Goal: Task Accomplishment & Management: Use online tool/utility

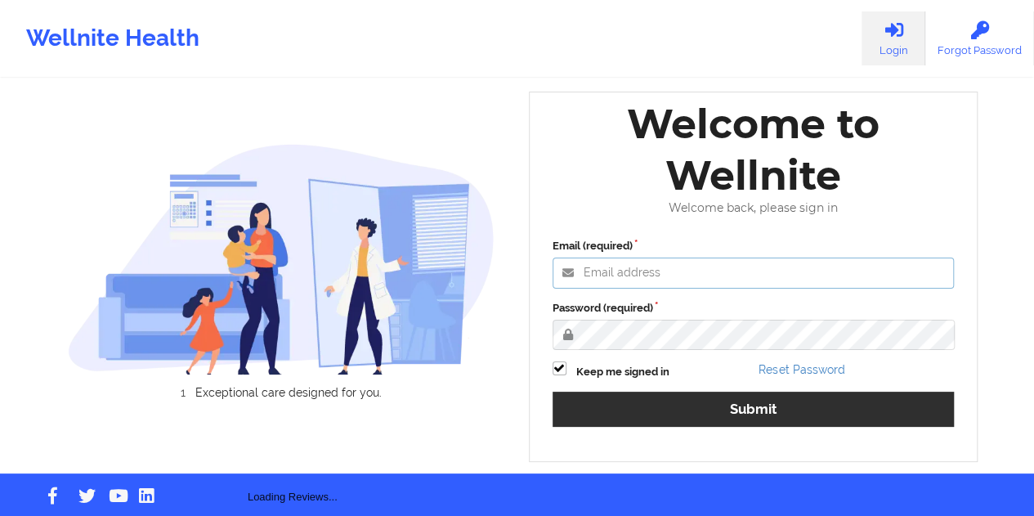
type input "[EMAIL_ADDRESS][DOMAIN_NAME]"
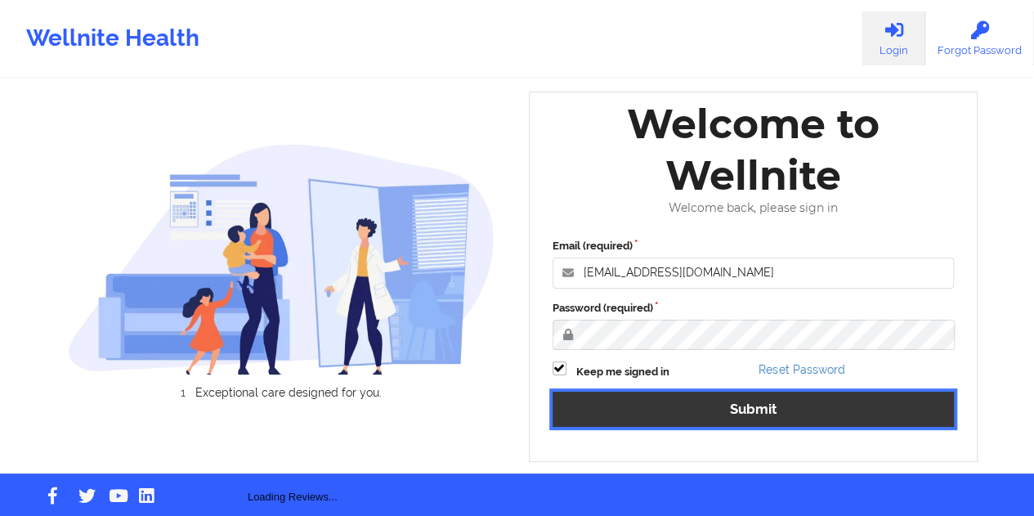
click at [749, 423] on button "Submit" at bounding box center [754, 409] width 402 height 35
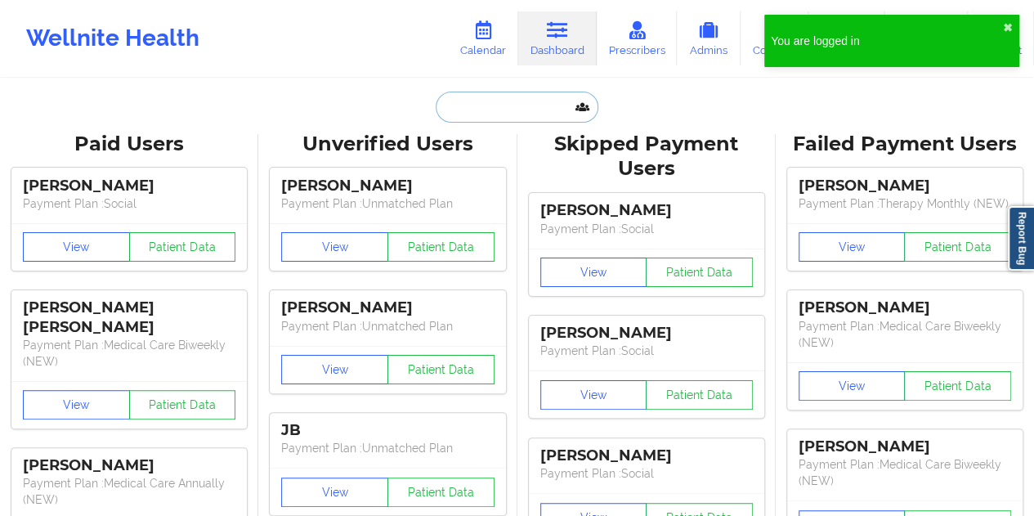
click at [533, 110] on input "text" at bounding box center [517, 107] width 162 height 31
paste input "[EMAIL_ADDRESS][DOMAIN_NAME]"
type input "[EMAIL_ADDRESS][DOMAIN_NAME]"
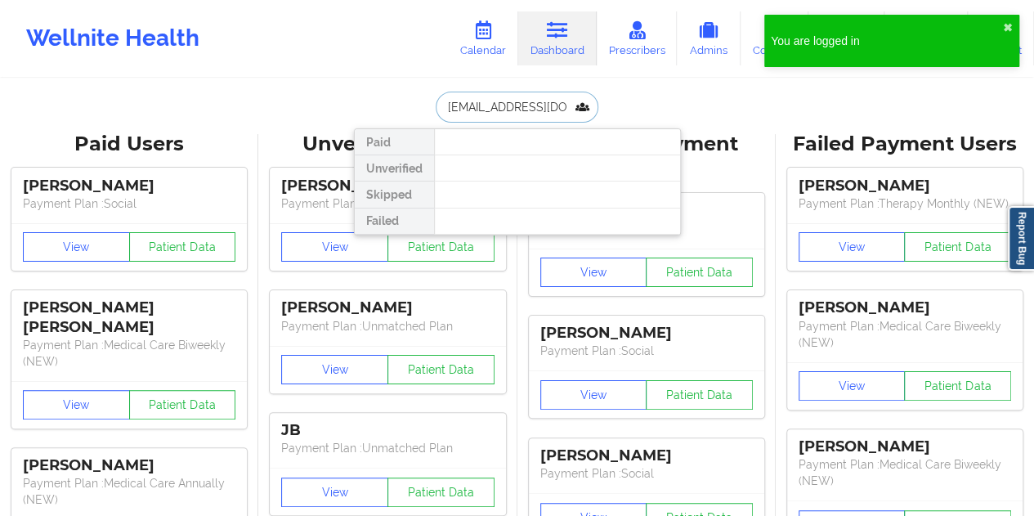
scroll to position [0, 25]
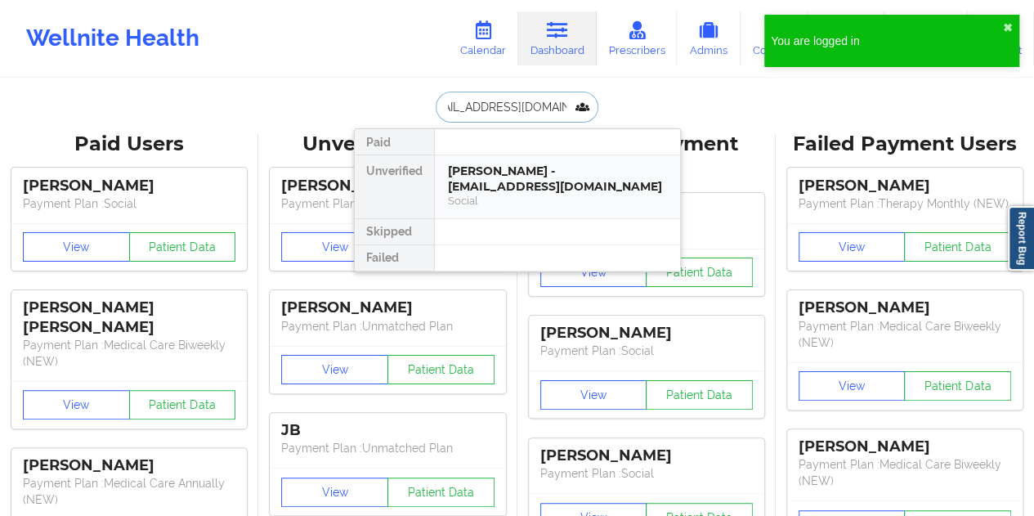
click at [497, 176] on div "[PERSON_NAME] - [EMAIL_ADDRESS][DOMAIN_NAME]" at bounding box center [557, 178] width 219 height 30
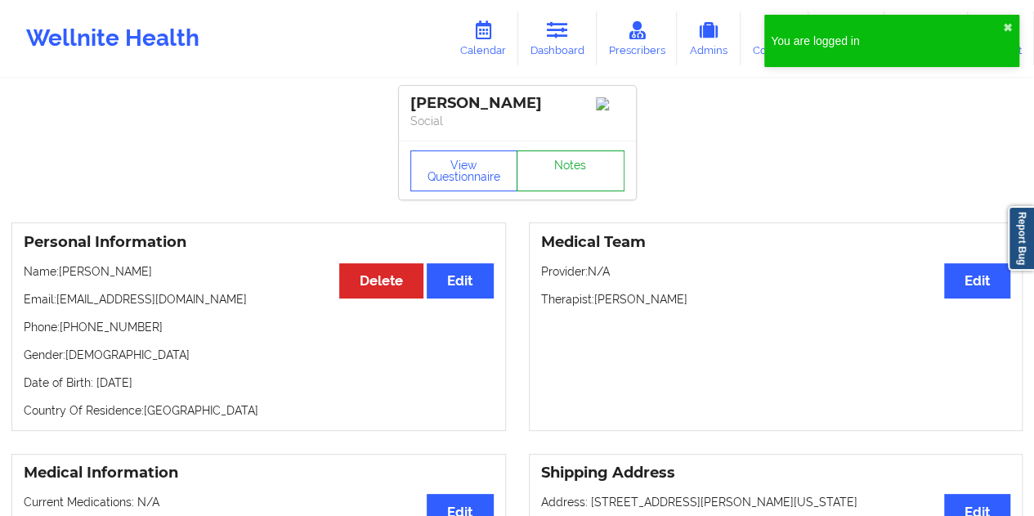
click at [572, 172] on link "Notes" at bounding box center [571, 170] width 108 height 41
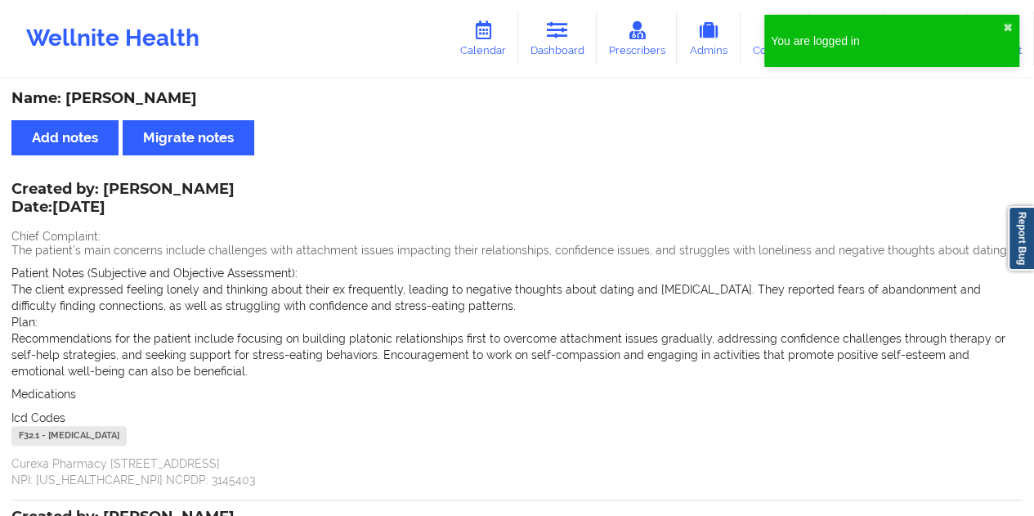
click at [158, 101] on div "Name: [PERSON_NAME]" at bounding box center [516, 98] width 1011 height 19
copy div "Rifas"
click at [557, 56] on link "Dashboard" at bounding box center [557, 38] width 78 height 54
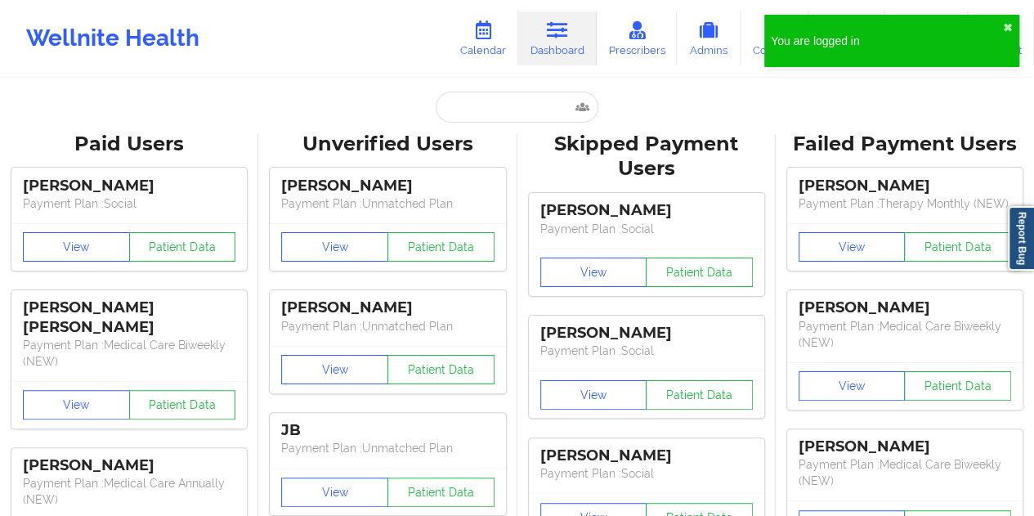
click at [515, 94] on input "text" at bounding box center [517, 107] width 162 height 31
type input "[EMAIL_ADDRESS][DOMAIN_NAME]"
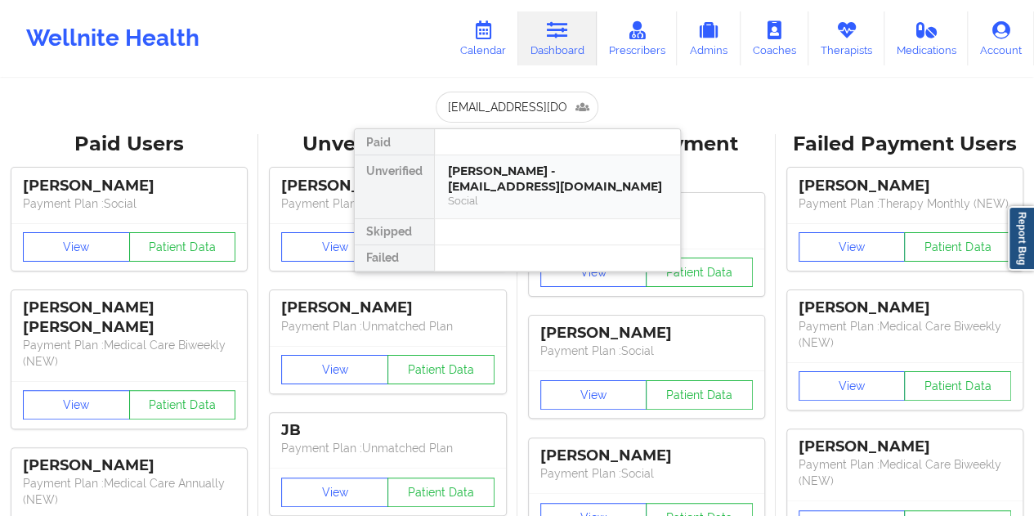
click at [520, 184] on div "[PERSON_NAME] - [EMAIL_ADDRESS][DOMAIN_NAME]" at bounding box center [557, 178] width 219 height 30
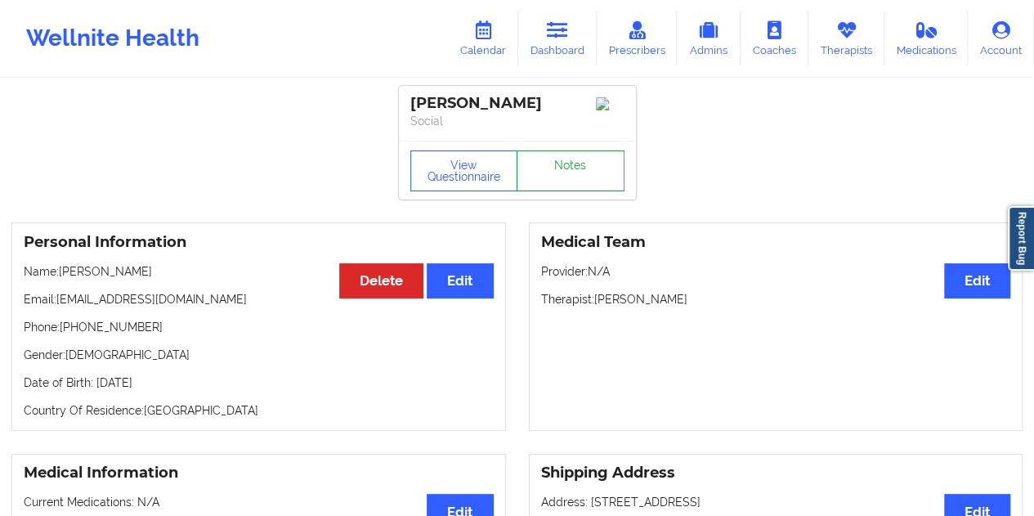
click at [569, 177] on link "Notes" at bounding box center [571, 170] width 108 height 41
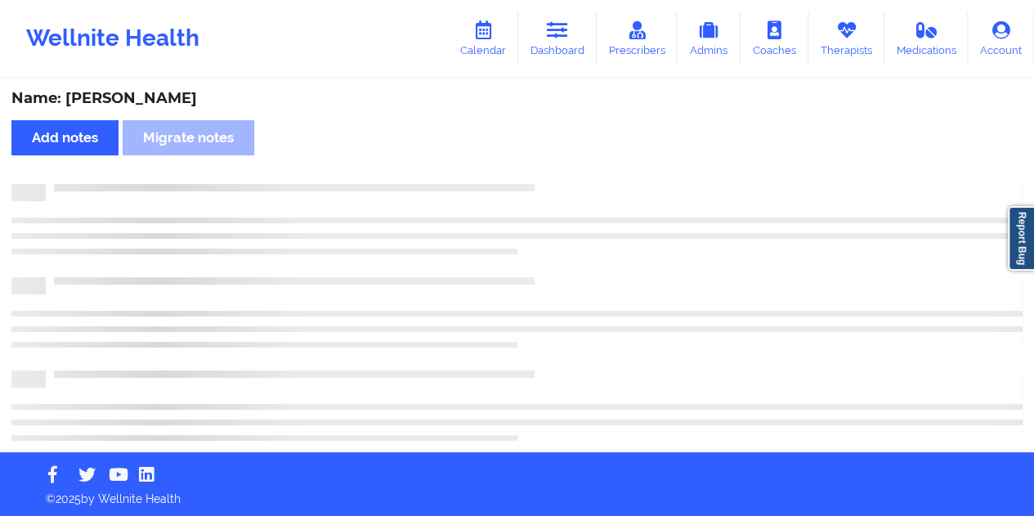
click at [127, 102] on div "Name: [PERSON_NAME]" at bounding box center [516, 98] width 1011 height 19
copy div "[PERSON_NAME]"
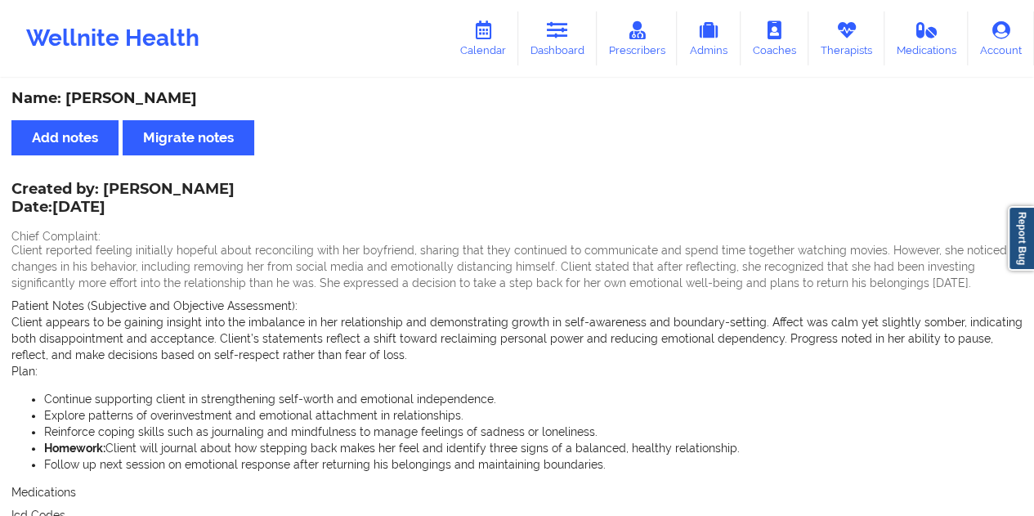
click at [210, 97] on div "Name: [PERSON_NAME]" at bounding box center [516, 98] width 1011 height 19
drag, startPoint x: 183, startPoint y: 97, endPoint x: 69, endPoint y: 89, distance: 114.7
click at [69, 89] on div "Name: [PERSON_NAME]" at bounding box center [516, 98] width 1011 height 19
copy div "[PERSON_NAME]"
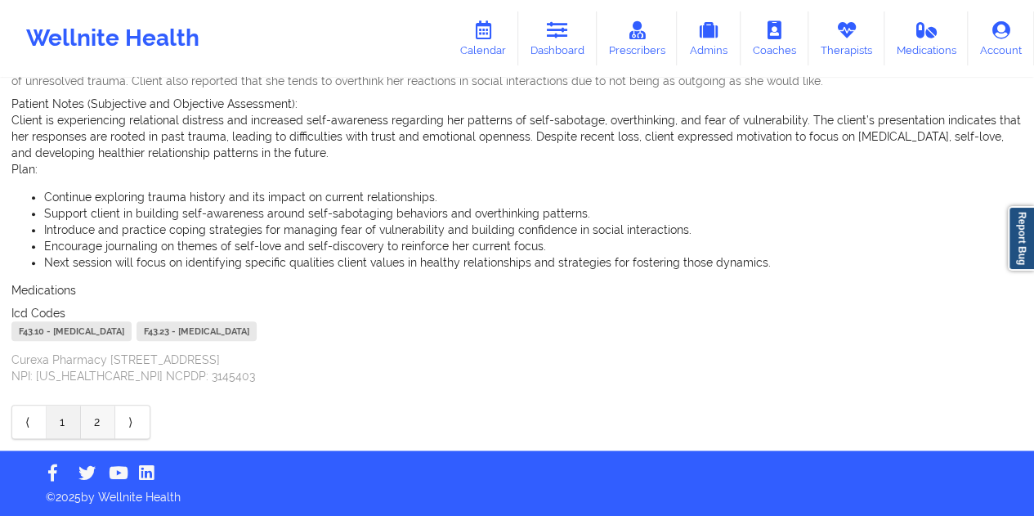
click at [97, 421] on link "2" at bounding box center [98, 421] width 34 height 33
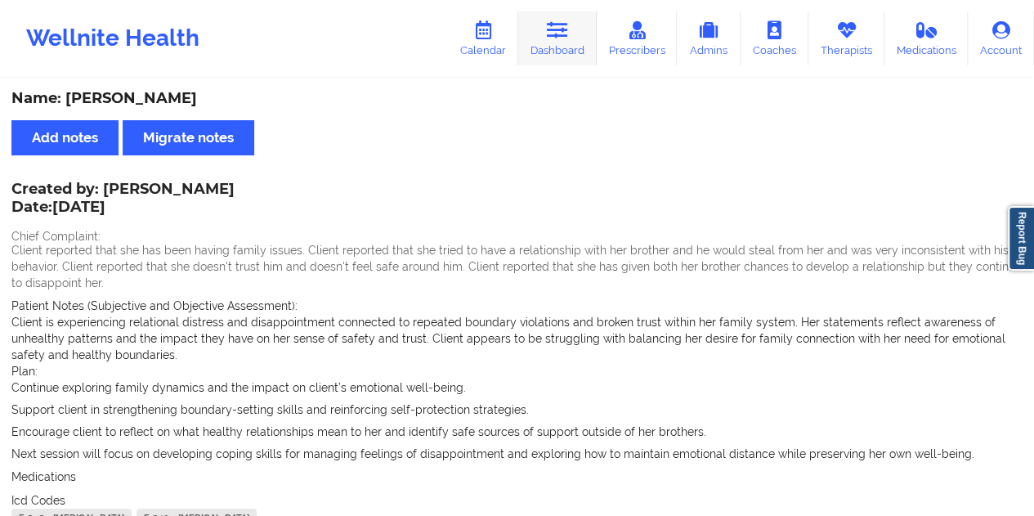
click at [562, 34] on icon at bounding box center [557, 30] width 21 height 18
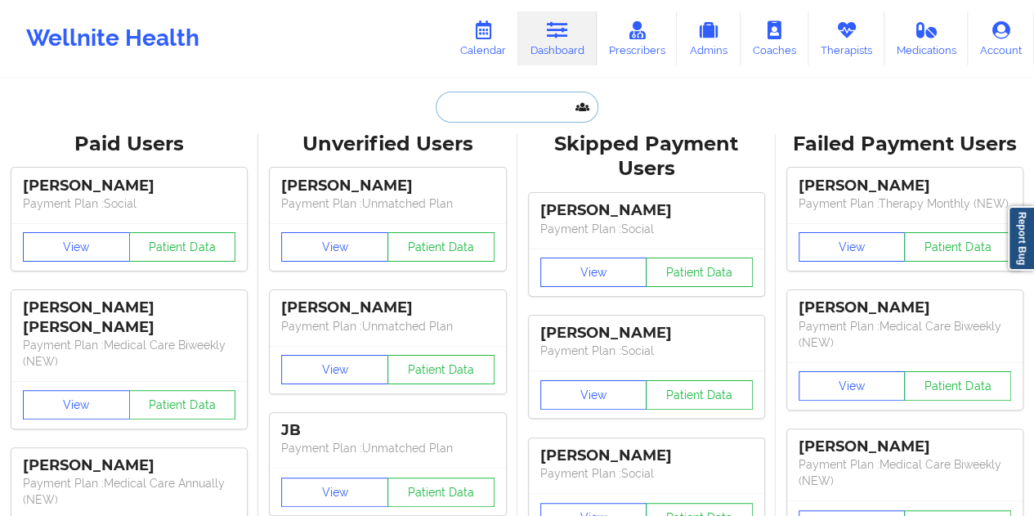
click at [510, 104] on input "text" at bounding box center [517, 107] width 162 height 31
paste input "[EMAIL_ADDRESS][DOMAIN_NAME]"
type input "[EMAIL_ADDRESS][DOMAIN_NAME]"
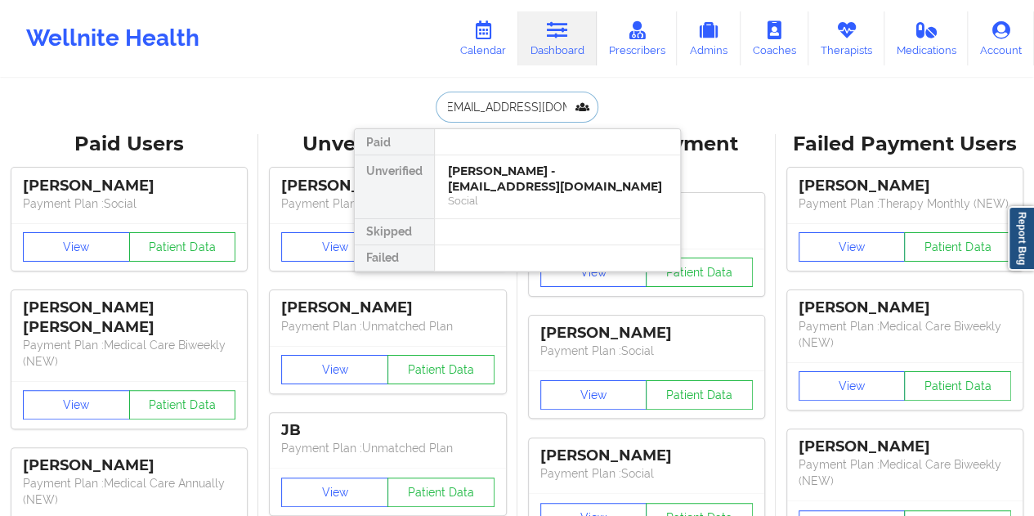
click at [522, 181] on div "[PERSON_NAME] - [EMAIL_ADDRESS][DOMAIN_NAME]" at bounding box center [557, 178] width 219 height 30
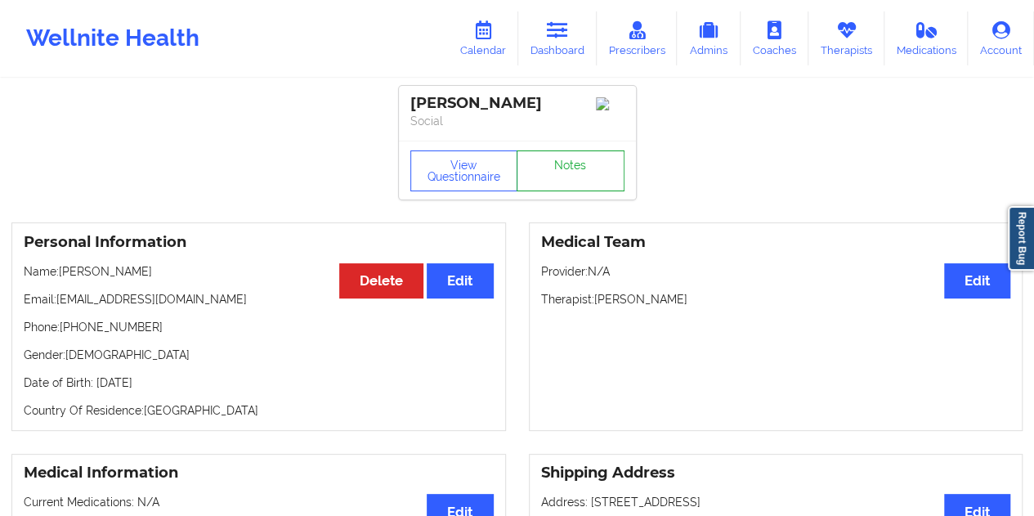
click at [558, 183] on link "Notes" at bounding box center [571, 170] width 108 height 41
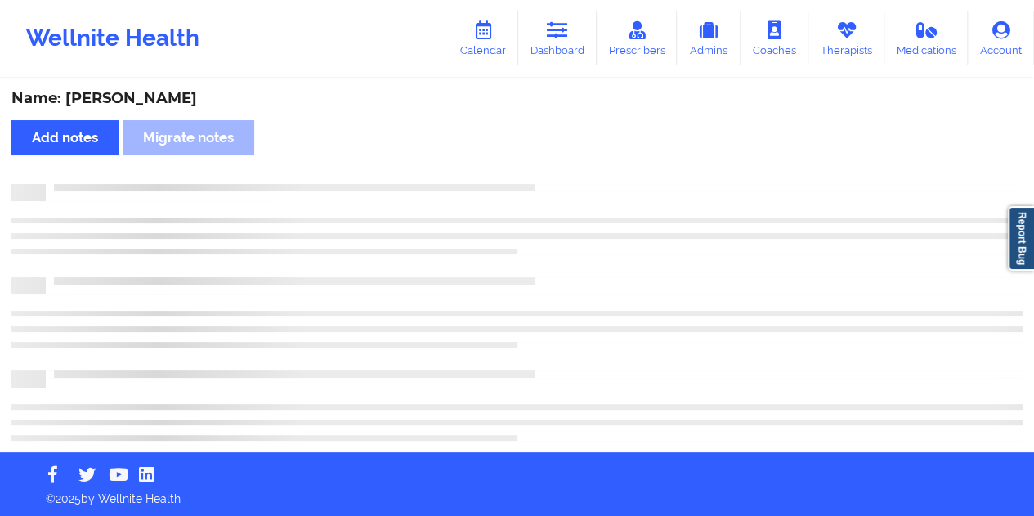
click at [139, 103] on div "Name: [PERSON_NAME]" at bounding box center [516, 98] width 1011 height 19
copy div "Belle"
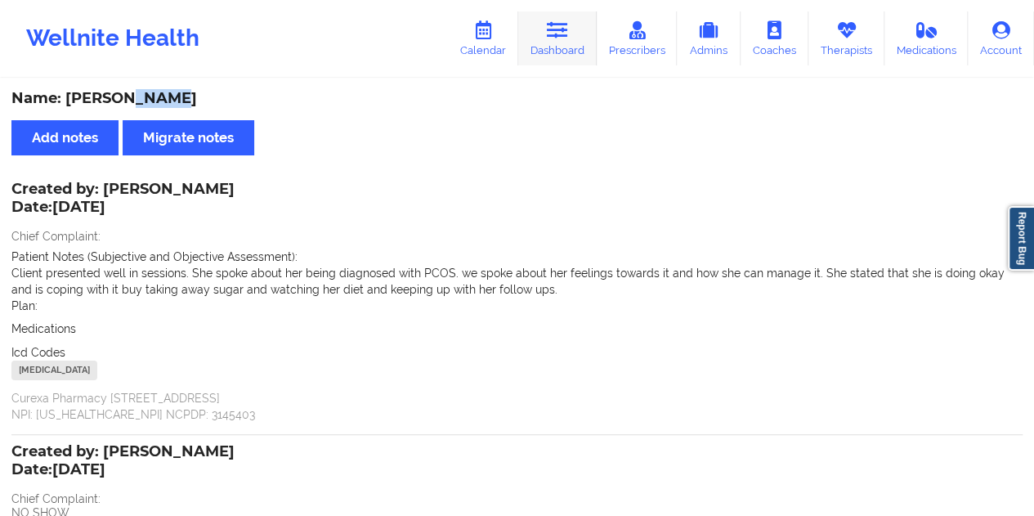
click at [562, 41] on link "Dashboard" at bounding box center [557, 38] width 78 height 54
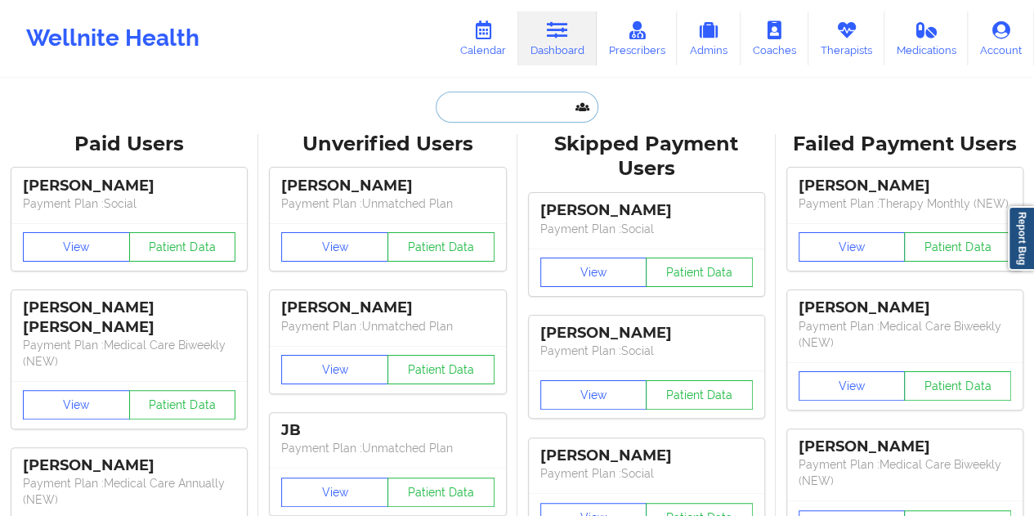
click at [495, 121] on input "text" at bounding box center [517, 107] width 162 height 31
paste input "[EMAIL_ADDRESS][DOMAIN_NAME]"
type input "[EMAIL_ADDRESS][DOMAIN_NAME]"
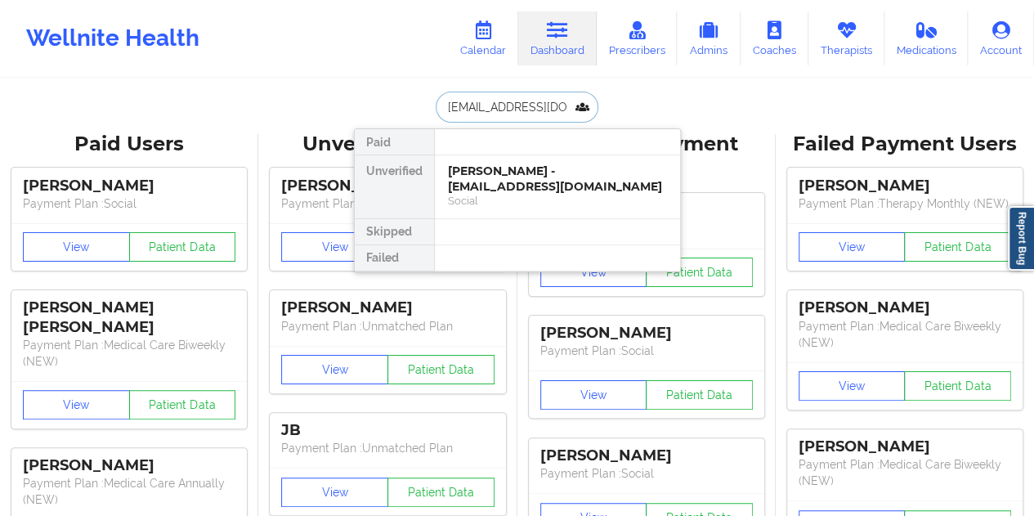
scroll to position [0, 14]
click at [508, 192] on div "[PERSON_NAME] - [EMAIL_ADDRESS][DOMAIN_NAME]" at bounding box center [557, 178] width 219 height 30
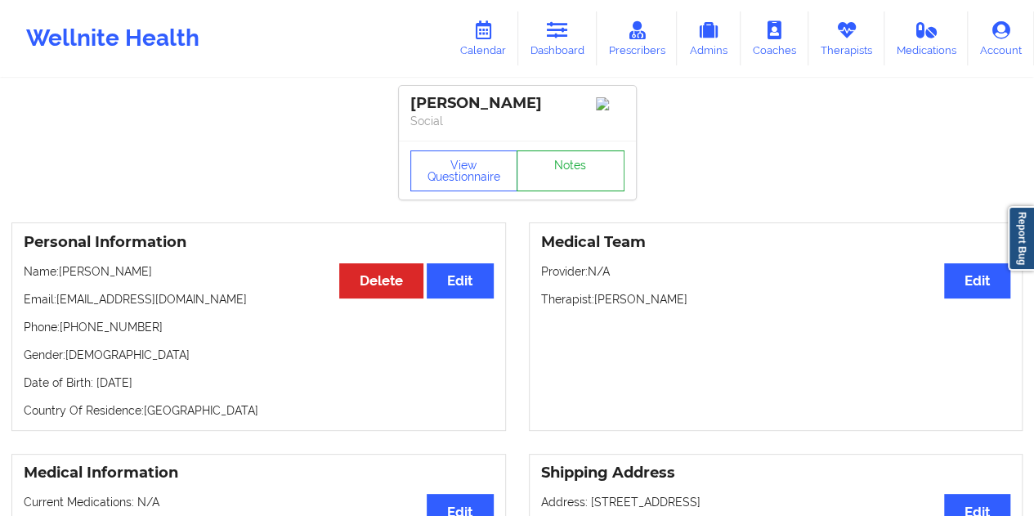
click at [565, 171] on link "Notes" at bounding box center [571, 170] width 108 height 41
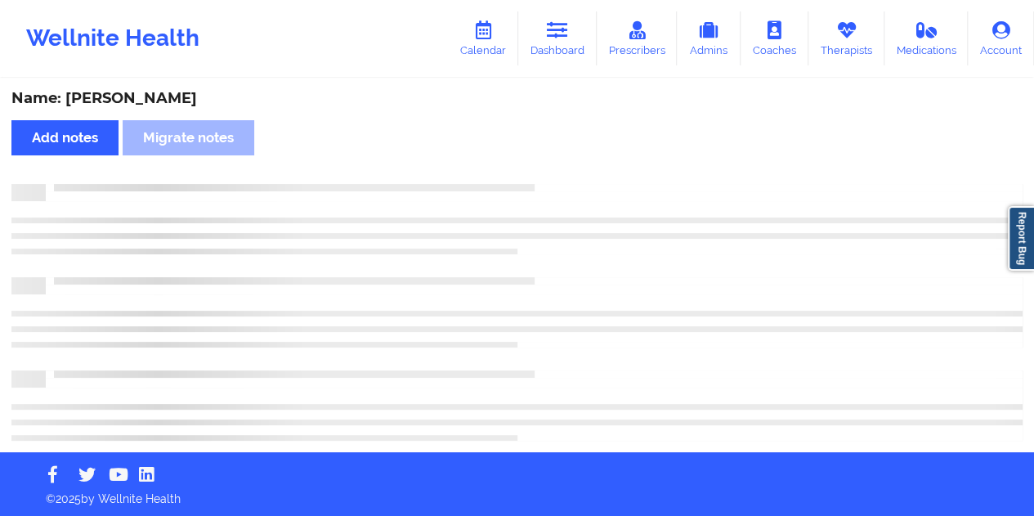
click at [168, 100] on div "Name: [PERSON_NAME]" at bounding box center [516, 98] width 1011 height 19
copy div "[PERSON_NAME]"
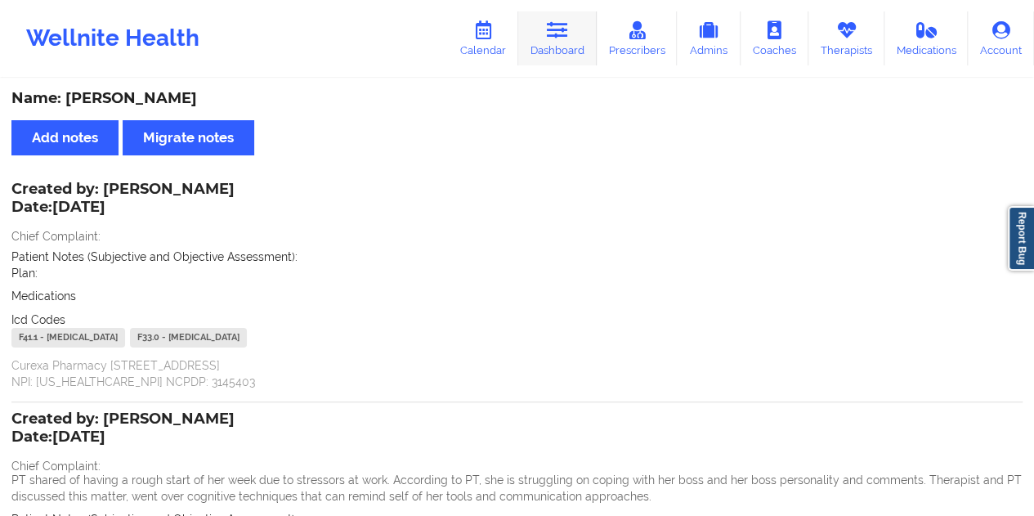
click at [579, 42] on link "Dashboard" at bounding box center [557, 38] width 78 height 54
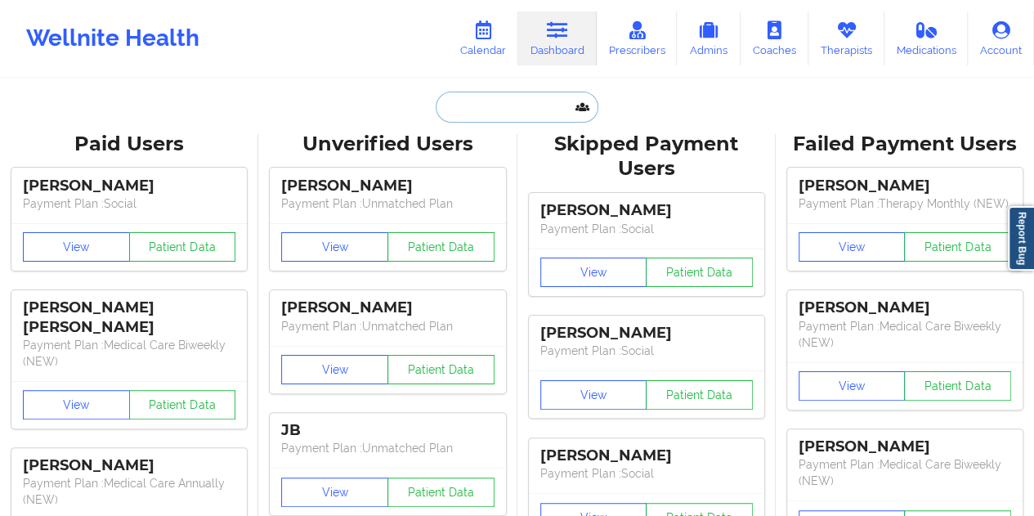
click at [517, 99] on input "text" at bounding box center [517, 107] width 162 height 31
paste input "[EMAIL_ADDRESS][DOMAIN_NAME]"
type input "[EMAIL_ADDRESS][DOMAIN_NAME]"
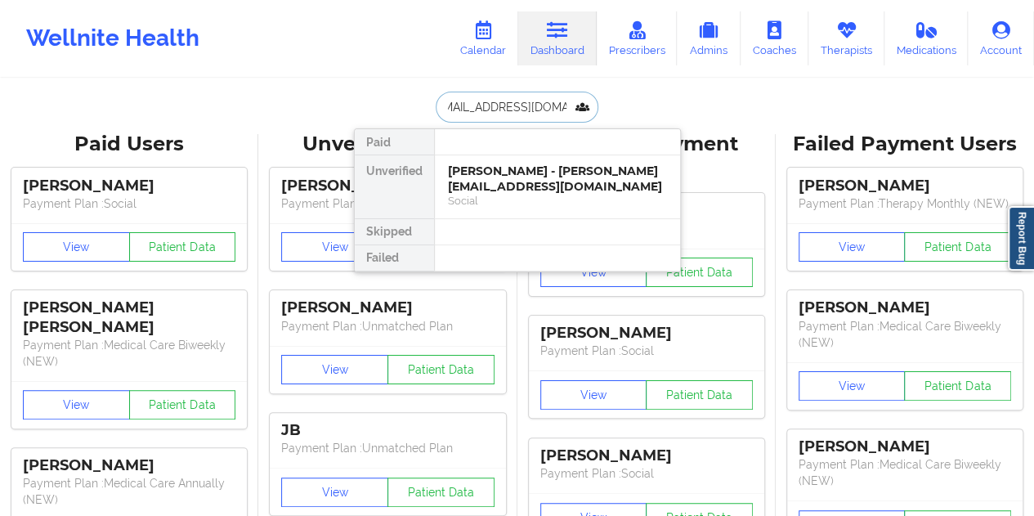
click at [513, 175] on div "[PERSON_NAME] - [PERSON_NAME][EMAIL_ADDRESS][DOMAIN_NAME]" at bounding box center [557, 178] width 219 height 30
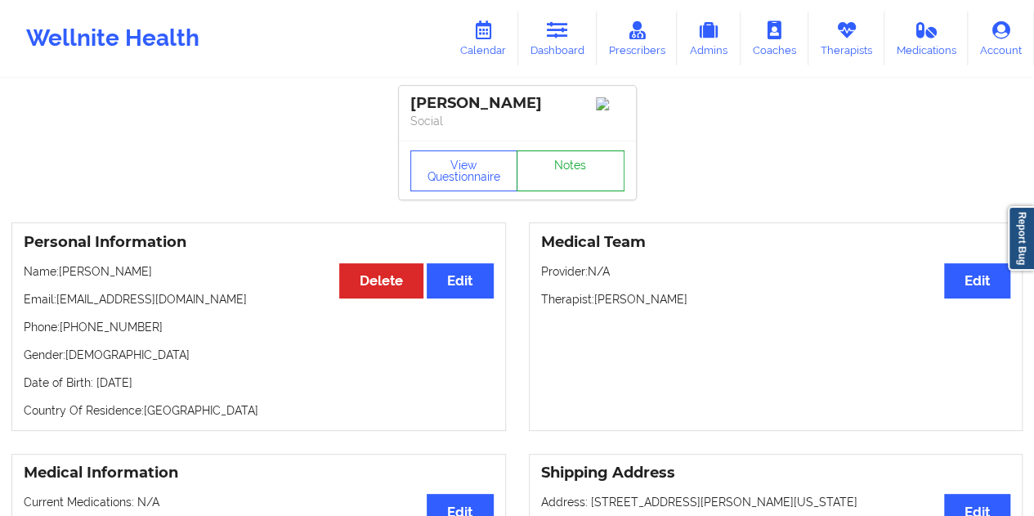
click at [561, 168] on link "Notes" at bounding box center [571, 170] width 108 height 41
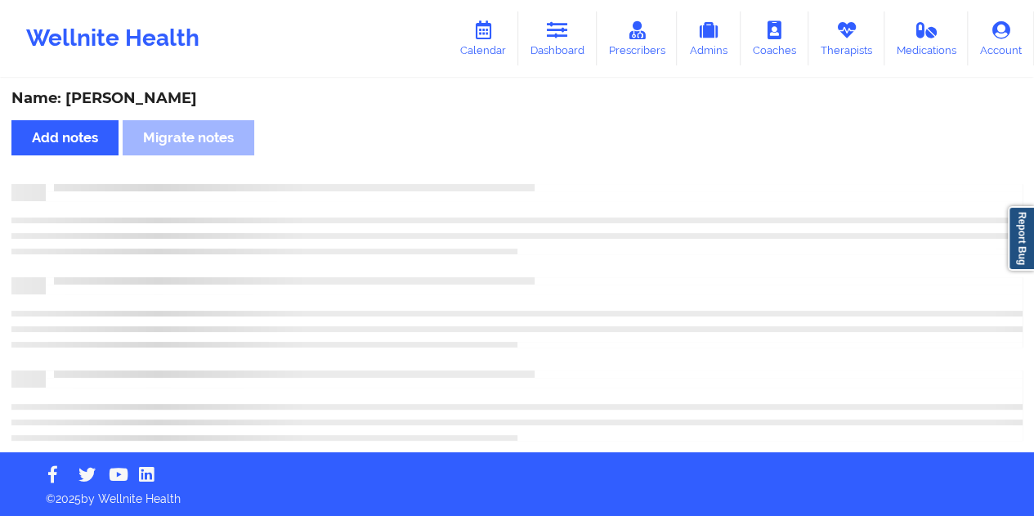
click at [173, 101] on div "Name: [PERSON_NAME]" at bounding box center [516, 98] width 1011 height 19
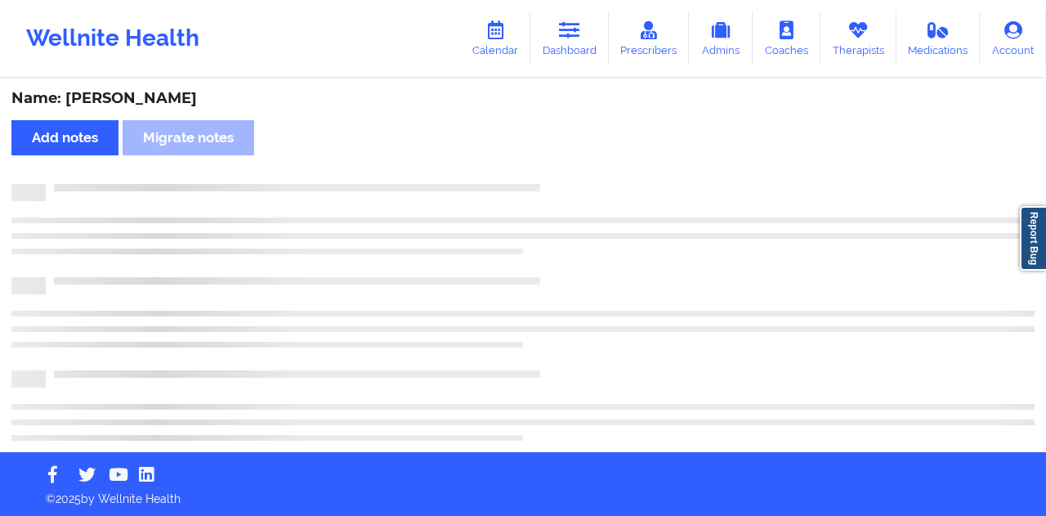
click at [173, 101] on div "Name: [PERSON_NAME]" at bounding box center [522, 98] width 1023 height 19
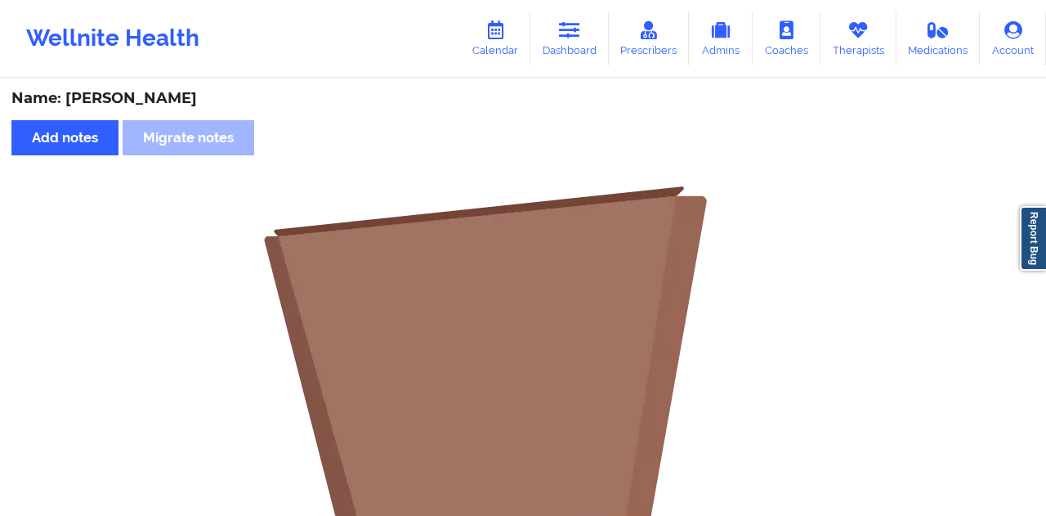
copy div "[PERSON_NAME]"
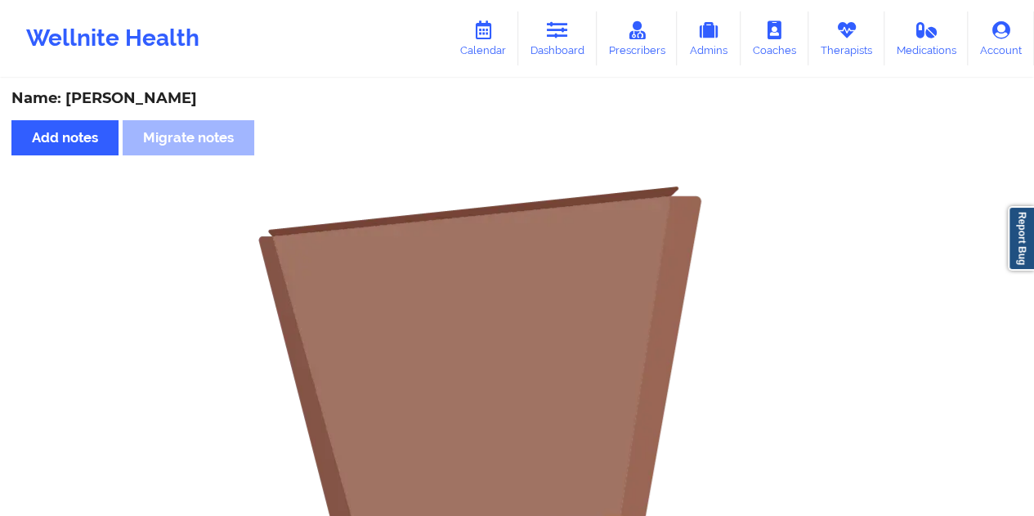
drag, startPoint x: 566, startPoint y: 31, endPoint x: 562, endPoint y: 76, distance: 45.1
click at [566, 31] on icon at bounding box center [557, 30] width 21 height 18
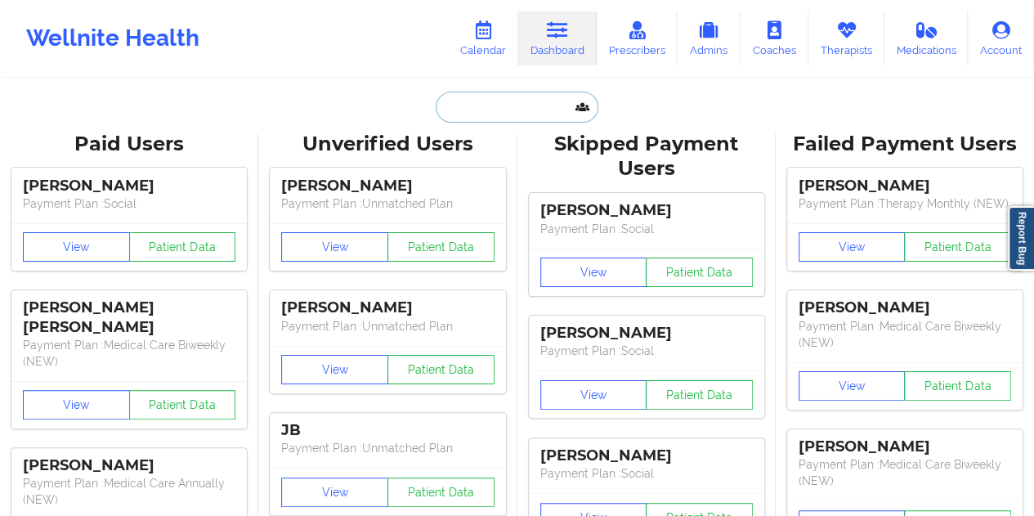
click at [481, 99] on input "text" at bounding box center [517, 107] width 162 height 31
paste input "[EMAIL_ADDRESS][DOMAIN_NAME]"
type input "[EMAIL_ADDRESS][DOMAIN_NAME]"
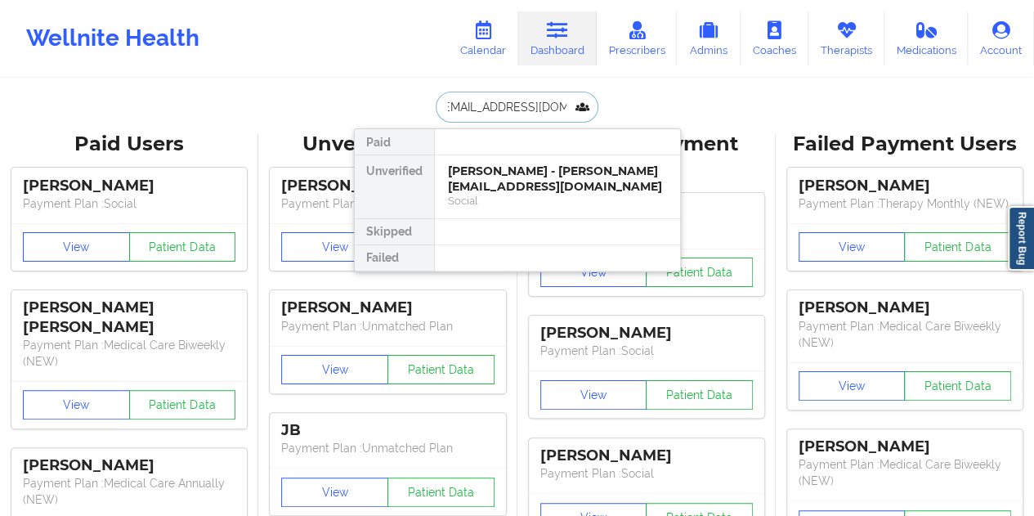
click at [540, 192] on div "[PERSON_NAME] - [PERSON_NAME][EMAIL_ADDRESS][DOMAIN_NAME]" at bounding box center [557, 178] width 219 height 30
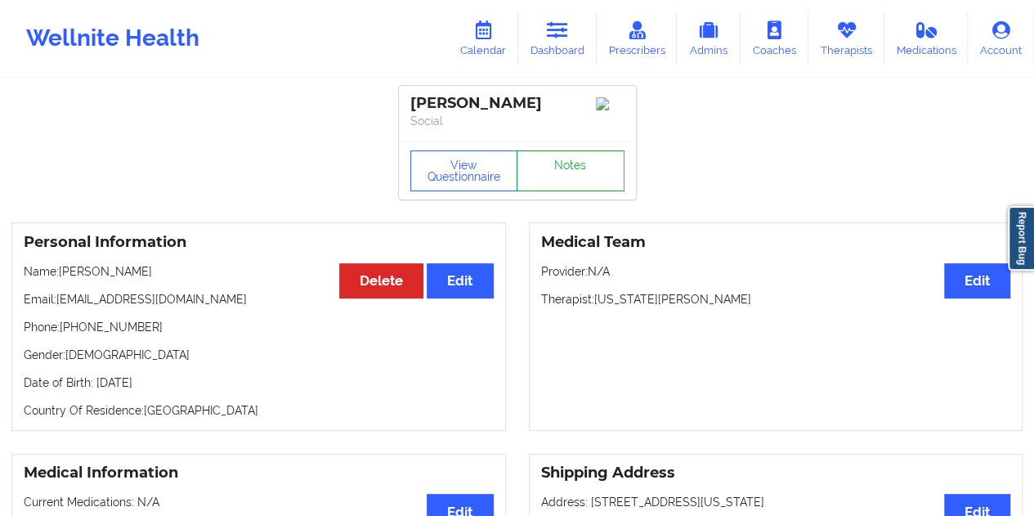
click at [566, 172] on link "Notes" at bounding box center [571, 170] width 108 height 41
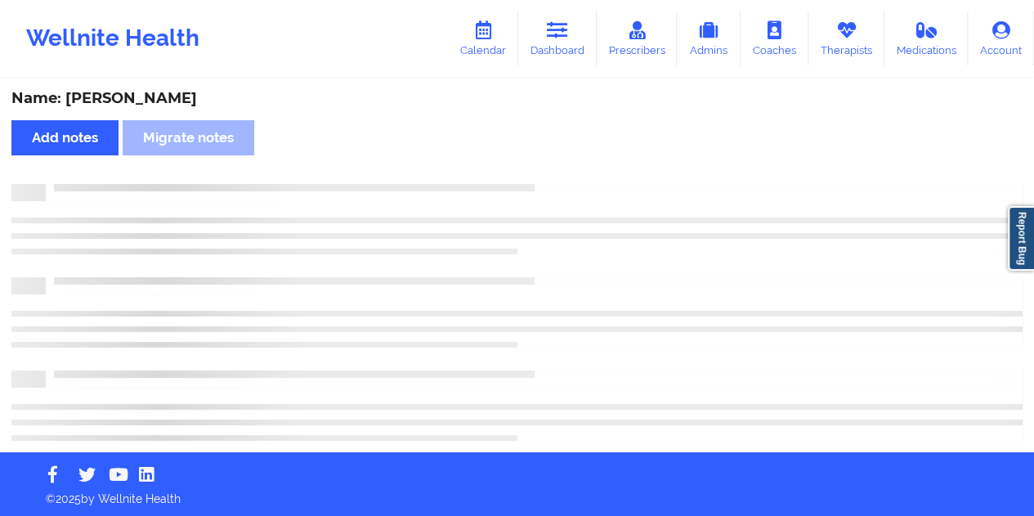
click at [142, 101] on div "Name: [PERSON_NAME]" at bounding box center [516, 98] width 1011 height 19
copy div "[PERSON_NAME]"
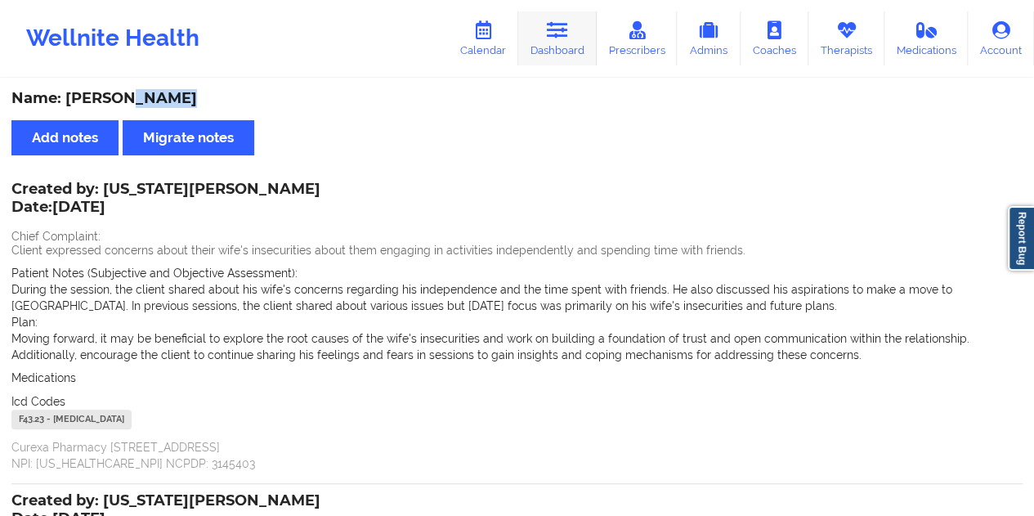
click at [571, 54] on link "Dashboard" at bounding box center [557, 38] width 78 height 54
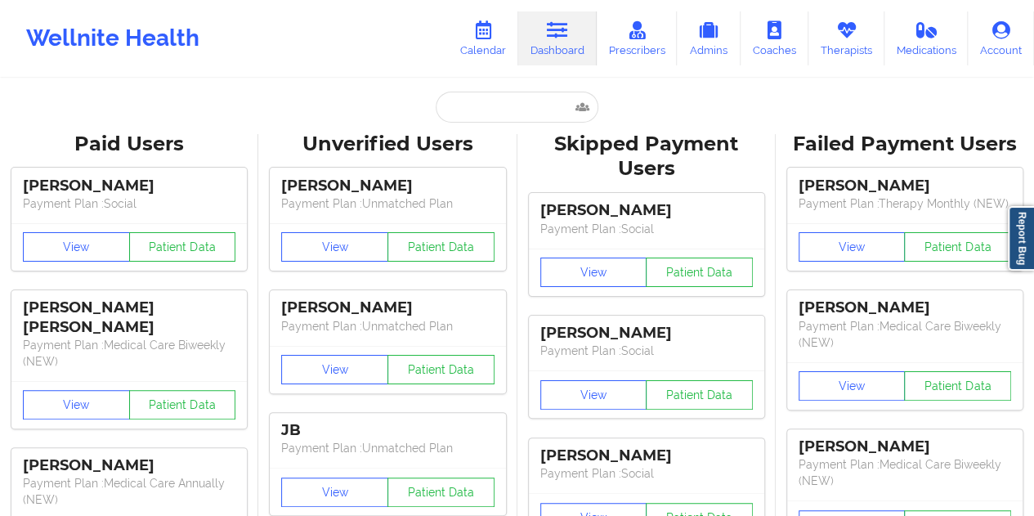
click at [496, 118] on input "text" at bounding box center [517, 107] width 162 height 31
type input "[EMAIL_ADDRESS][DOMAIN_NAME]"
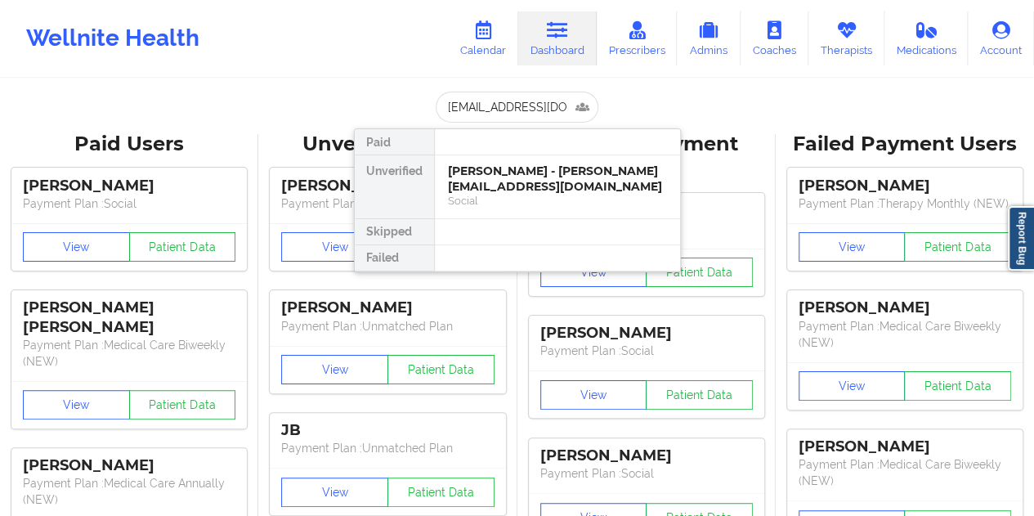
scroll to position [0, 5]
click at [534, 187] on div "[PERSON_NAME] - [EMAIL_ADDRESS][DOMAIN_NAME]" at bounding box center [557, 178] width 219 height 30
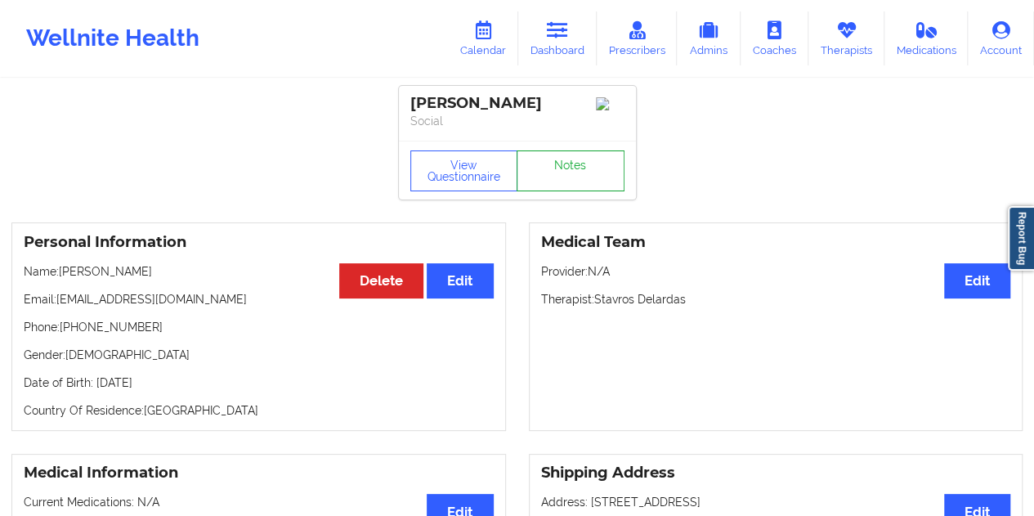
click at [584, 172] on link "Notes" at bounding box center [571, 170] width 108 height 41
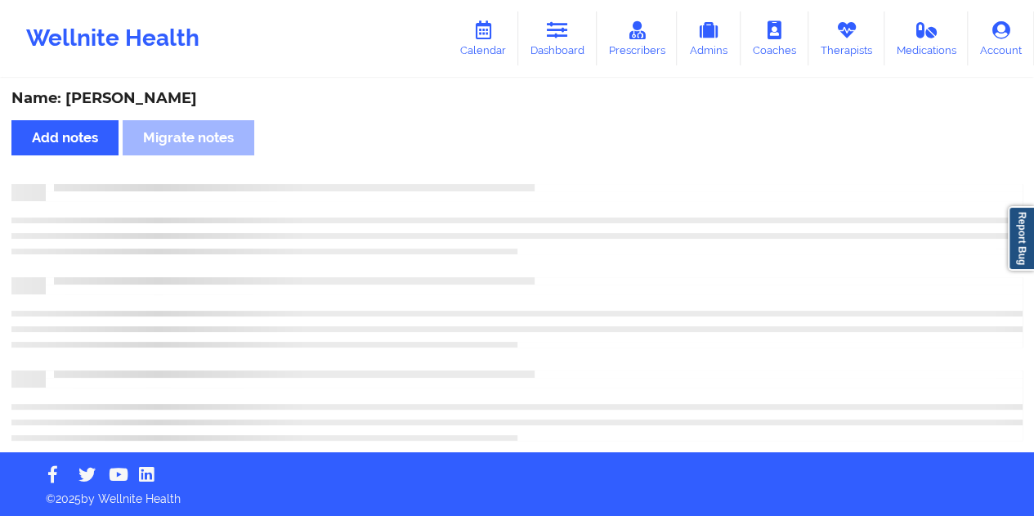
click at [184, 96] on div "Name: [PERSON_NAME]" at bounding box center [516, 98] width 1011 height 19
copy div "[PERSON_NAME]"
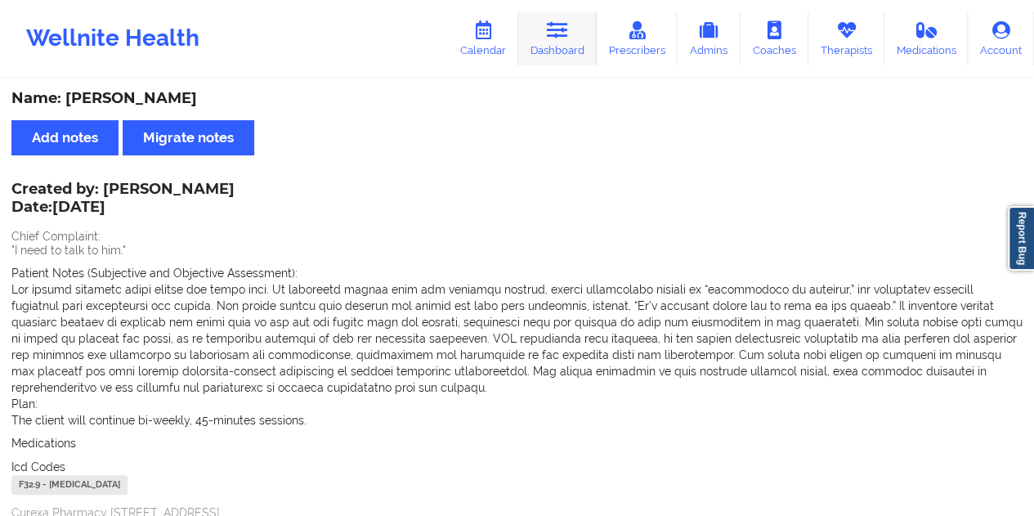
click at [577, 35] on link "Dashboard" at bounding box center [557, 38] width 78 height 54
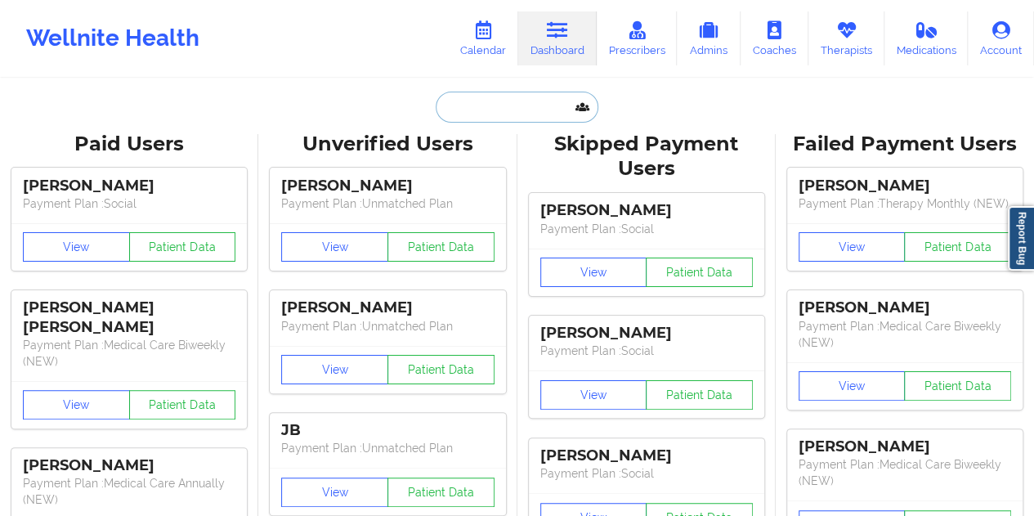
click at [504, 102] on input "text" at bounding box center [517, 107] width 162 height 31
paste input "[EMAIL_ADDRESS][DOMAIN_NAME]"
type input "[EMAIL_ADDRESS][DOMAIN_NAME]"
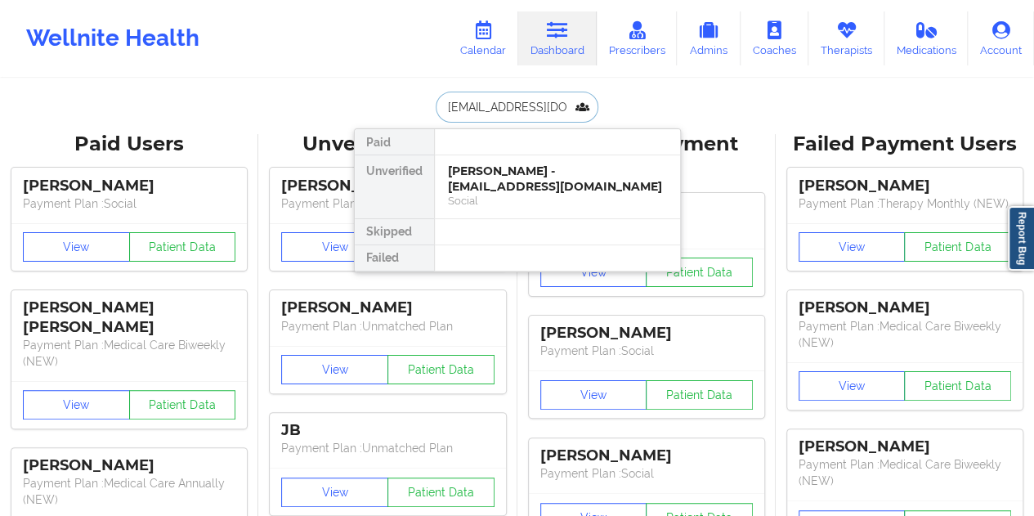
click at [540, 194] on div "Social" at bounding box center [557, 201] width 219 height 14
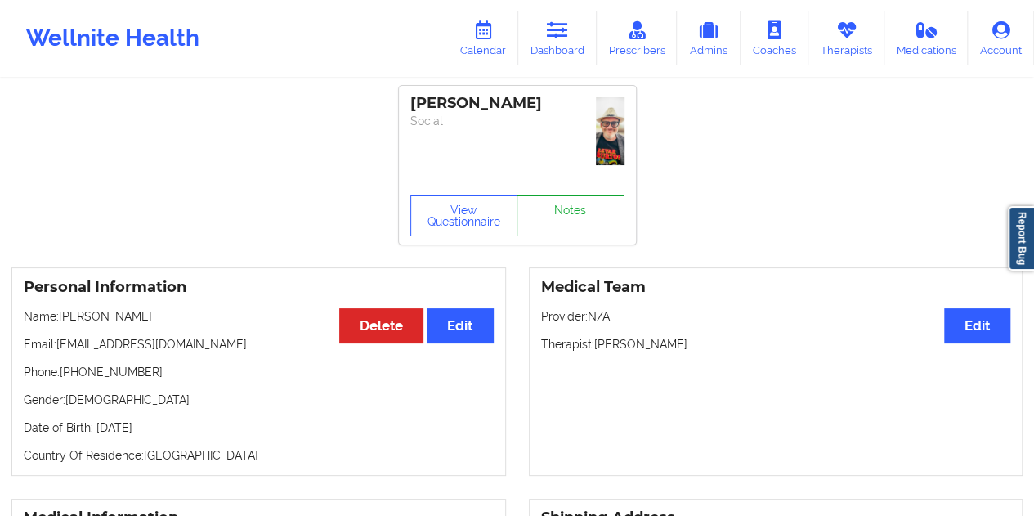
click at [574, 195] on link "Notes" at bounding box center [571, 215] width 108 height 41
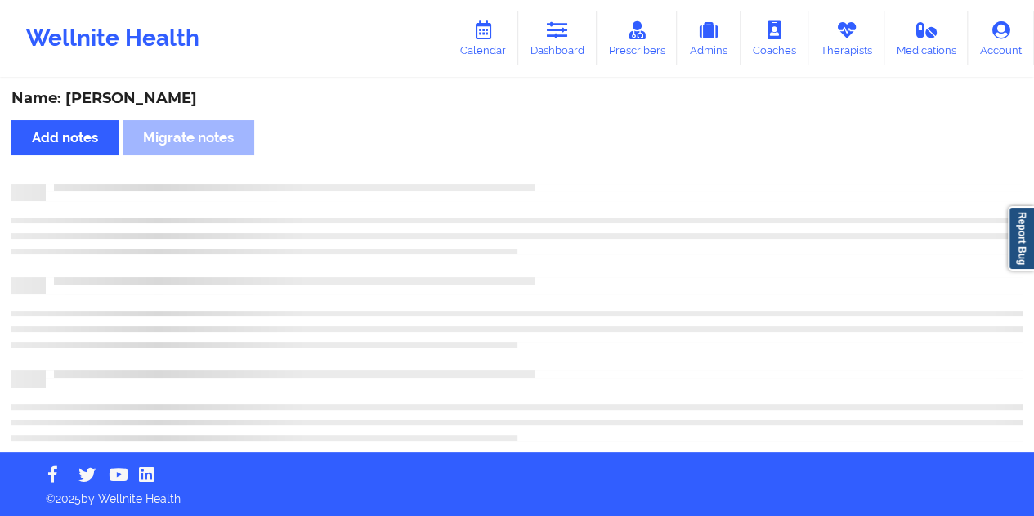
click at [155, 92] on div "Name: [PERSON_NAME]" at bounding box center [516, 98] width 1011 height 19
copy div "GEARINO"
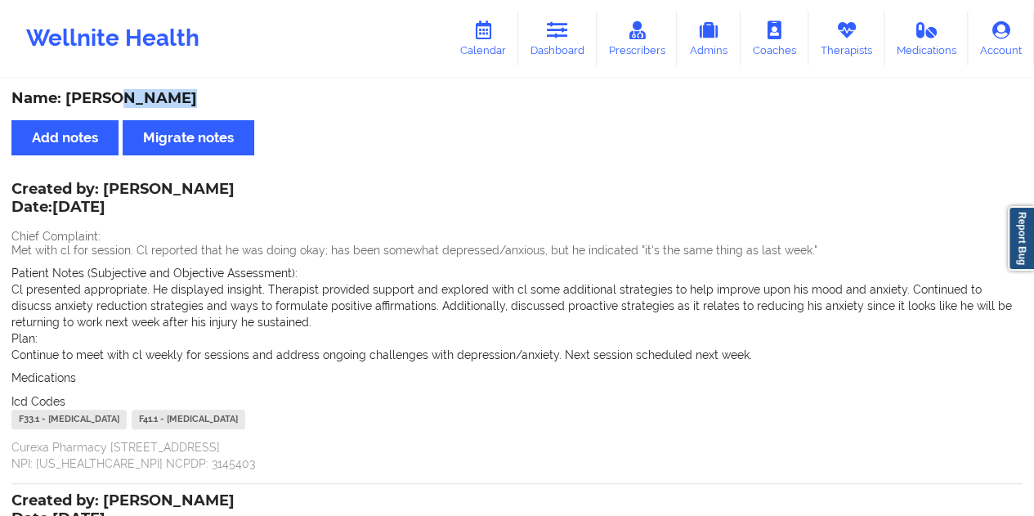
click at [556, 40] on link "Dashboard" at bounding box center [557, 38] width 78 height 54
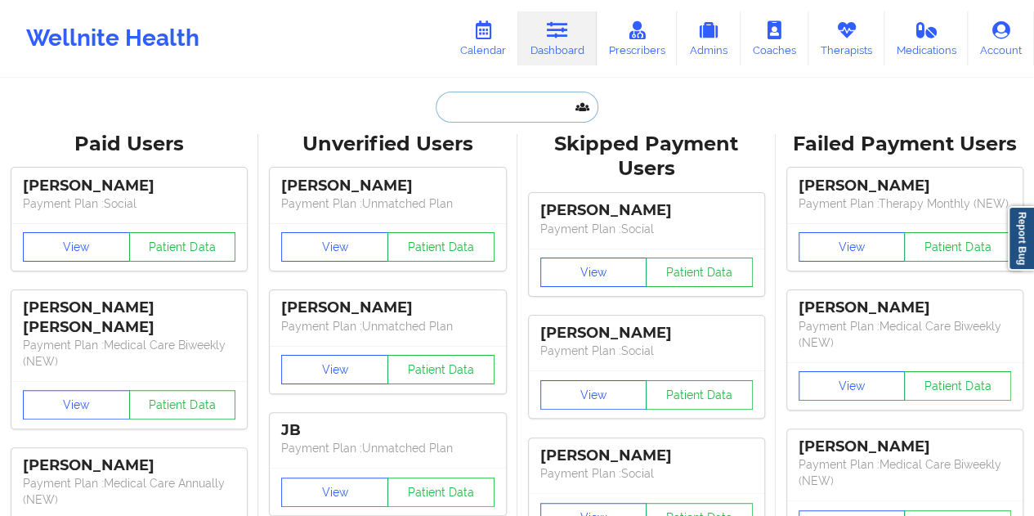
click at [503, 99] on input "text" at bounding box center [517, 107] width 162 height 31
paste input "[PERSON_NAME][EMAIL_ADDRESS][MEDICAL_DATA][DOMAIN_NAME]"
type input "[PERSON_NAME][EMAIL_ADDRESS][MEDICAL_DATA][DOMAIN_NAME]"
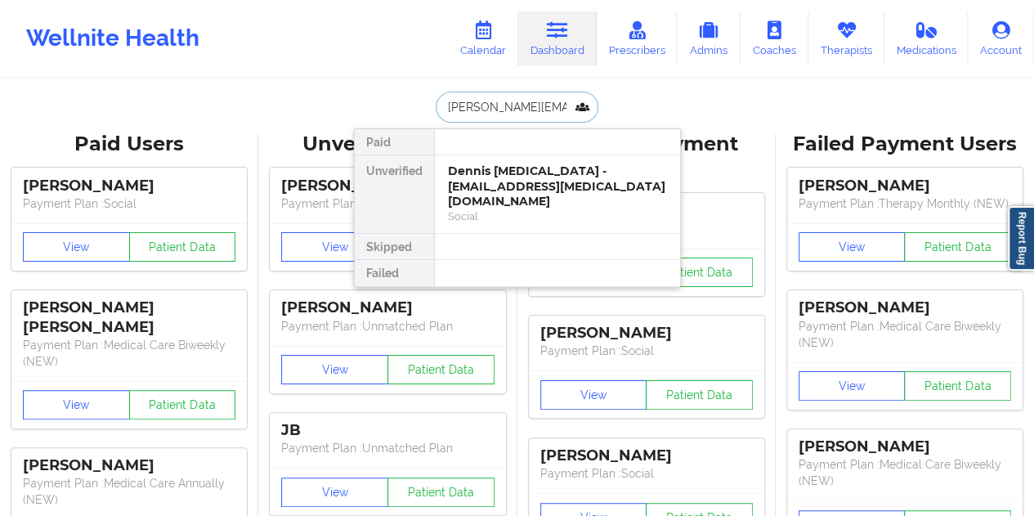
click at [534, 184] on div "Dennis [MEDICAL_DATA] - [EMAIL_ADDRESS][MEDICAL_DATA][DOMAIN_NAME]" at bounding box center [557, 186] width 219 height 46
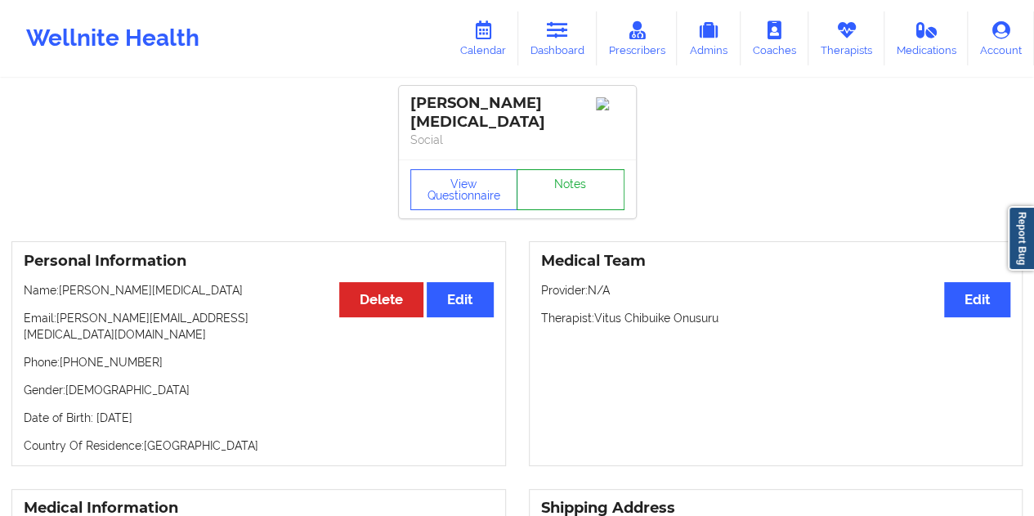
click at [574, 172] on link "Notes" at bounding box center [571, 189] width 108 height 41
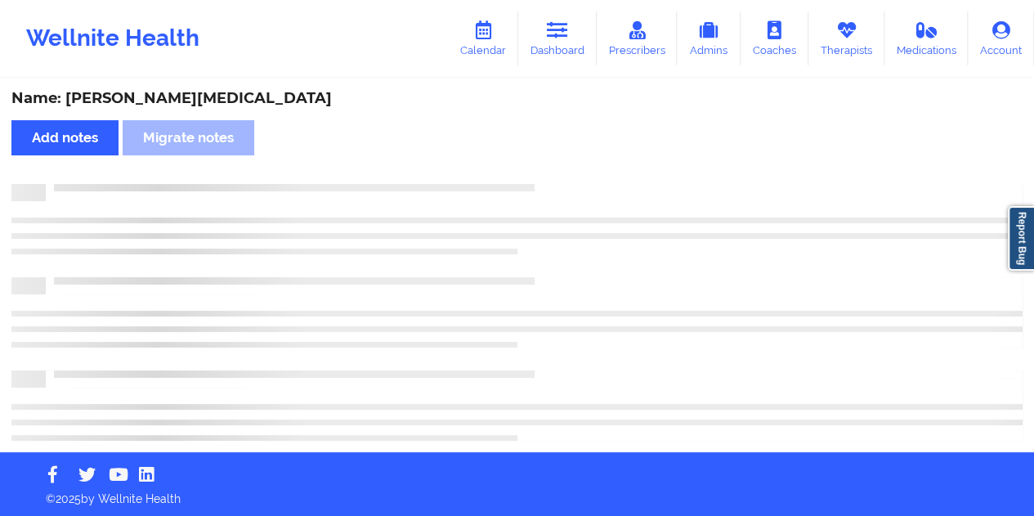
click at [160, 92] on div "Name: [PERSON_NAME][MEDICAL_DATA]" at bounding box center [516, 98] width 1011 height 19
click at [159, 92] on div "Name: [PERSON_NAME][MEDICAL_DATA]" at bounding box center [516, 98] width 1011 height 19
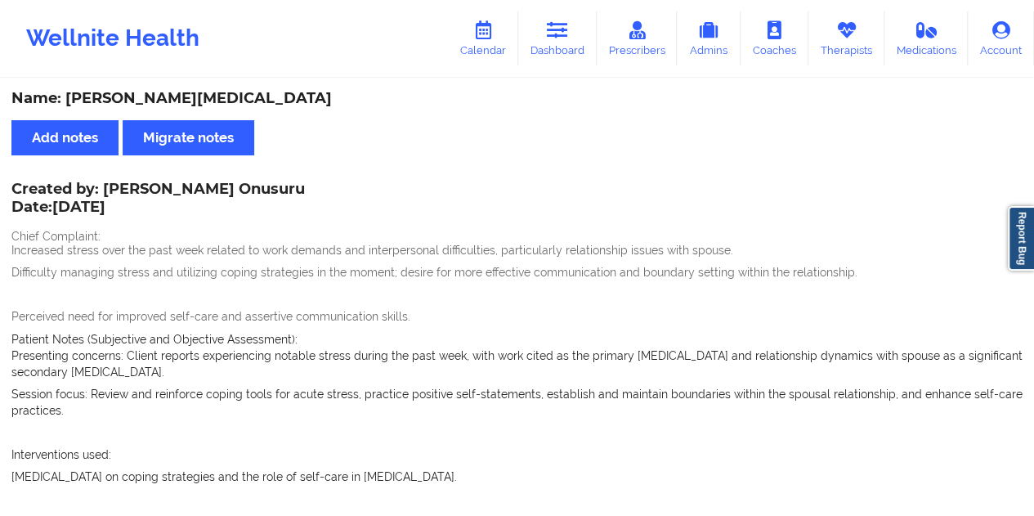
click at [160, 96] on div "Name: [PERSON_NAME][MEDICAL_DATA]" at bounding box center [516, 98] width 1011 height 19
copy div "[MEDICAL_DATA]"
click at [572, 55] on link "Dashboard" at bounding box center [557, 38] width 78 height 54
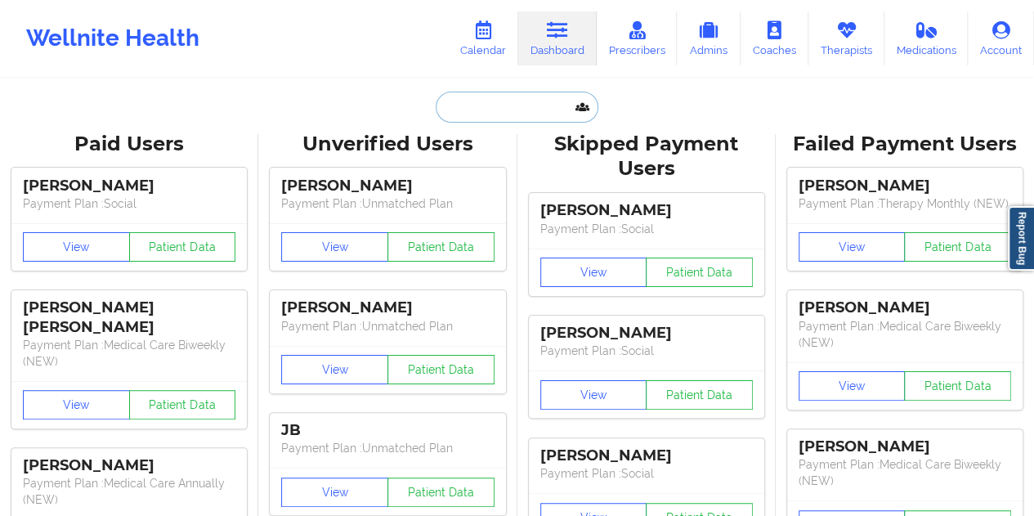
click at [489, 113] on input "text" at bounding box center [517, 107] width 162 height 31
paste input "[EMAIL_ADDRESS][DOMAIN_NAME]"
type input "[EMAIL_ADDRESS][DOMAIN_NAME]"
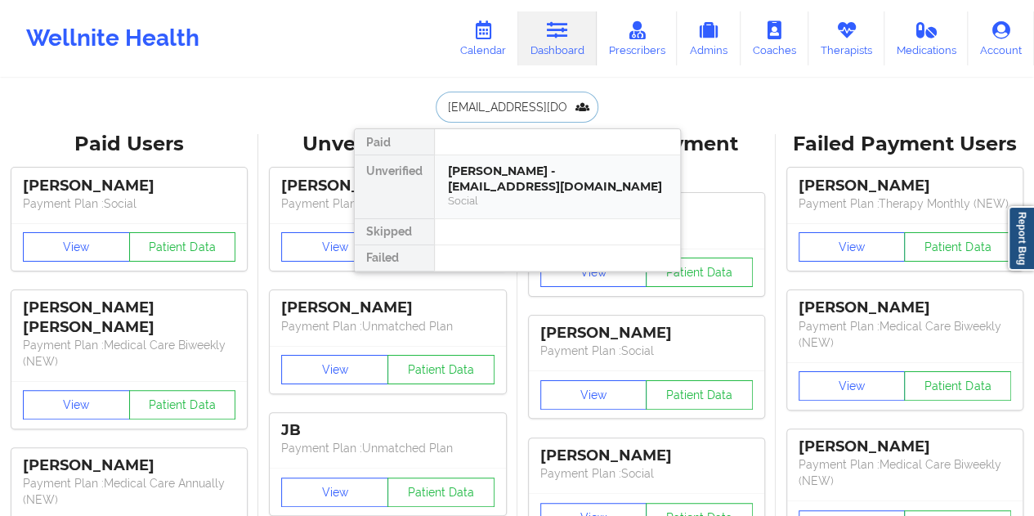
click at [525, 186] on div "[PERSON_NAME] - [EMAIL_ADDRESS][DOMAIN_NAME]" at bounding box center [557, 178] width 219 height 30
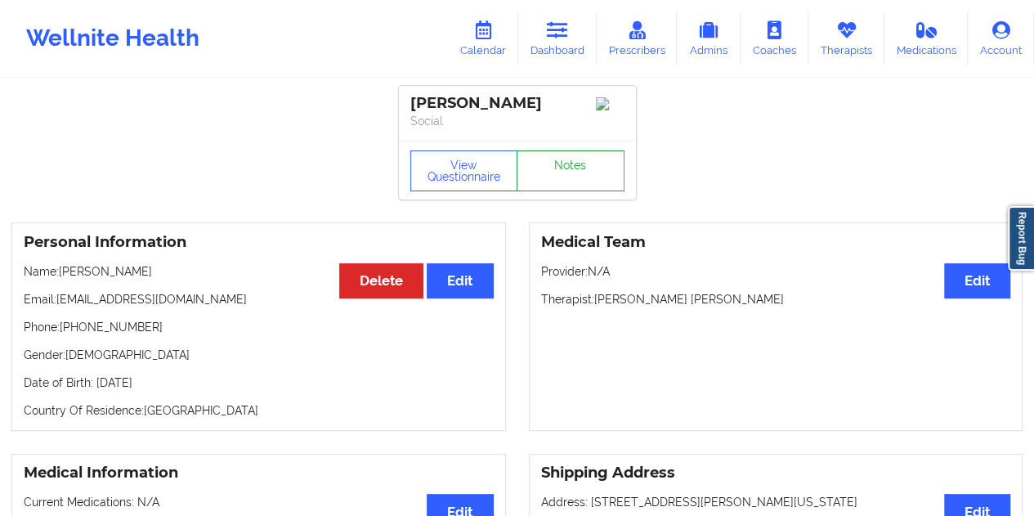
click at [569, 174] on link "Notes" at bounding box center [571, 170] width 108 height 41
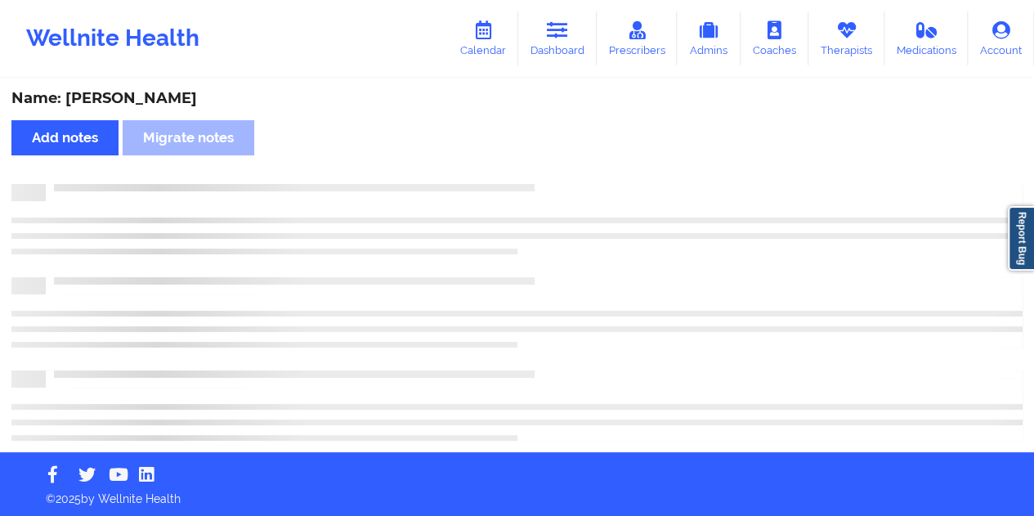
click at [157, 101] on div "Name: [PERSON_NAME]" at bounding box center [516, 98] width 1011 height 19
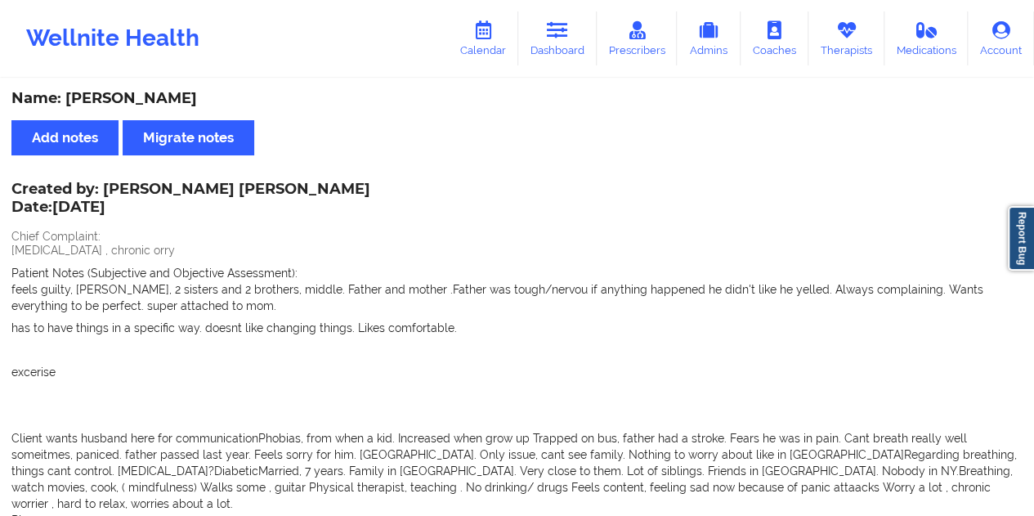
click at [157, 101] on div "Name: [PERSON_NAME]" at bounding box center [516, 98] width 1011 height 19
click at [568, 29] on icon at bounding box center [557, 30] width 21 height 18
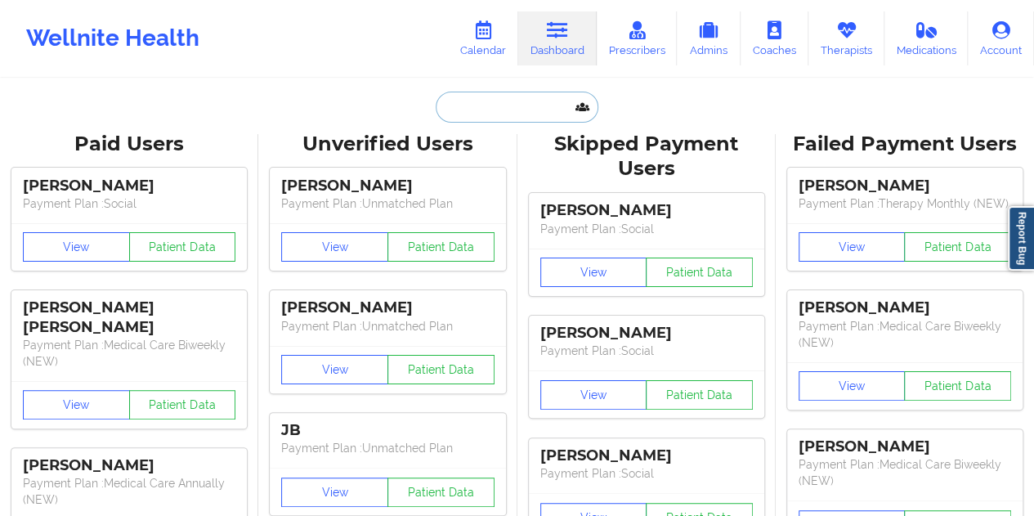
click at [504, 96] on input "text" at bounding box center [517, 107] width 162 height 31
paste input "[EMAIL_ADDRESS][DOMAIN_NAME]"
type input "[EMAIL_ADDRESS][DOMAIN_NAME]"
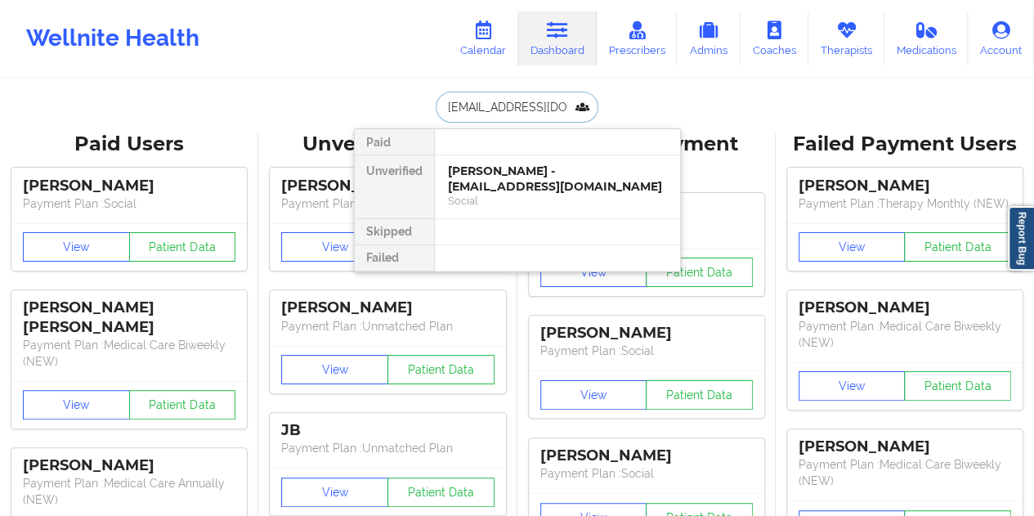
click at [523, 194] on div "Social" at bounding box center [557, 201] width 219 height 14
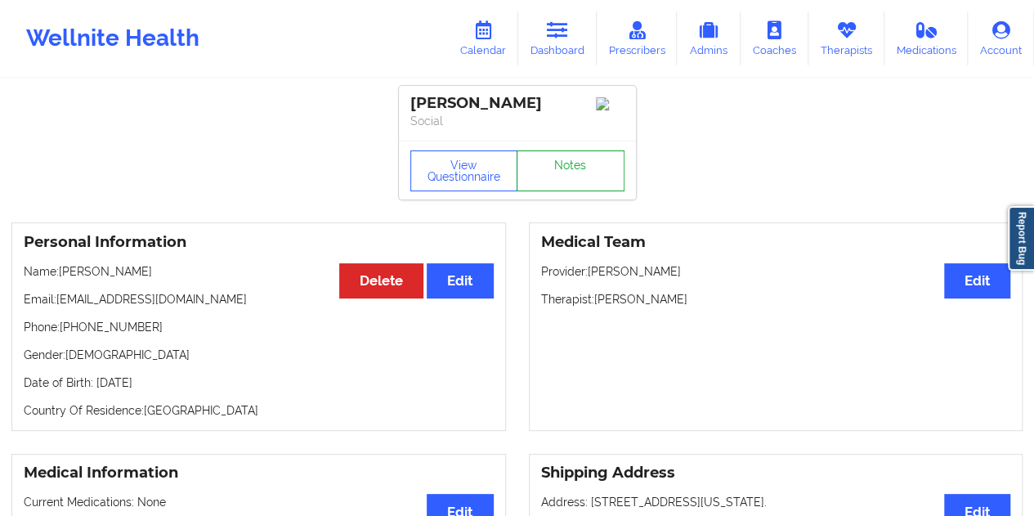
click at [572, 179] on link "Notes" at bounding box center [571, 170] width 108 height 41
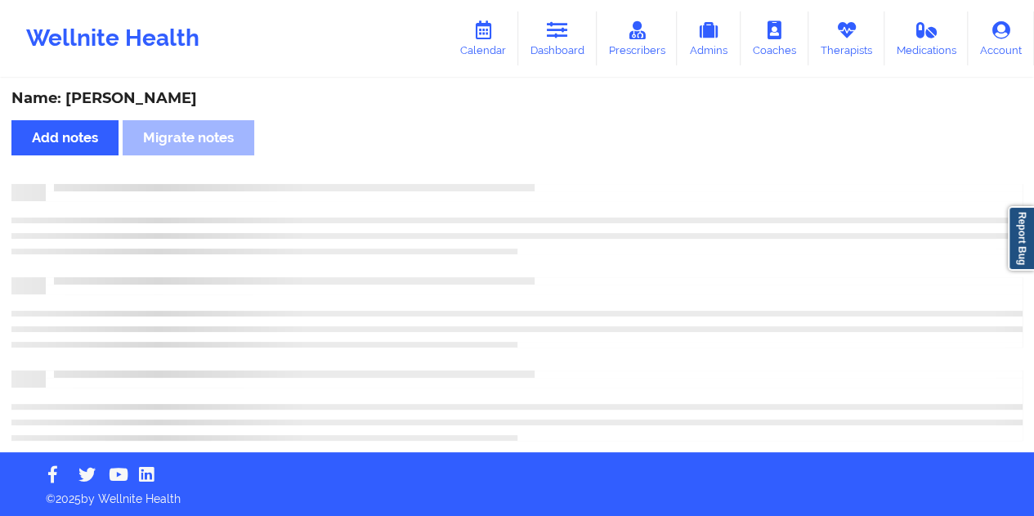
click at [132, 98] on div "Name: [PERSON_NAME]" at bounding box center [516, 98] width 1011 height 19
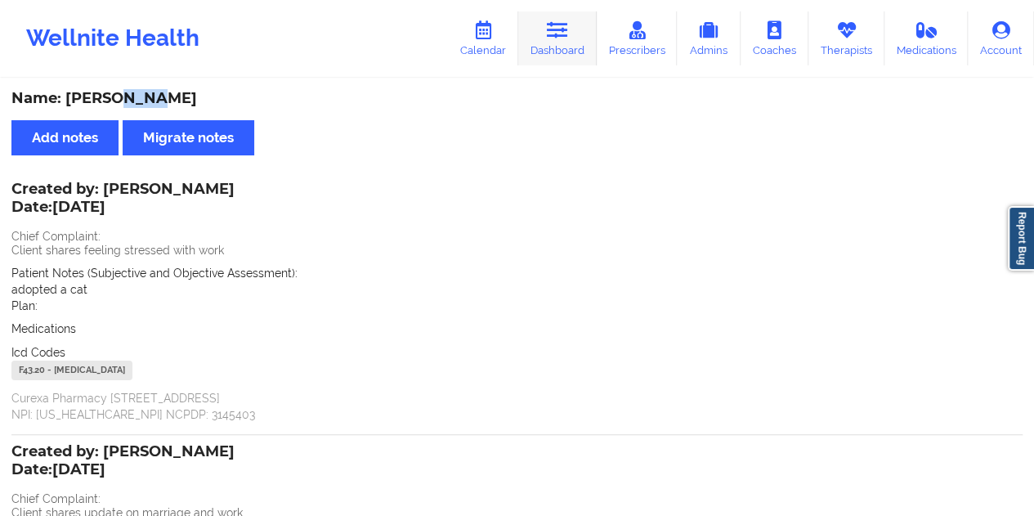
click at [564, 45] on link "Dashboard" at bounding box center [557, 38] width 78 height 54
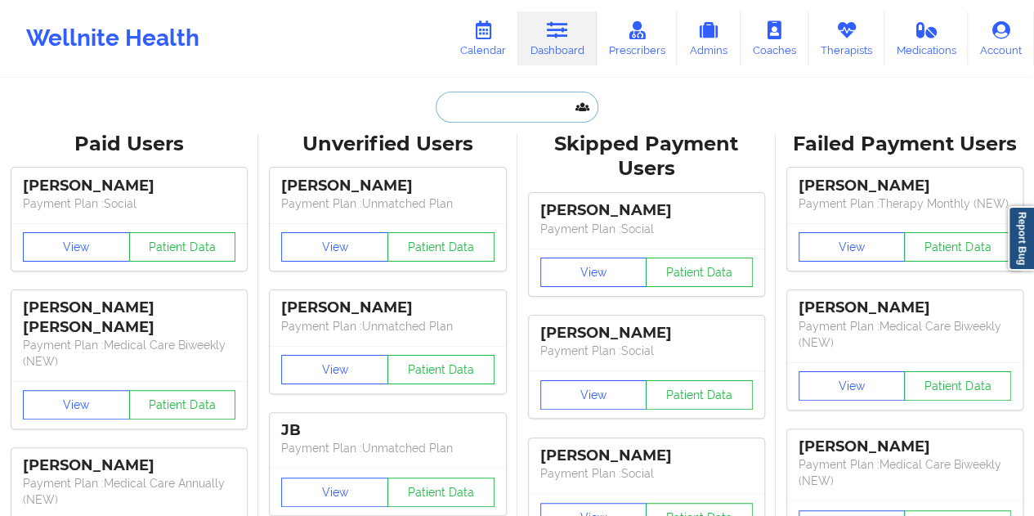
click at [490, 118] on input "text" at bounding box center [517, 107] width 162 height 31
paste input "[PERSON_NAME][EMAIL_ADDRESS][DOMAIN_NAME]"
type input "[PERSON_NAME][EMAIL_ADDRESS][DOMAIN_NAME]"
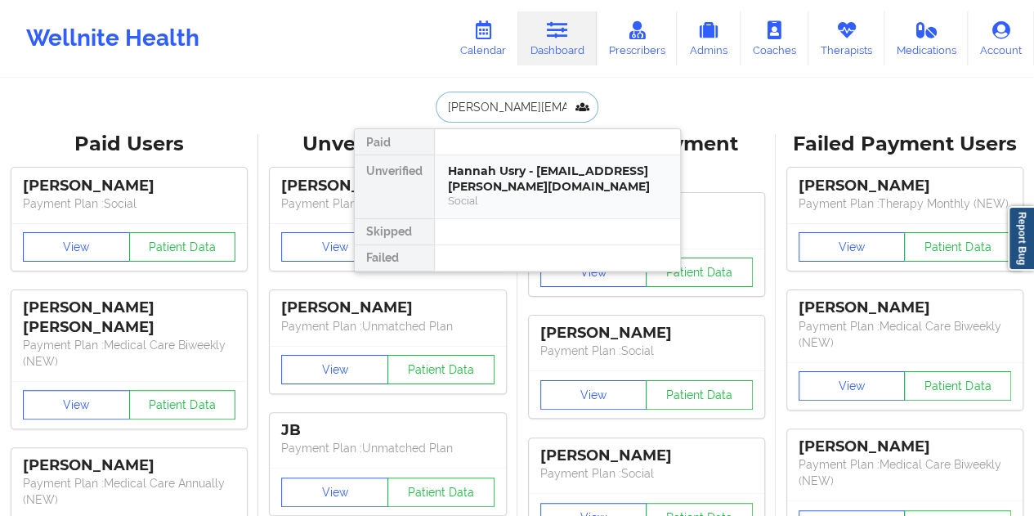
click at [529, 189] on div "Hannah Usry - [EMAIL_ADDRESS][PERSON_NAME][DOMAIN_NAME]" at bounding box center [557, 178] width 219 height 30
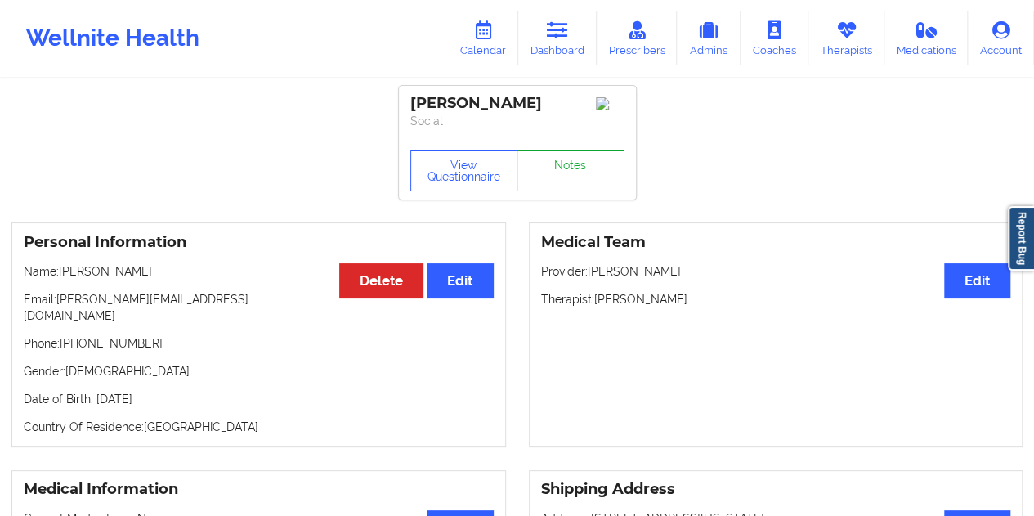
click at [575, 182] on link "Notes" at bounding box center [571, 170] width 108 height 41
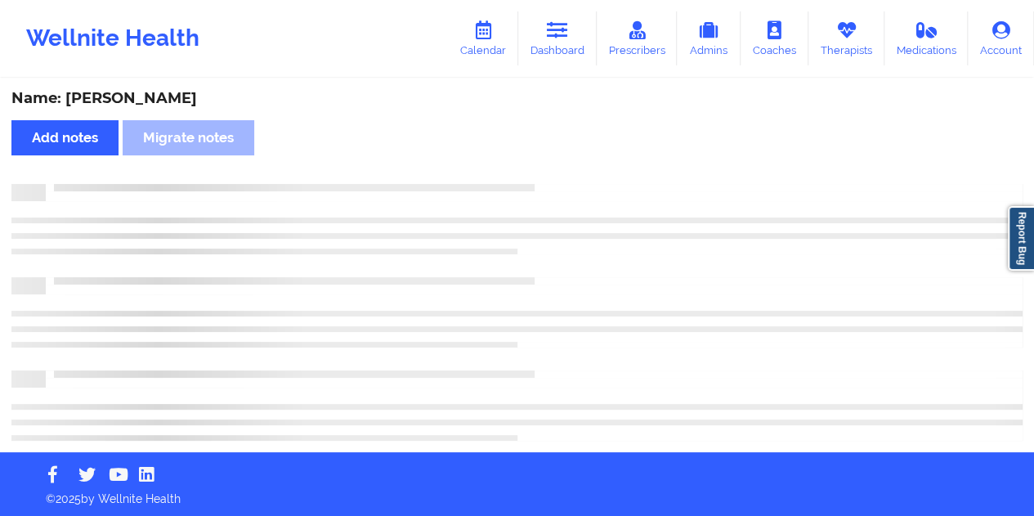
click at [154, 99] on div "Name: [PERSON_NAME]" at bounding box center [516, 98] width 1011 height 19
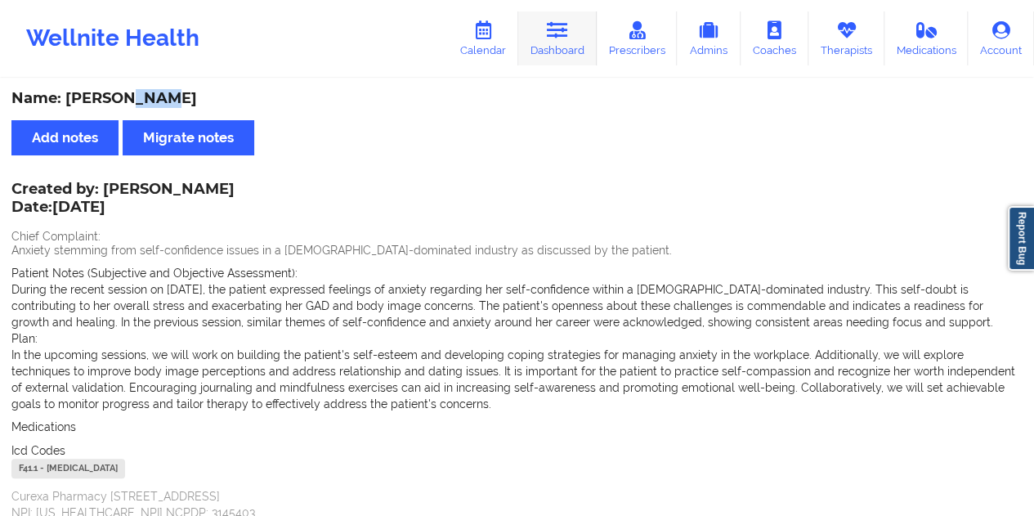
click at [562, 48] on link "Dashboard" at bounding box center [557, 38] width 78 height 54
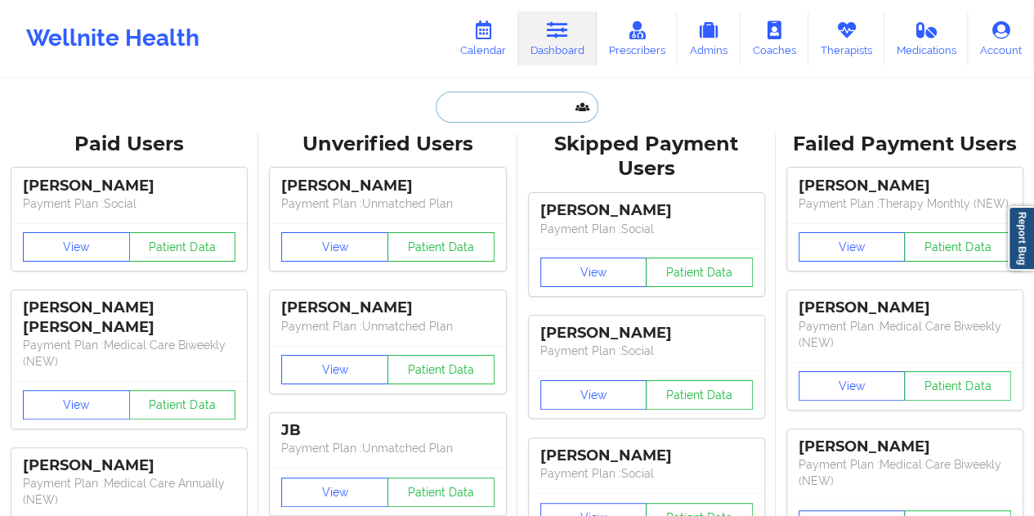
click at [515, 96] on input "text" at bounding box center [517, 107] width 162 height 31
paste input "[EMAIL_ADDRESS][DOMAIN_NAME]"
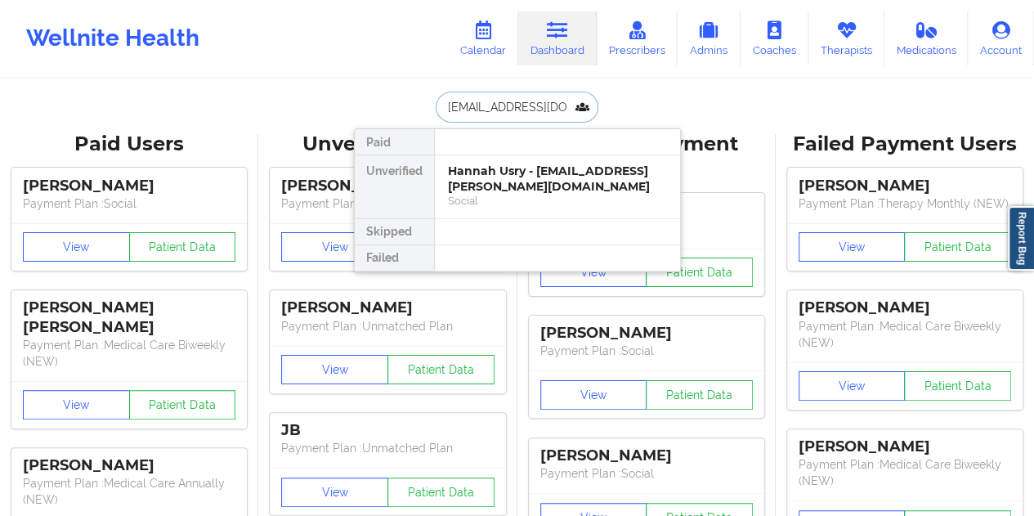
type input "[EMAIL_ADDRESS][DOMAIN_NAME]"
click at [492, 190] on div "[PERSON_NAME] - [EMAIL_ADDRESS][DOMAIN_NAME]" at bounding box center [557, 178] width 219 height 30
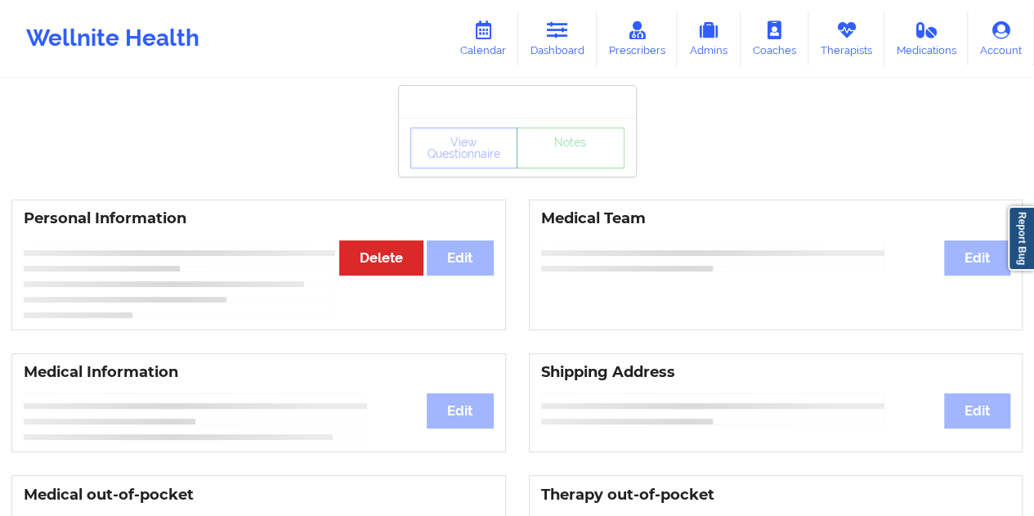
click at [566, 164] on div "View Questionnaire Notes" at bounding box center [517, 148] width 214 height 41
click at [571, 168] on div "View Questionnaire Notes" at bounding box center [517, 147] width 237 height 59
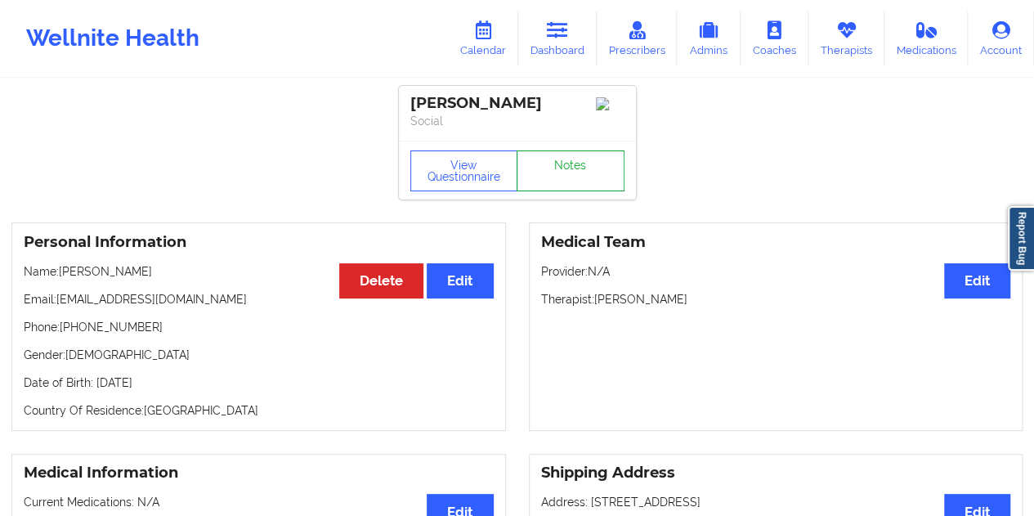
click at [572, 169] on link "Notes" at bounding box center [571, 170] width 108 height 41
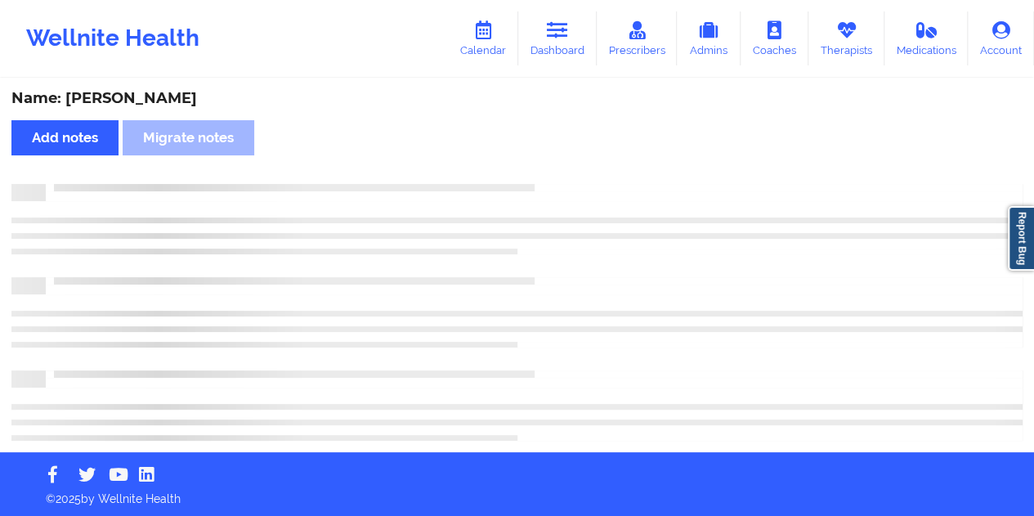
click at [136, 96] on div "Name: [PERSON_NAME]" at bounding box center [516, 98] width 1011 height 19
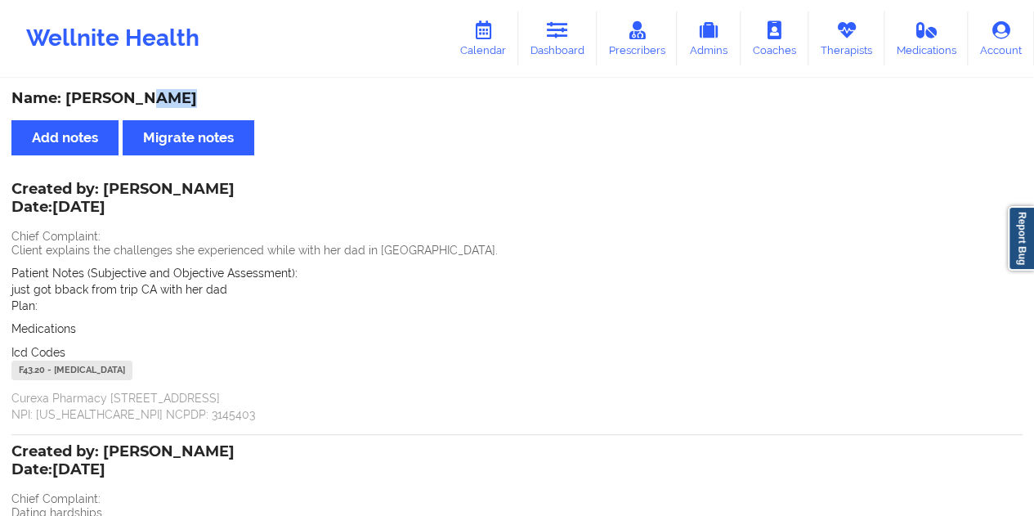
drag, startPoint x: 572, startPoint y: 50, endPoint x: 576, endPoint y: 70, distance: 20.8
click at [572, 50] on link "Dashboard" at bounding box center [557, 38] width 78 height 54
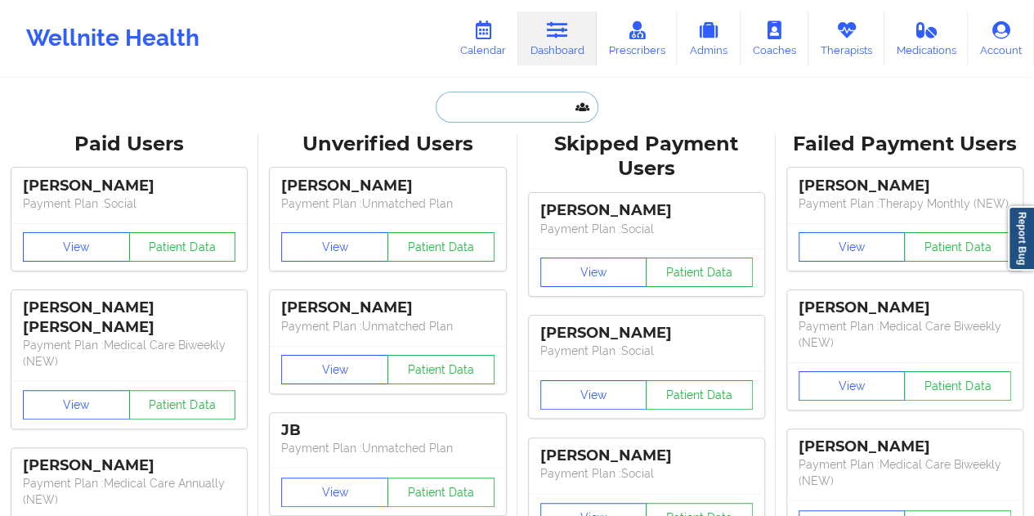
click at [505, 110] on input "text" at bounding box center [517, 107] width 162 height 31
paste input "[EMAIL_ADDRESS][DOMAIN_NAME]"
type input "[EMAIL_ADDRESS][DOMAIN_NAME]"
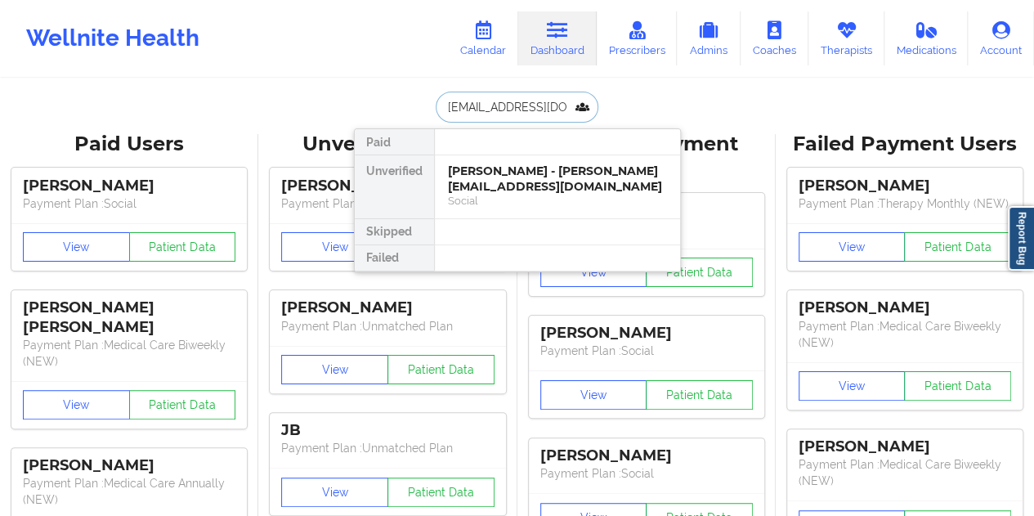
click at [548, 194] on div "[PERSON_NAME] - [PERSON_NAME][EMAIL_ADDRESS][DOMAIN_NAME] Social" at bounding box center [557, 186] width 245 height 63
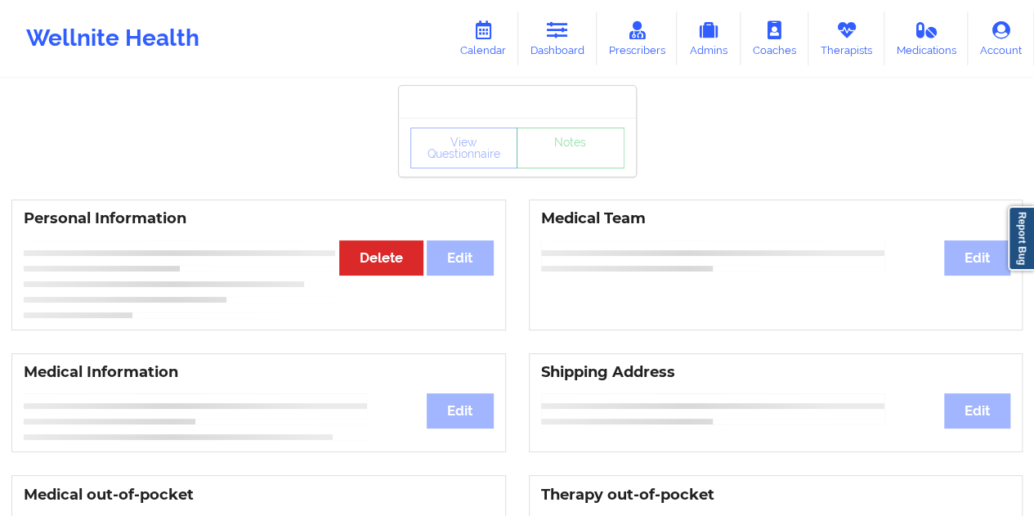
click at [571, 174] on div "View Questionnaire Notes" at bounding box center [517, 147] width 237 height 59
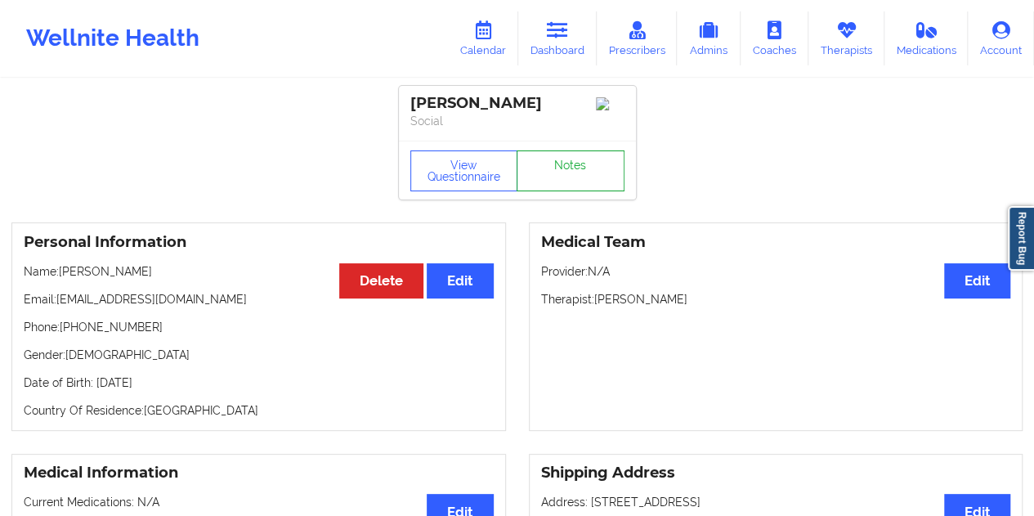
click at [567, 175] on link "Notes" at bounding box center [571, 170] width 108 height 41
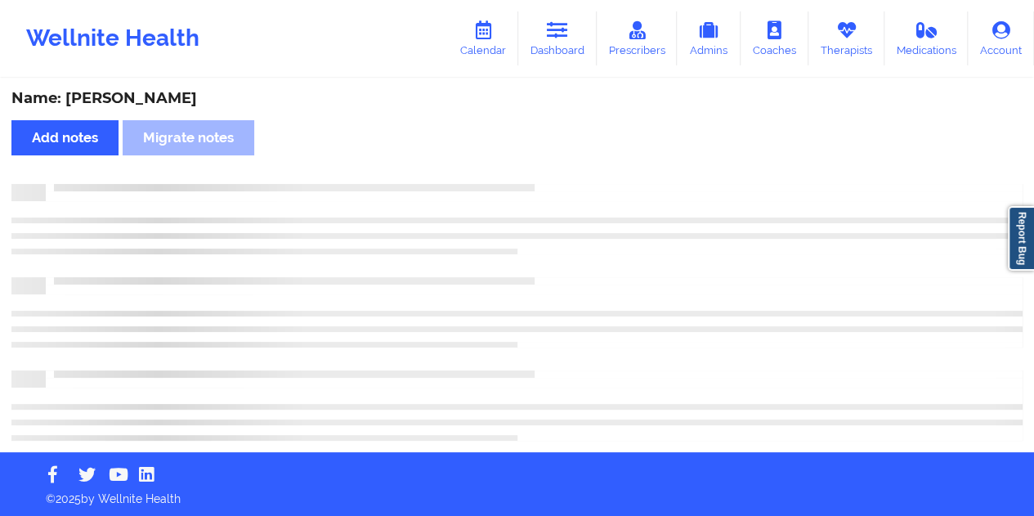
click at [131, 99] on div "Name: [PERSON_NAME]" at bounding box center [516, 98] width 1011 height 19
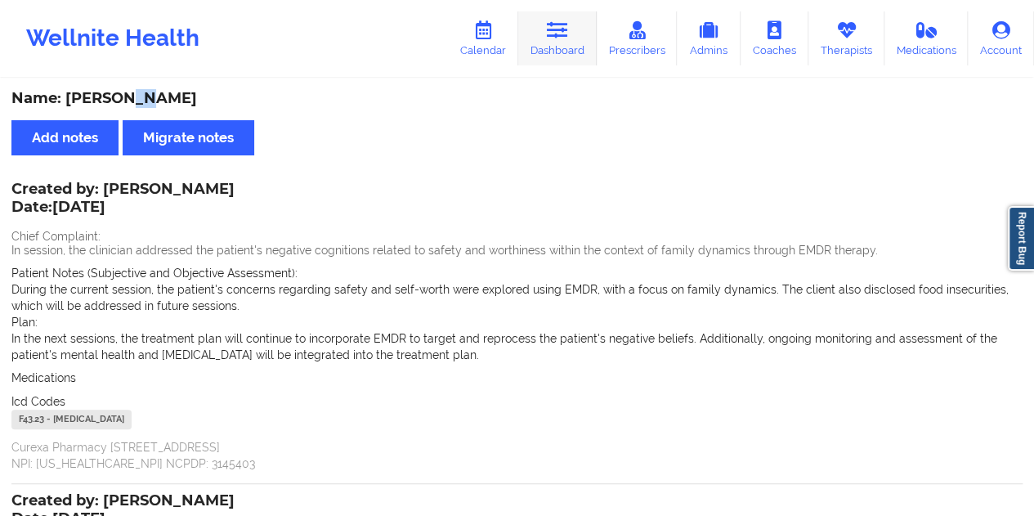
click at [566, 48] on link "Dashboard" at bounding box center [557, 38] width 78 height 54
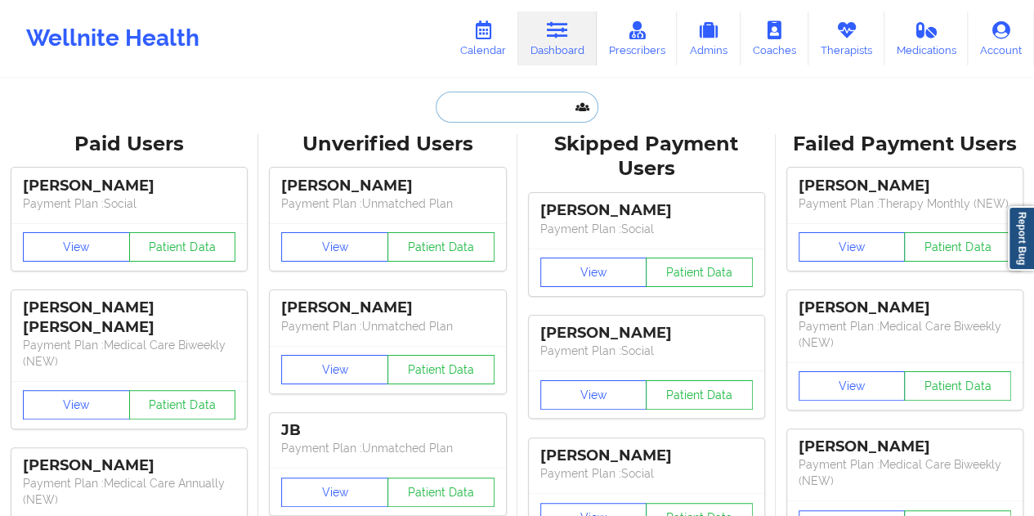
click at [508, 111] on input "text" at bounding box center [517, 107] width 162 height 31
paste input "[EMAIL_ADDRESS][PERSON_NAME][DOMAIN_NAME]"
type input "[EMAIL_ADDRESS][PERSON_NAME][DOMAIN_NAME]"
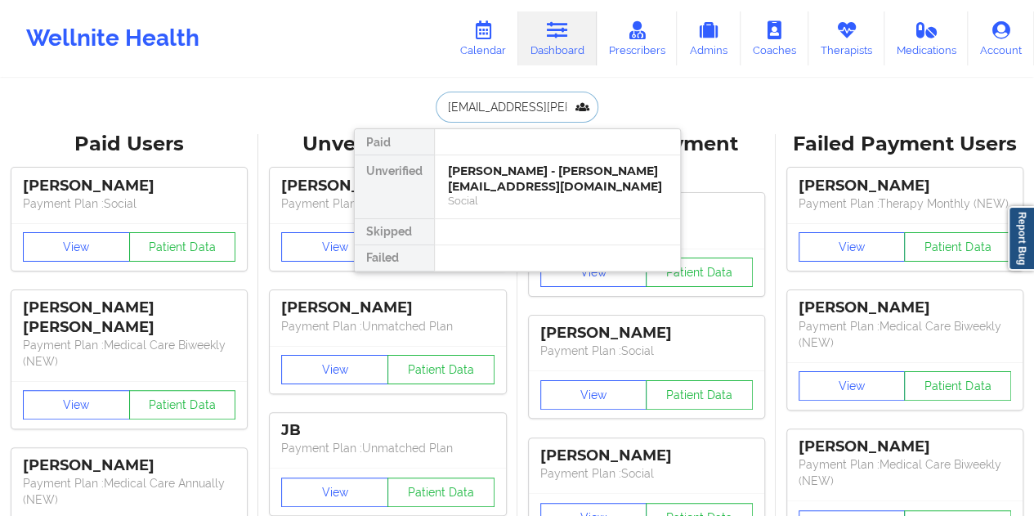
scroll to position [0, 13]
click at [513, 172] on div "[PERSON_NAME] - [PERSON_NAME][EMAIL_ADDRESS][DOMAIN_NAME]" at bounding box center [557, 178] width 219 height 30
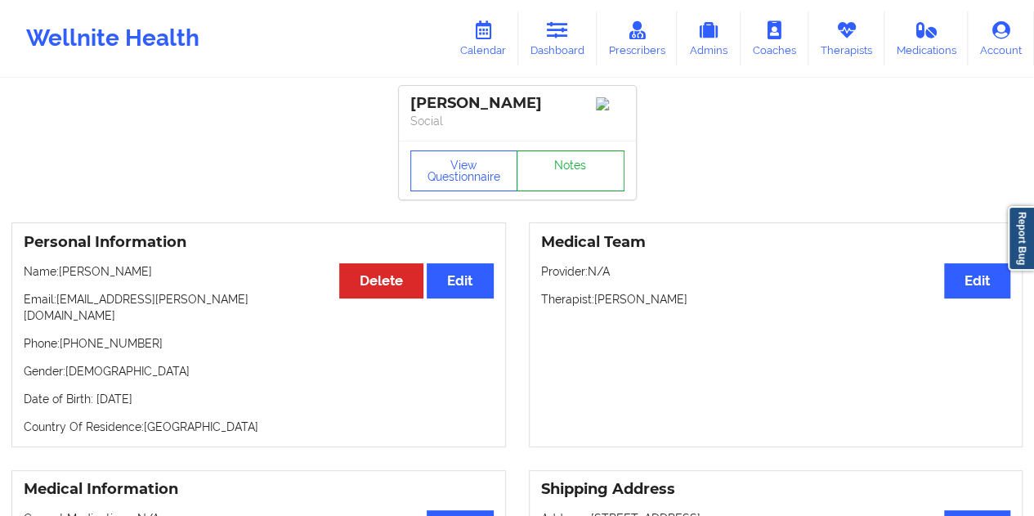
click at [553, 181] on link "Notes" at bounding box center [571, 170] width 108 height 41
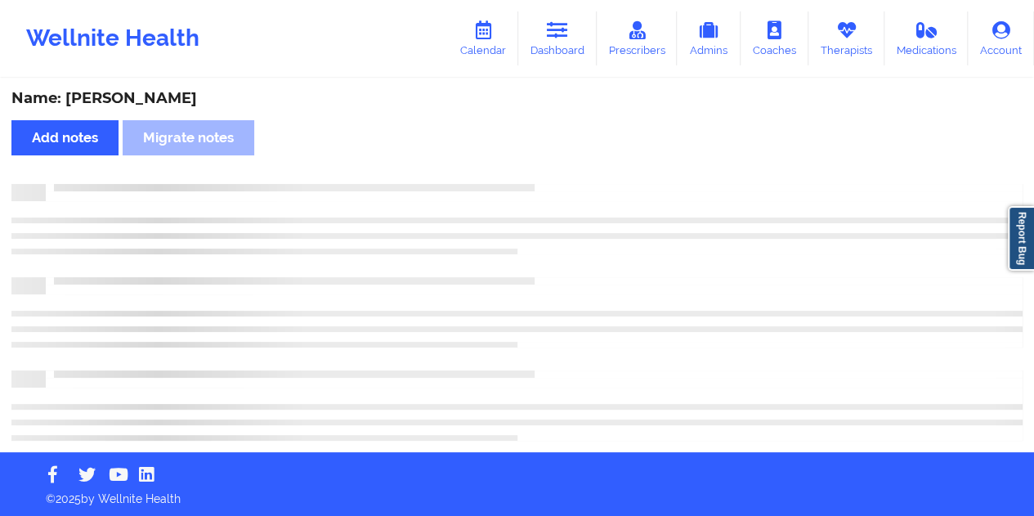
click at [162, 95] on div "Name: [PERSON_NAME]" at bounding box center [516, 98] width 1011 height 19
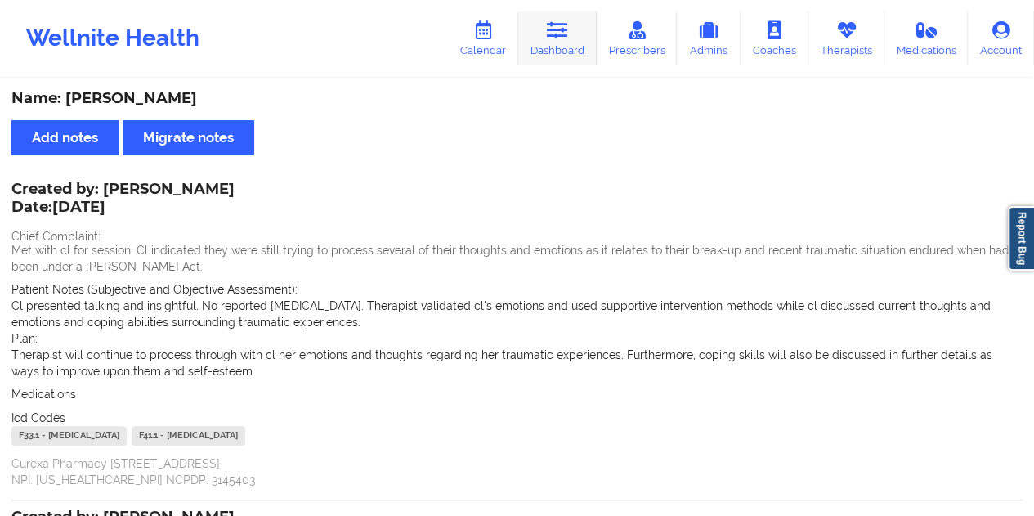
click at [564, 15] on link "Dashboard" at bounding box center [557, 38] width 78 height 54
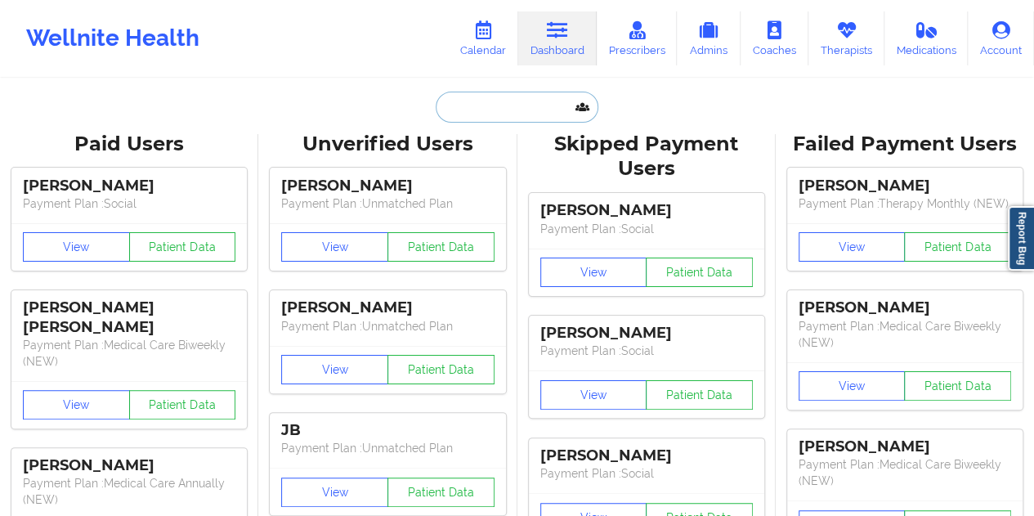
click at [502, 101] on input "text" at bounding box center [517, 107] width 162 height 31
paste input "[EMAIL_ADDRESS][MEDICAL_DATA][DOMAIN_NAME]"
type input "[EMAIL_ADDRESS][MEDICAL_DATA][DOMAIN_NAME]"
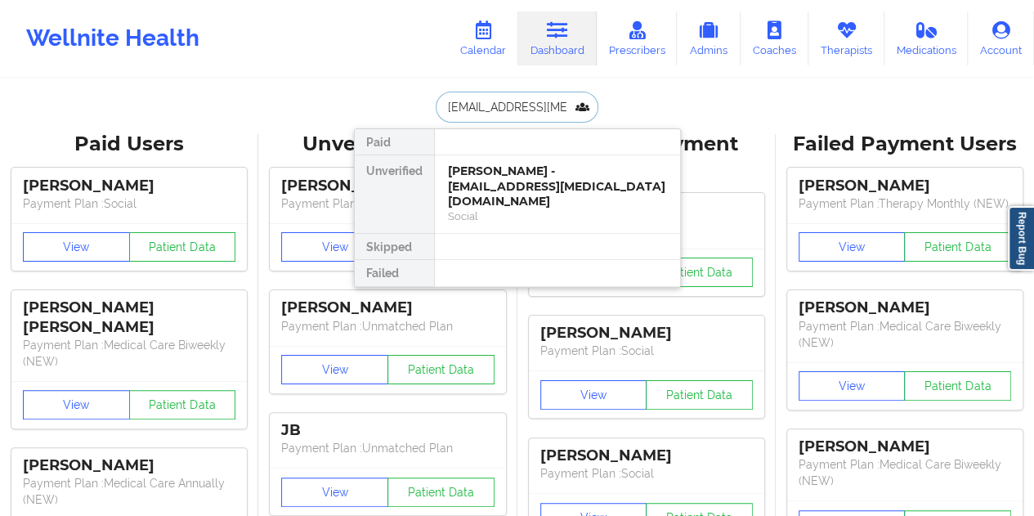
click at [540, 209] on div "Social" at bounding box center [557, 216] width 219 height 14
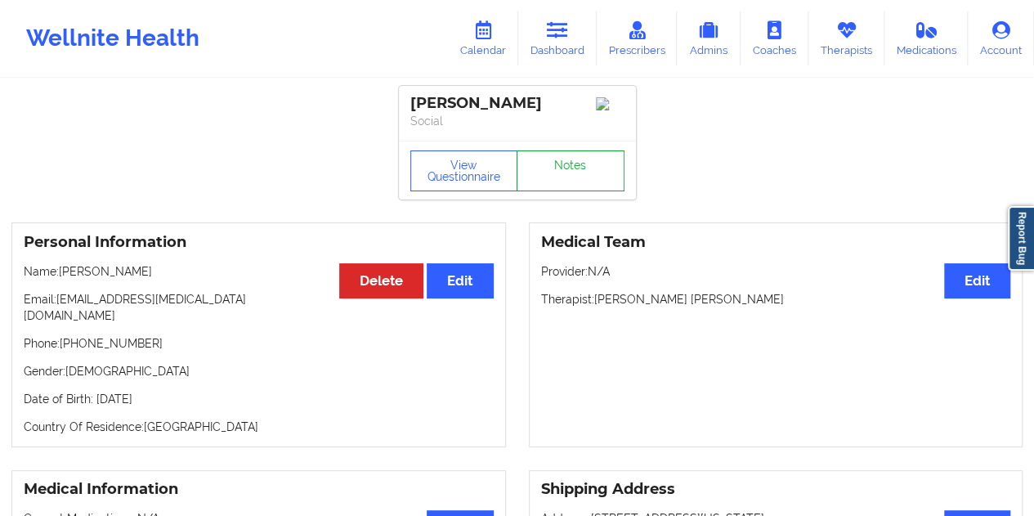
click at [566, 178] on link "Notes" at bounding box center [571, 170] width 108 height 41
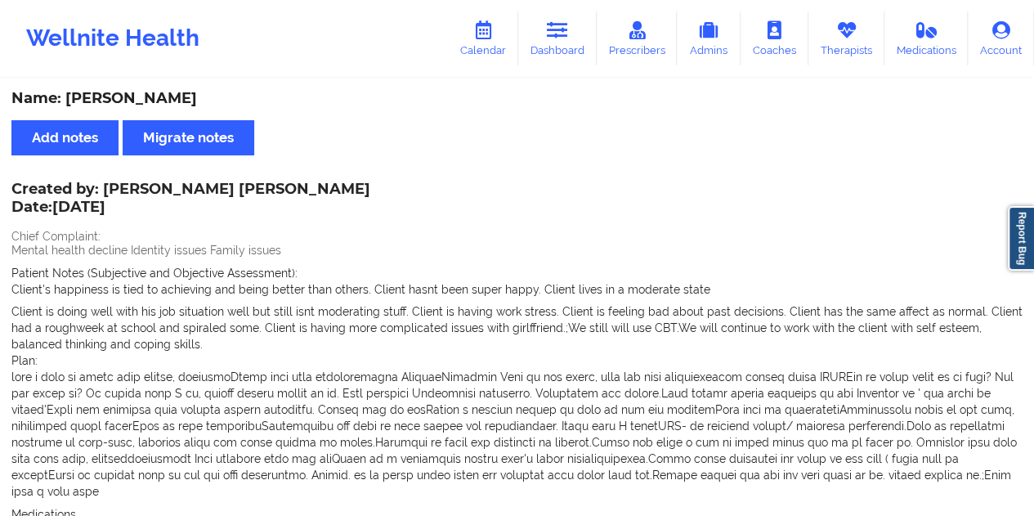
click at [136, 105] on div "Name: [PERSON_NAME]" at bounding box center [516, 98] width 1011 height 19
click at [566, 43] on link "Dashboard" at bounding box center [557, 38] width 78 height 54
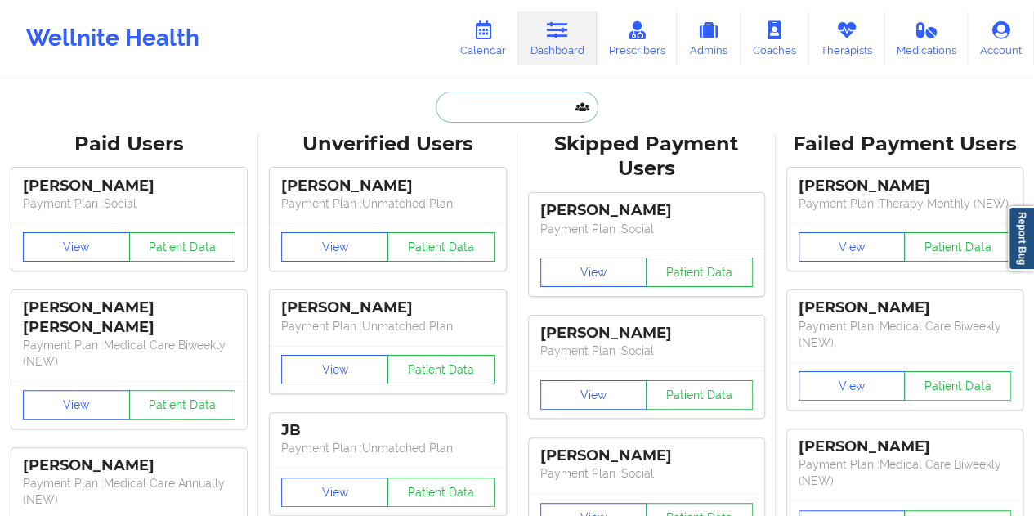
click at [510, 112] on input "text" at bounding box center [517, 107] width 162 height 31
paste input "[EMAIL_ADDRESS][DOMAIN_NAME]"
type input "[EMAIL_ADDRESS][DOMAIN_NAME]"
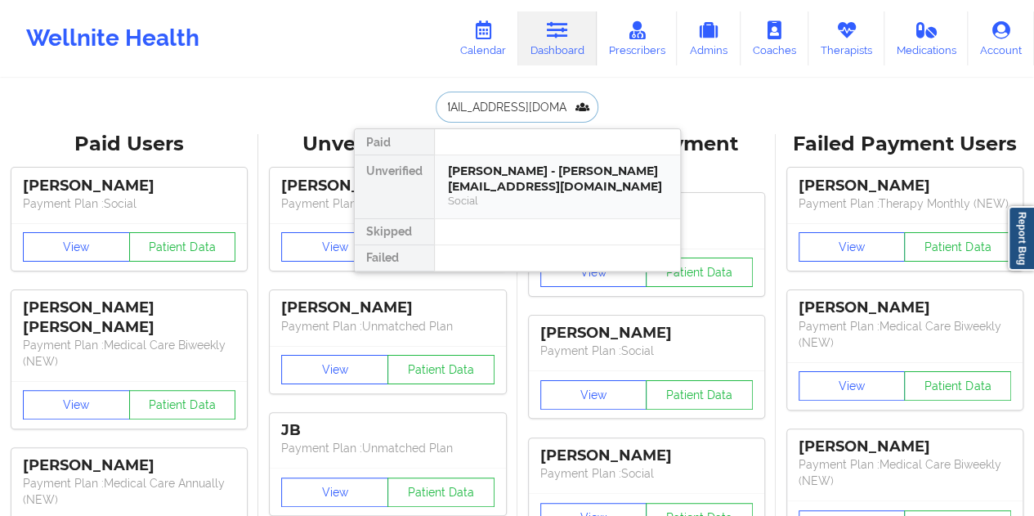
click at [526, 180] on div "[PERSON_NAME] - [PERSON_NAME][EMAIL_ADDRESS][DOMAIN_NAME]" at bounding box center [557, 178] width 219 height 30
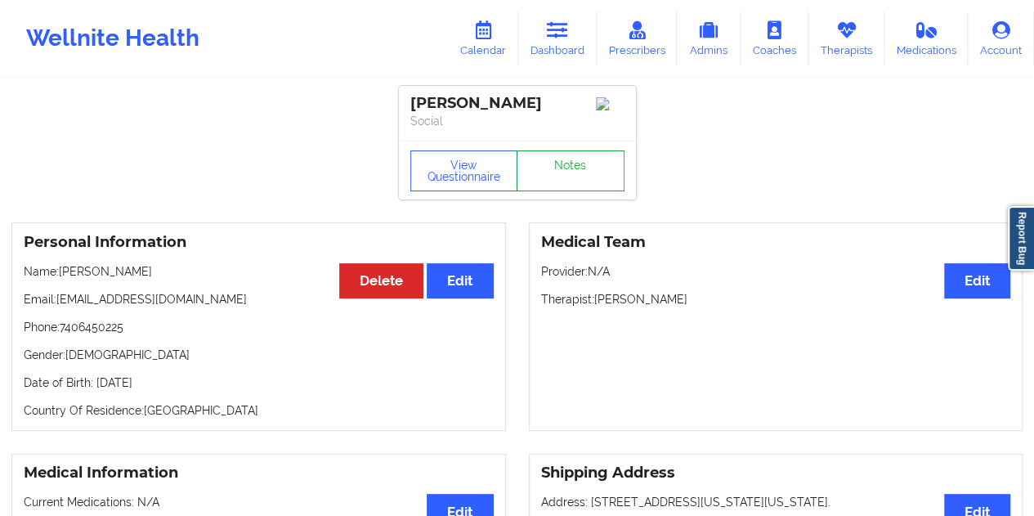
click at [572, 171] on link "Notes" at bounding box center [571, 170] width 108 height 41
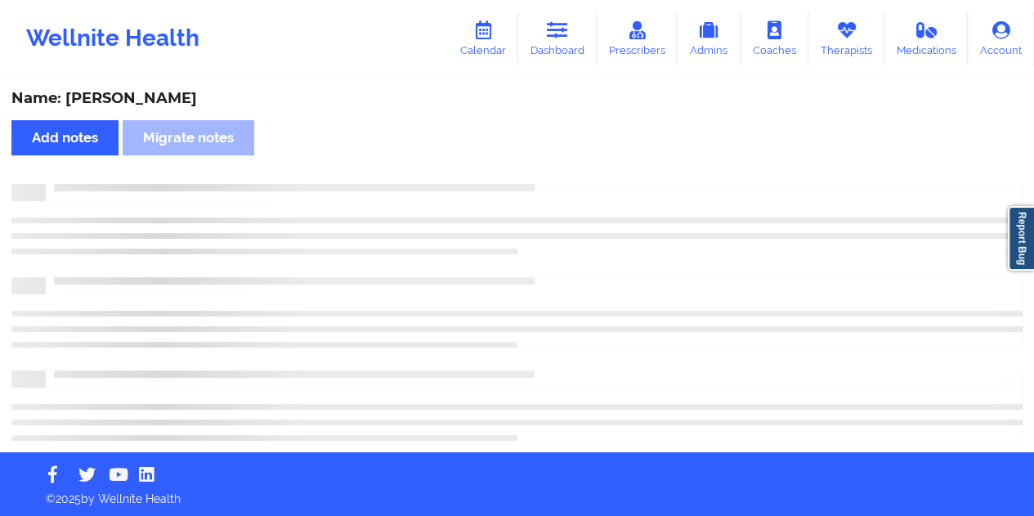
click at [207, 97] on div "Name: [PERSON_NAME]" at bounding box center [516, 98] width 1011 height 19
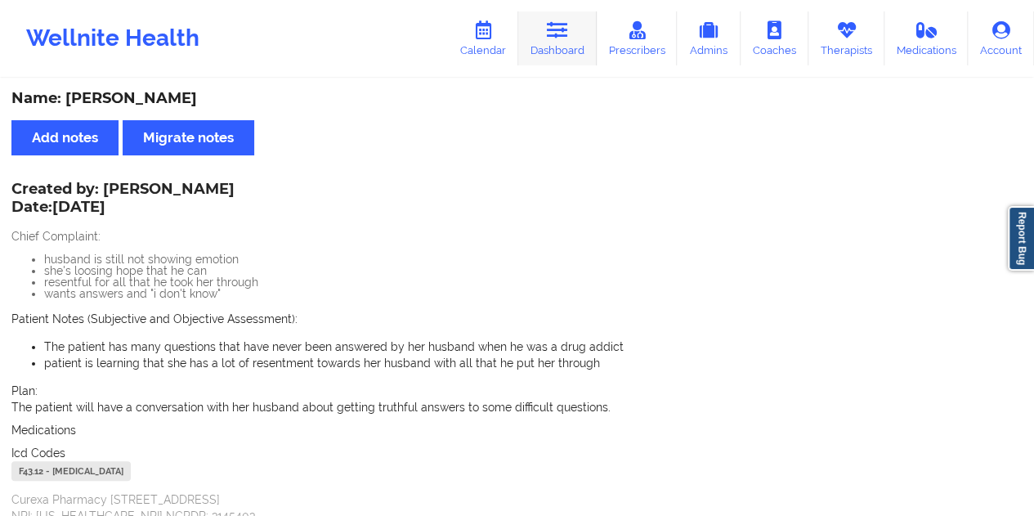
click at [581, 55] on link "Dashboard" at bounding box center [557, 38] width 78 height 54
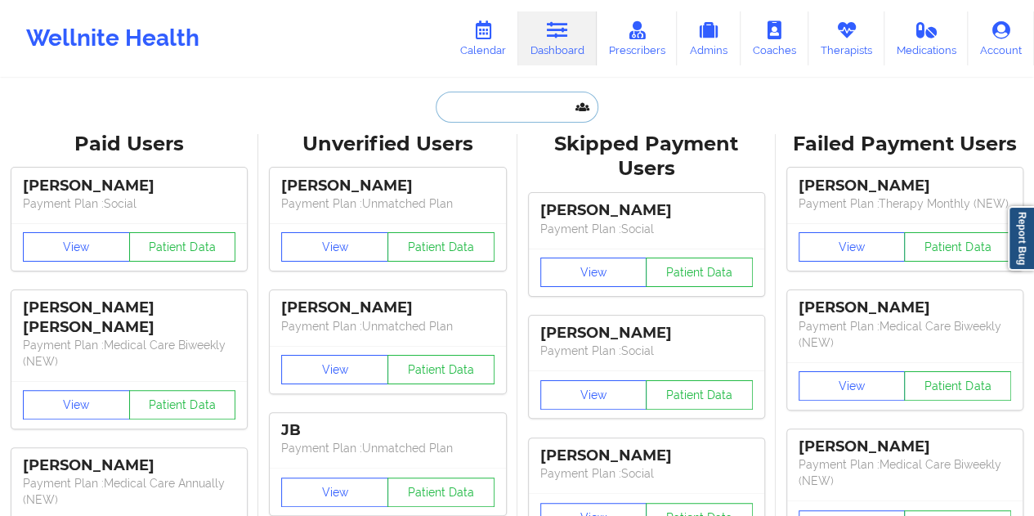
click at [510, 104] on input "text" at bounding box center [517, 107] width 162 height 31
paste input "[EMAIL_ADDRESS][DOMAIN_NAME]"
type input "[EMAIL_ADDRESS][DOMAIN_NAME]"
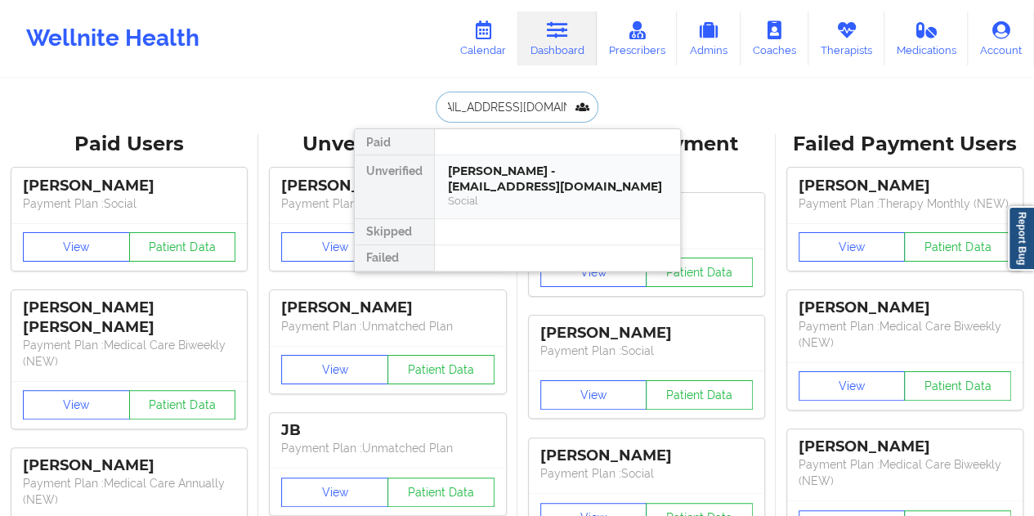
click at [515, 176] on div "[PERSON_NAME] - [EMAIL_ADDRESS][DOMAIN_NAME]" at bounding box center [557, 178] width 219 height 30
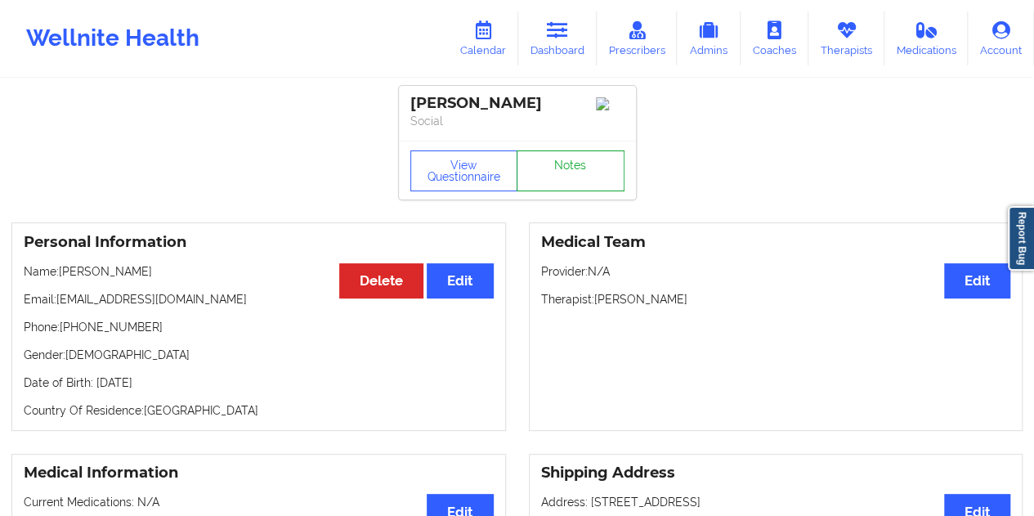
click at [562, 187] on link "Notes" at bounding box center [571, 170] width 108 height 41
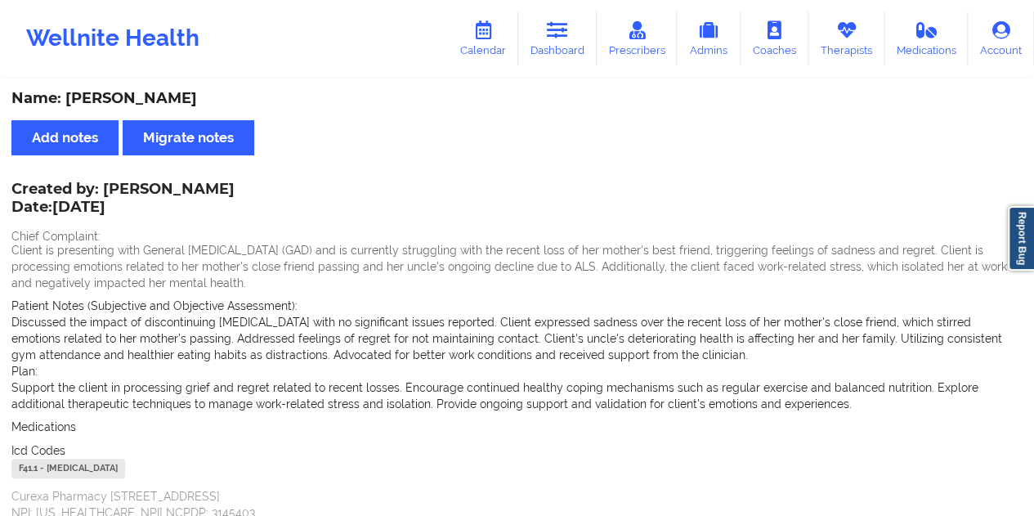
click at [157, 87] on div "Name: [PERSON_NAME] Add notes Migrate notes Created by: [PERSON_NAME] Date: [DA…" at bounding box center [517, 506] width 1034 height 852
click at [159, 89] on div "Name: [PERSON_NAME]" at bounding box center [516, 98] width 1011 height 19
click at [545, 38] on link "Dashboard" at bounding box center [557, 38] width 78 height 54
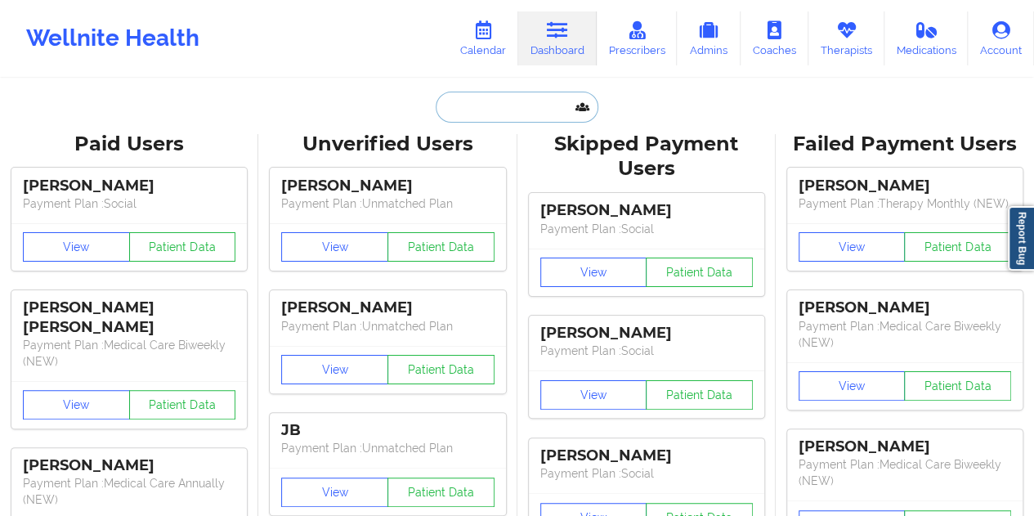
click at [512, 100] on input "text" at bounding box center [517, 107] width 162 height 31
paste input "[EMAIL_ADDRESS][DOMAIN_NAME]"
type input "[EMAIL_ADDRESS][DOMAIN_NAME]"
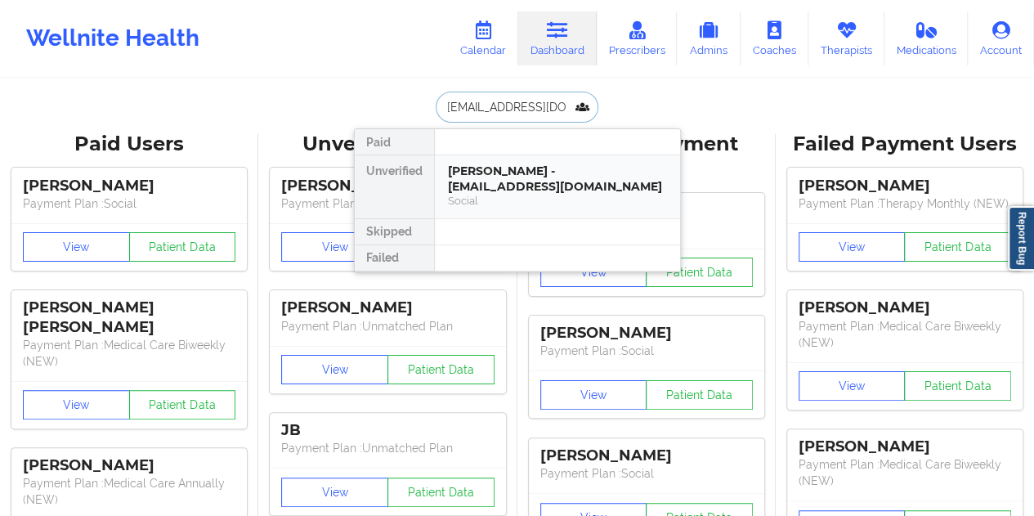
click at [530, 194] on div "Social" at bounding box center [557, 201] width 219 height 14
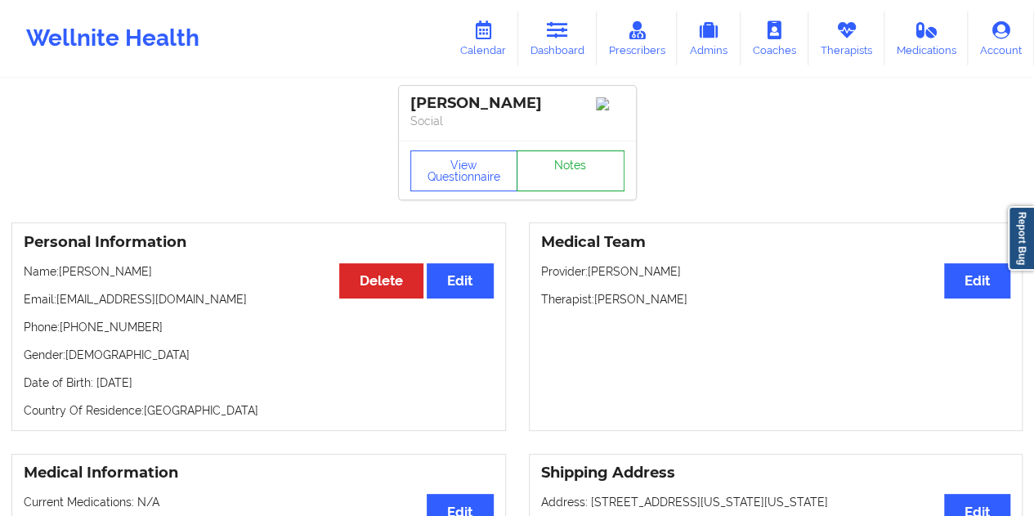
click at [580, 177] on link "Notes" at bounding box center [571, 170] width 108 height 41
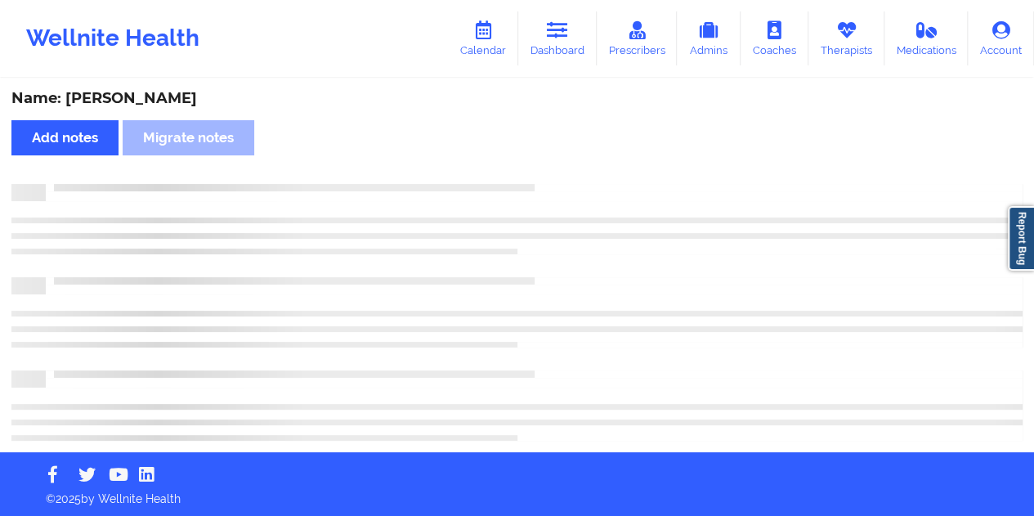
click at [150, 101] on div "Name: [PERSON_NAME]" at bounding box center [516, 98] width 1011 height 19
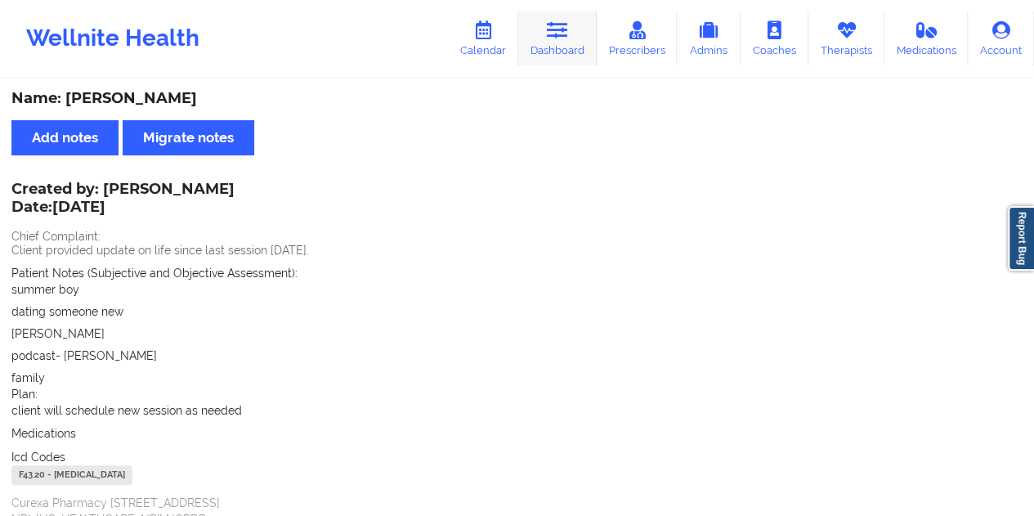
click at [580, 48] on link "Dashboard" at bounding box center [557, 38] width 78 height 54
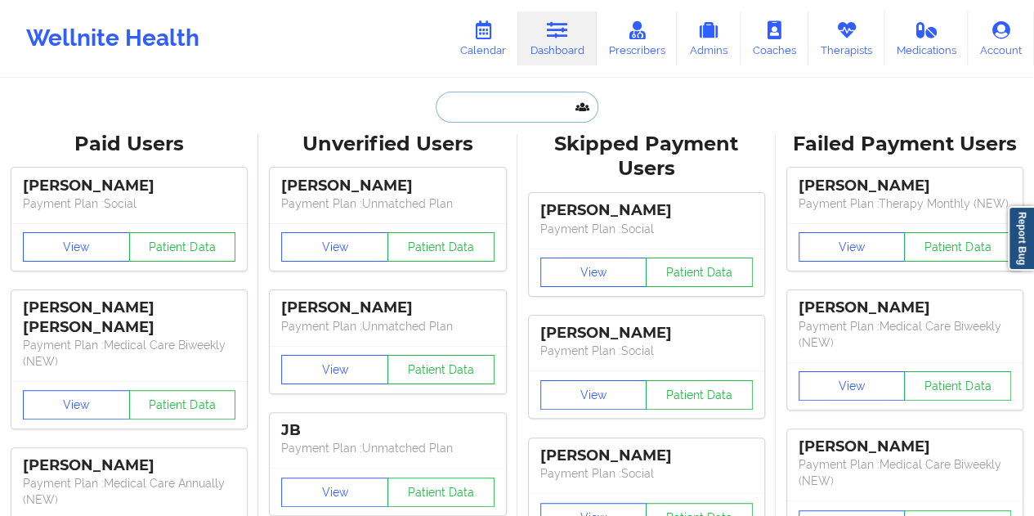
click at [502, 110] on input "text" at bounding box center [517, 107] width 162 height 31
paste input "[PERSON_NAME][EMAIL_ADDRESS][PERSON_NAME][DOMAIN_NAME]"
type input "[PERSON_NAME][EMAIL_ADDRESS][PERSON_NAME][DOMAIN_NAME]"
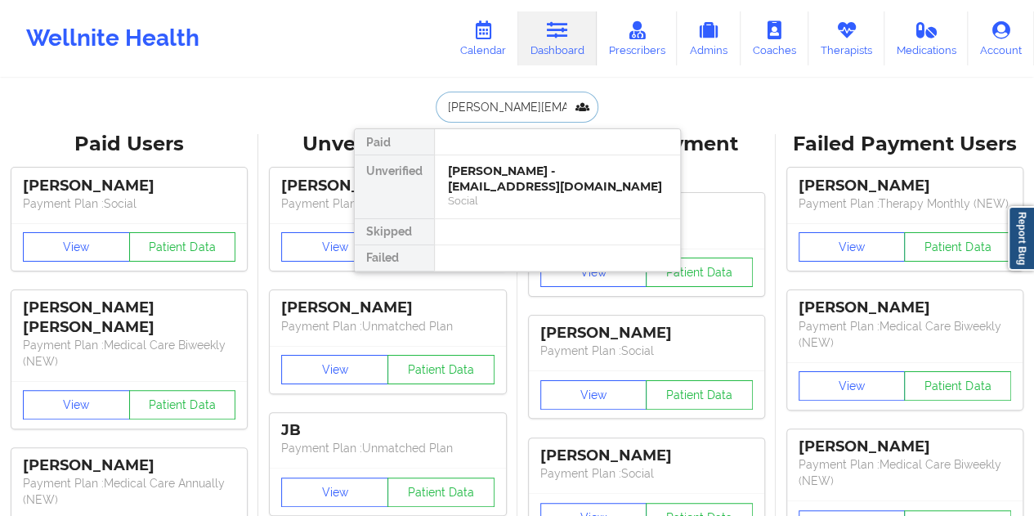
scroll to position [0, 5]
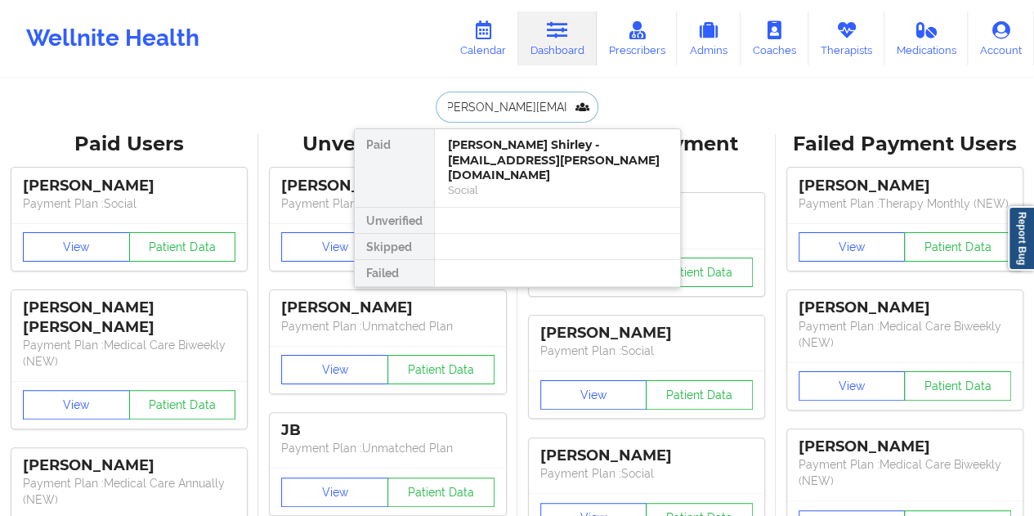
click at [515, 184] on div "[PERSON_NAME] Shirley - [EMAIL_ADDRESS][PERSON_NAME][DOMAIN_NAME] Social" at bounding box center [557, 168] width 245 height 78
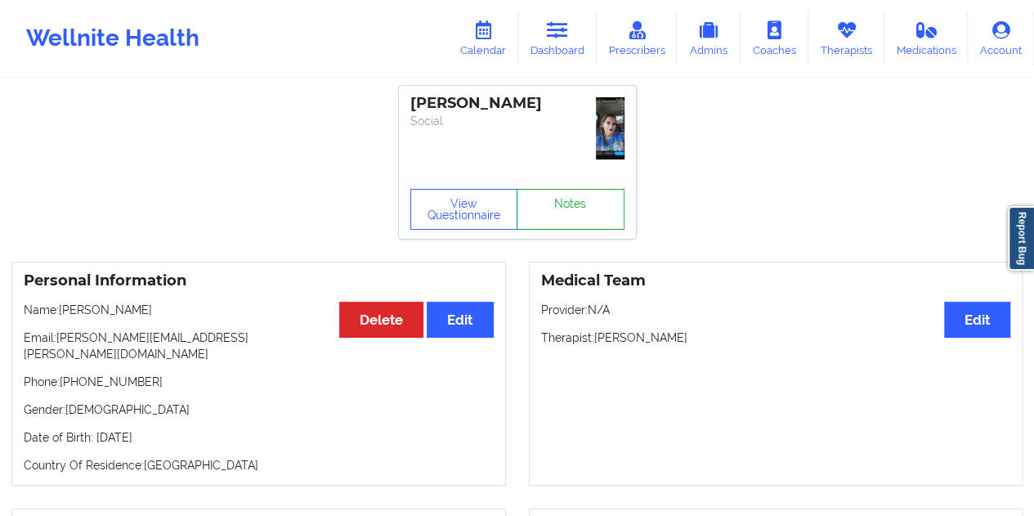
click at [560, 189] on link "Notes" at bounding box center [571, 209] width 108 height 41
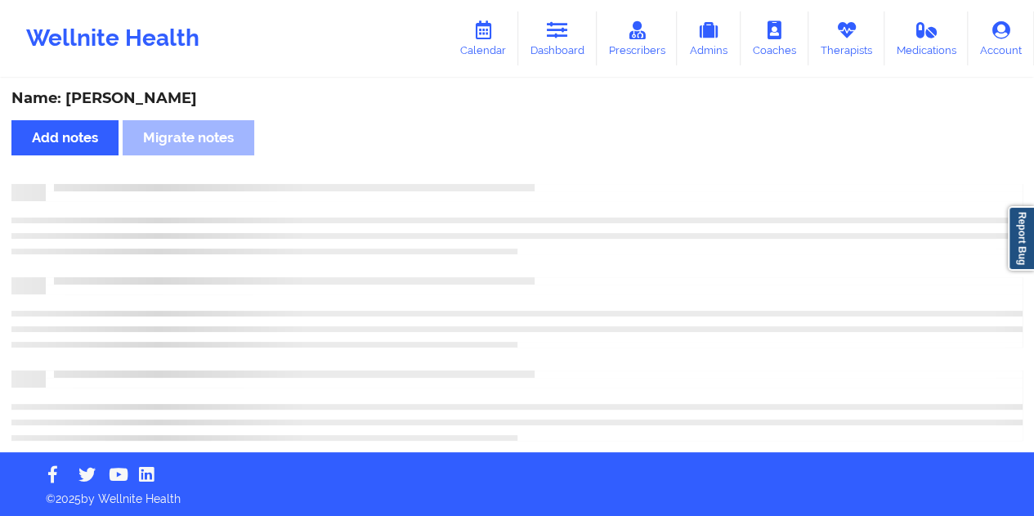
click at [136, 99] on div "Name: [PERSON_NAME]" at bounding box center [516, 98] width 1011 height 19
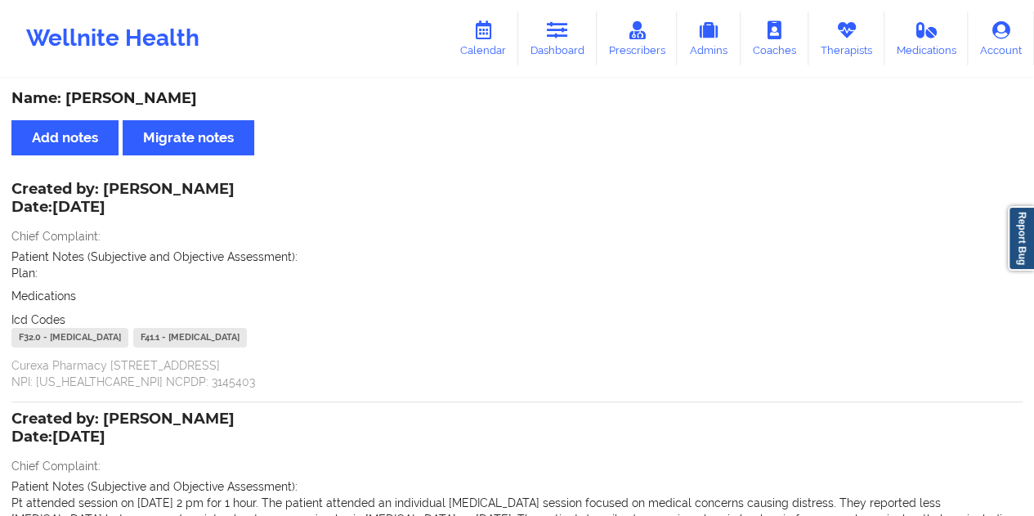
drag, startPoint x: 544, startPoint y: 35, endPoint x: 547, endPoint y: 74, distance: 39.3
click at [544, 35] on link "Dashboard" at bounding box center [557, 38] width 78 height 54
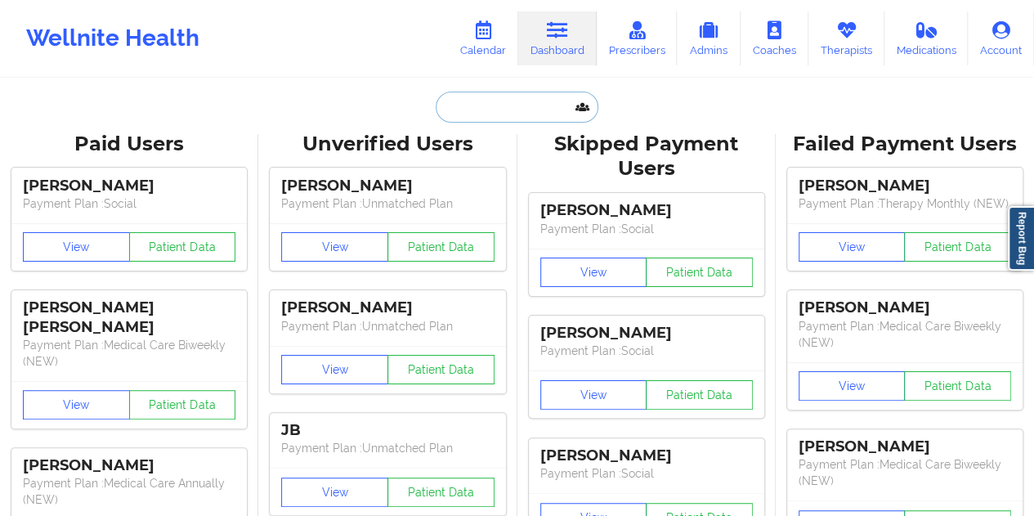
click at [511, 99] on input "text" at bounding box center [517, 107] width 162 height 31
paste input "[EMAIL_ADDRESS][DOMAIN_NAME]"
type input "[EMAIL_ADDRESS][DOMAIN_NAME]"
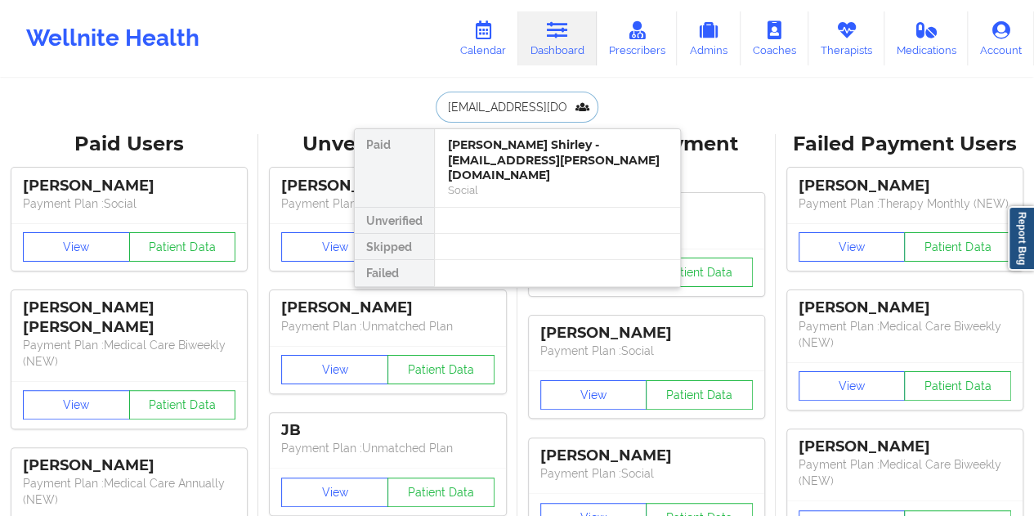
scroll to position [0, 39]
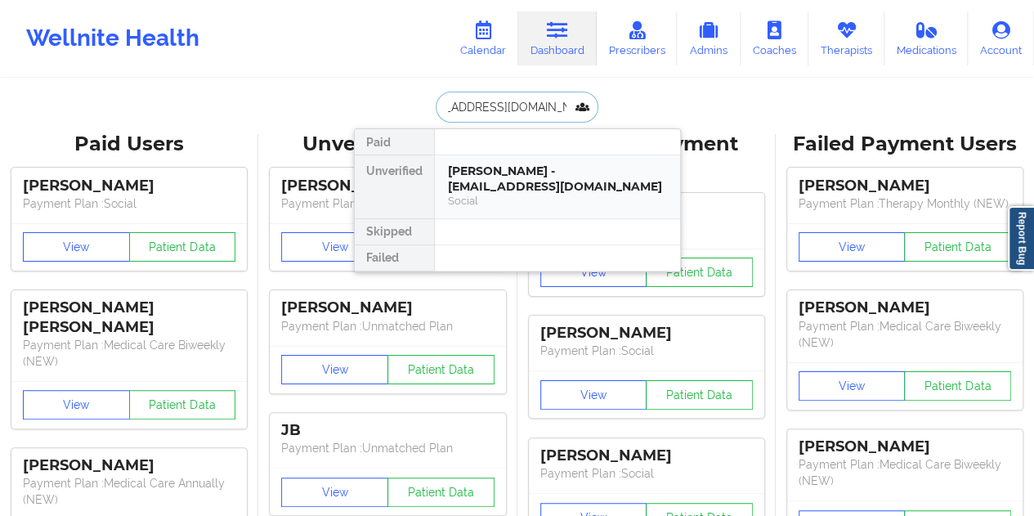
click at [567, 184] on div "[PERSON_NAME] - [EMAIL_ADDRESS][DOMAIN_NAME]" at bounding box center [557, 178] width 219 height 30
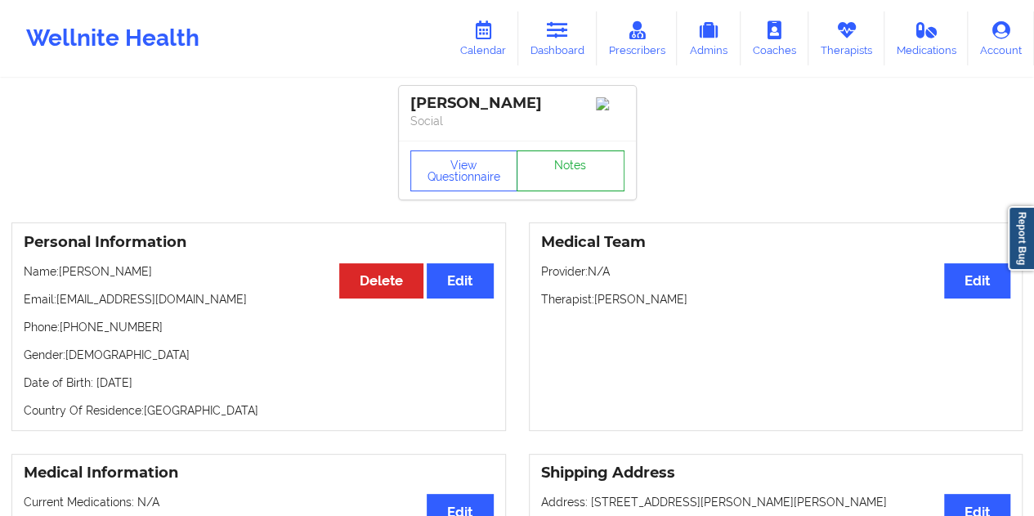
click at [559, 184] on link "Notes" at bounding box center [571, 170] width 108 height 41
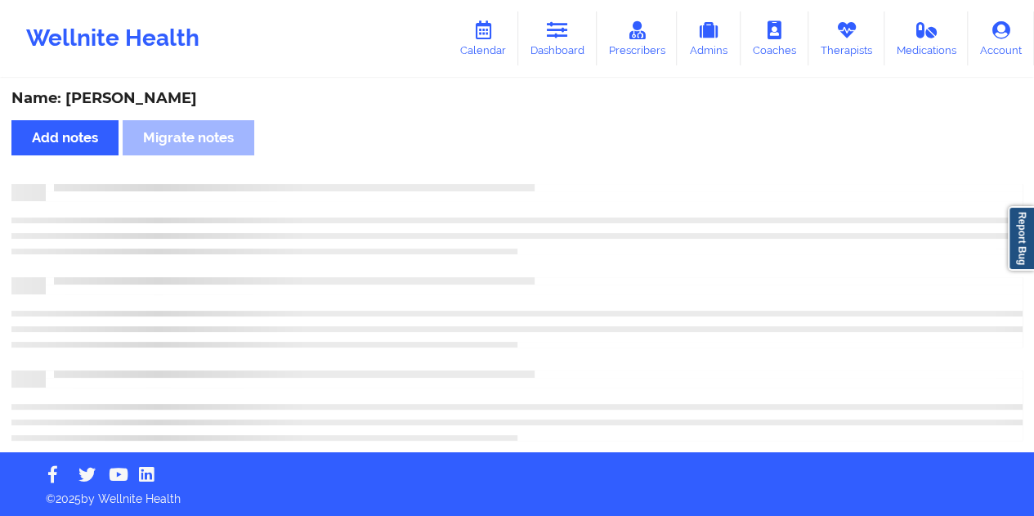
click at [176, 97] on div "Name: [PERSON_NAME]" at bounding box center [516, 98] width 1011 height 19
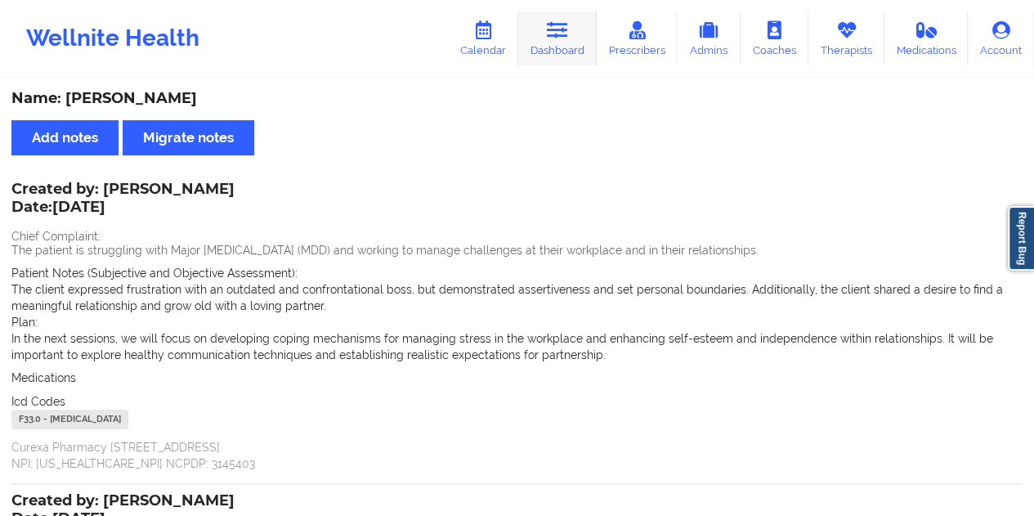
click at [571, 43] on link "Dashboard" at bounding box center [557, 38] width 78 height 54
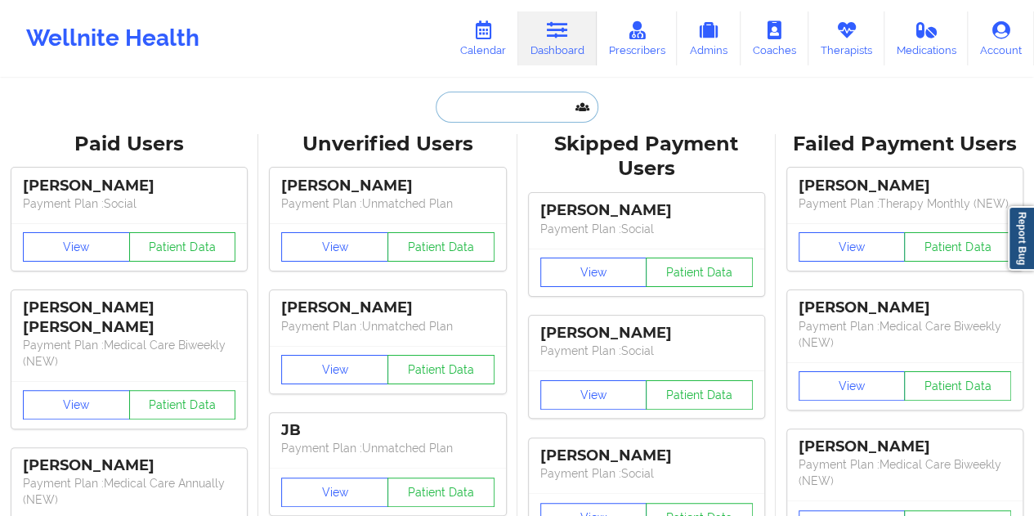
click at [481, 96] on input "text" at bounding box center [517, 107] width 162 height 31
paste input "[EMAIL_ADDRESS][DOMAIN_NAME]"
type input "[EMAIL_ADDRESS][DOMAIN_NAME]"
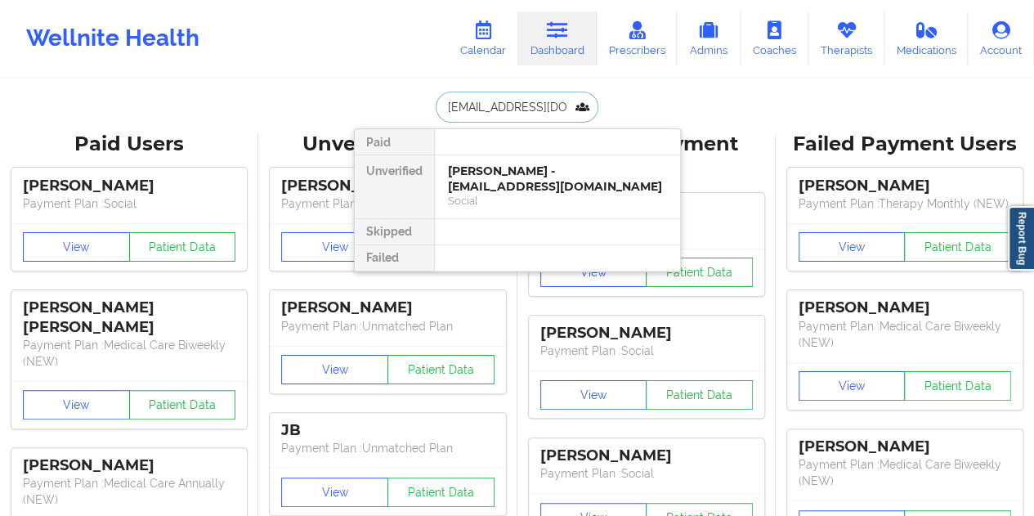
scroll to position [0, 7]
click at [512, 177] on div "[PERSON_NAME] - [EMAIL_ADDRESS][DOMAIN_NAME]" at bounding box center [557, 178] width 219 height 30
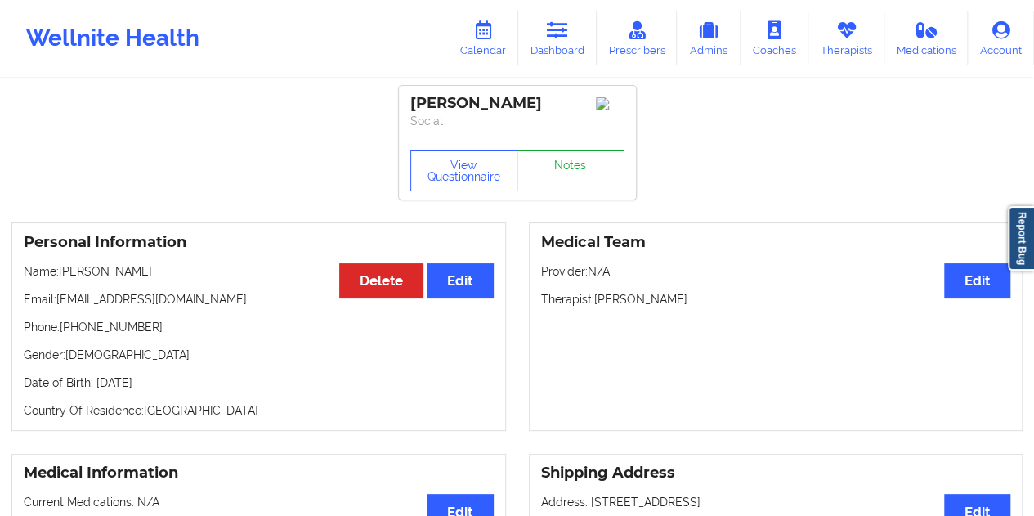
click at [573, 169] on link "Notes" at bounding box center [571, 170] width 108 height 41
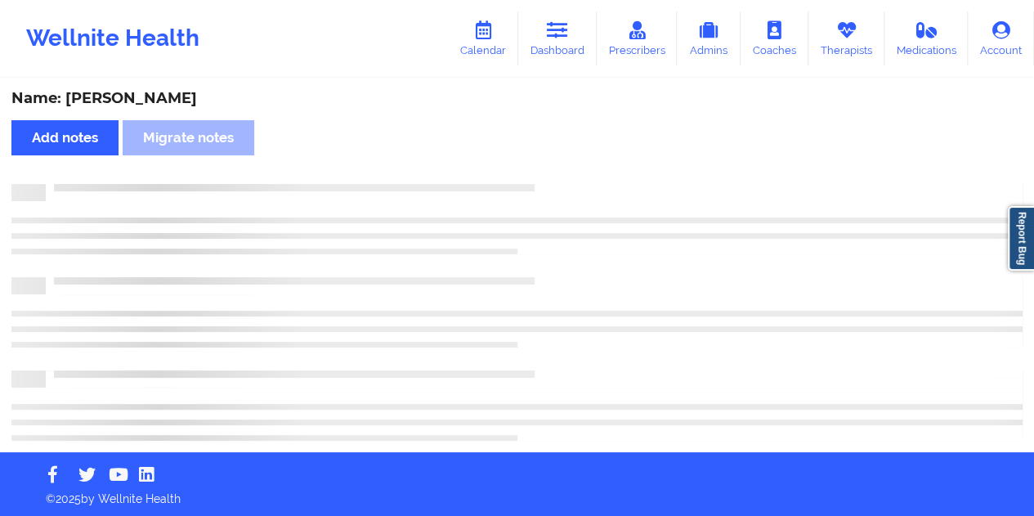
click at [147, 104] on div "Name: [PERSON_NAME]" at bounding box center [516, 98] width 1011 height 19
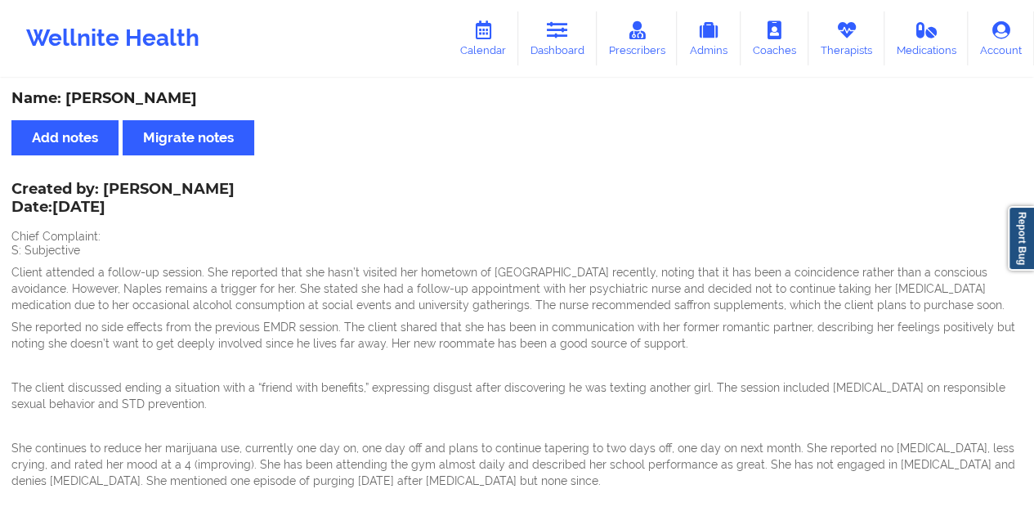
drag, startPoint x: 252, startPoint y: 184, endPoint x: 106, endPoint y: 188, distance: 145.6
click at [106, 188] on div "Created by: [PERSON_NAME] Date: [DATE]" at bounding box center [122, 200] width 223 height 38
drag, startPoint x: 549, startPoint y: 38, endPoint x: 548, endPoint y: 73, distance: 34.3
click at [549, 39] on icon at bounding box center [557, 30] width 21 height 18
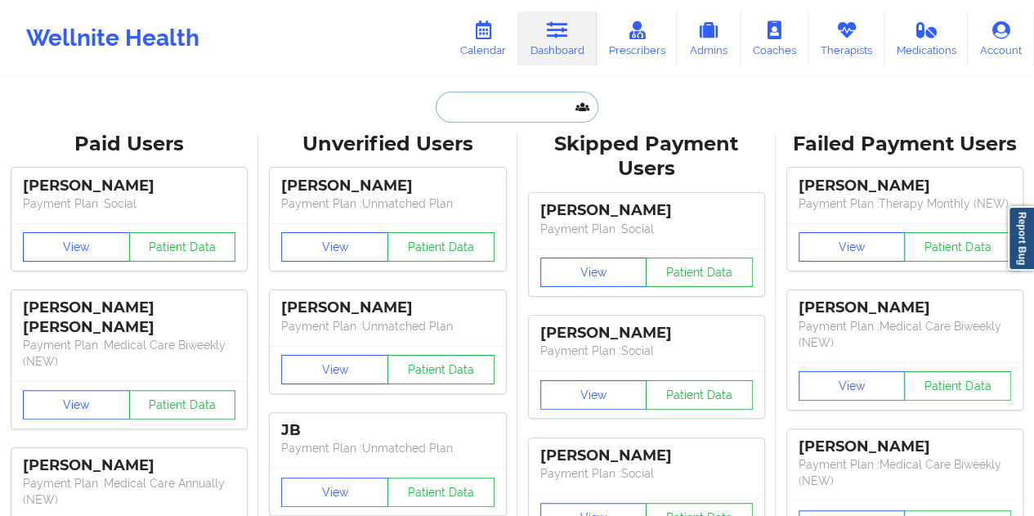
click at [469, 104] on input "text" at bounding box center [517, 107] width 162 height 31
paste input "[EMAIL_ADDRESS][DOMAIN_NAME]"
type input "[EMAIL_ADDRESS][DOMAIN_NAME]"
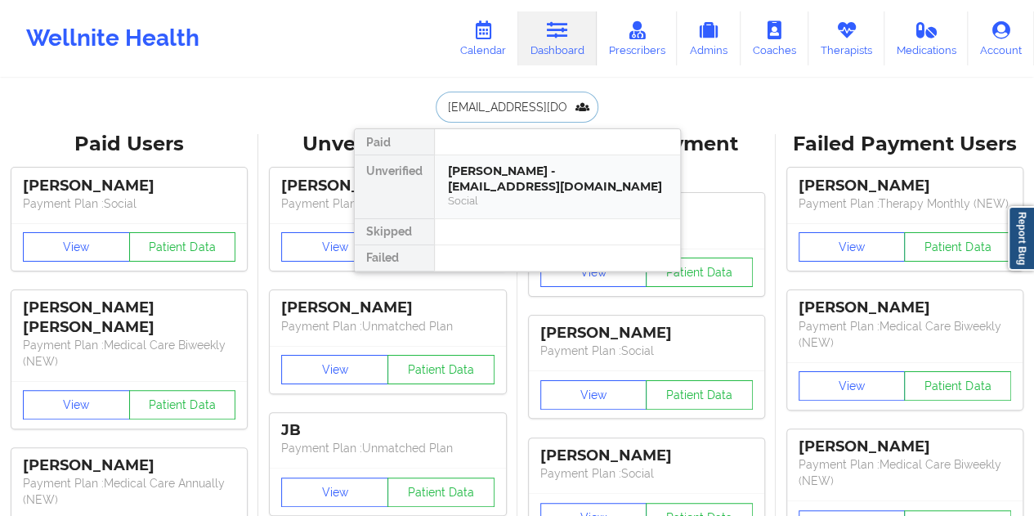
click at [543, 186] on div "[PERSON_NAME] - [EMAIL_ADDRESS][DOMAIN_NAME]" at bounding box center [557, 178] width 219 height 30
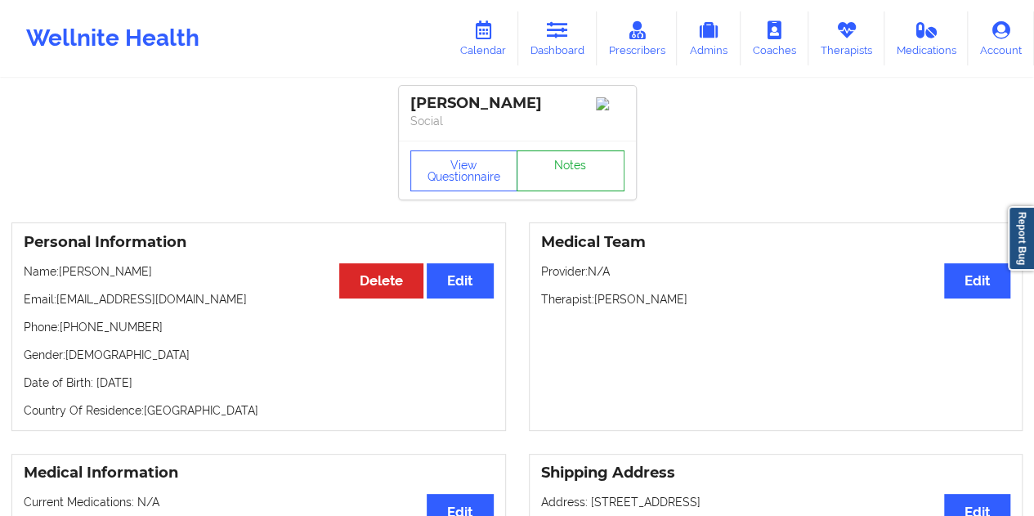
click at [563, 178] on link "Notes" at bounding box center [571, 170] width 108 height 41
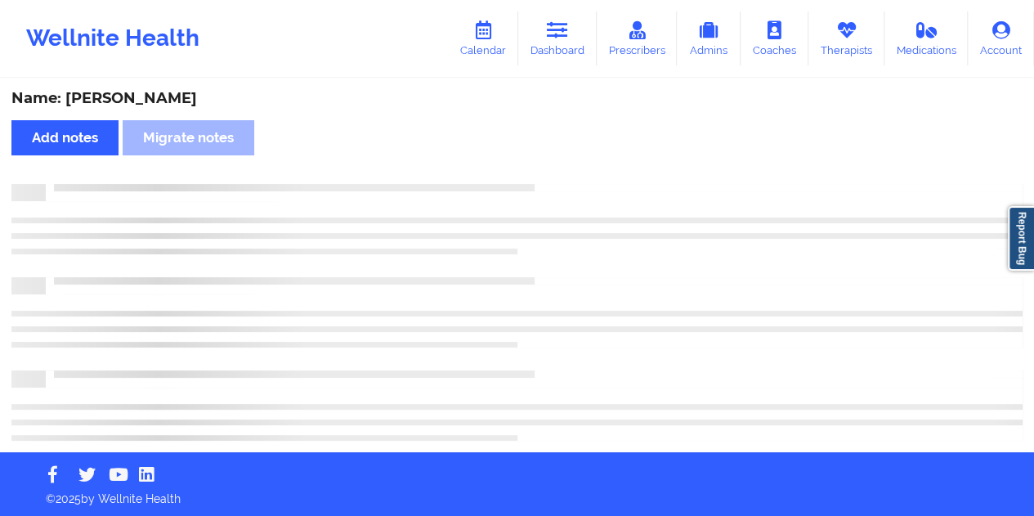
click at [170, 101] on div "Name: [PERSON_NAME]" at bounding box center [516, 98] width 1011 height 19
click at [171, 101] on div "Name: [PERSON_NAME]" at bounding box center [516, 98] width 1011 height 19
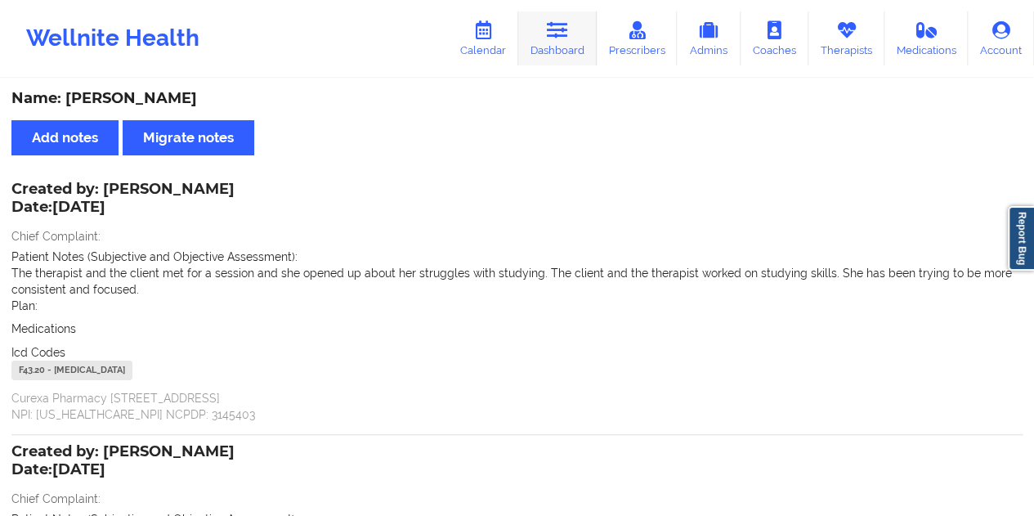
click at [568, 35] on icon at bounding box center [557, 30] width 21 height 18
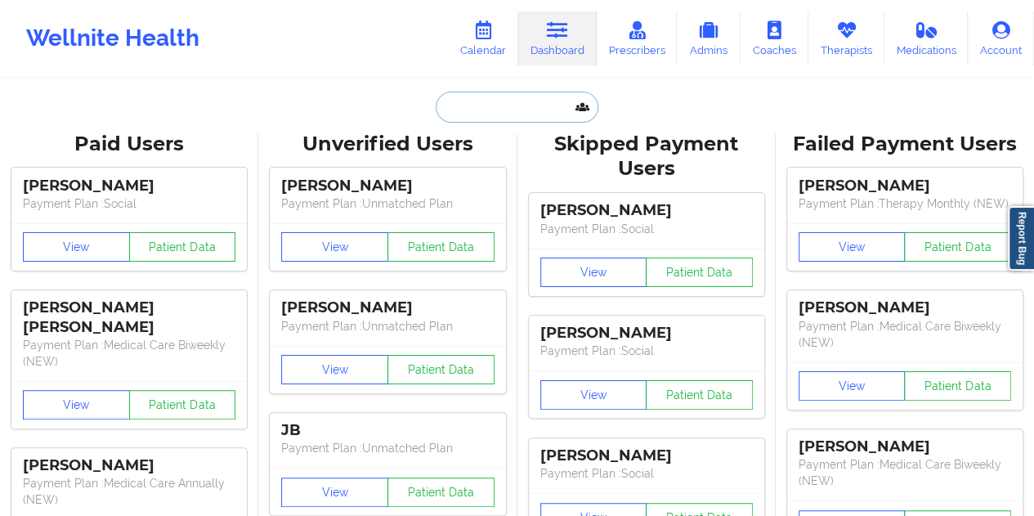
click at [492, 101] on input "text" at bounding box center [517, 107] width 162 height 31
paste input "[EMAIL_ADDRESS][DOMAIN_NAME]"
type input "[EMAIL_ADDRESS][DOMAIN_NAME]"
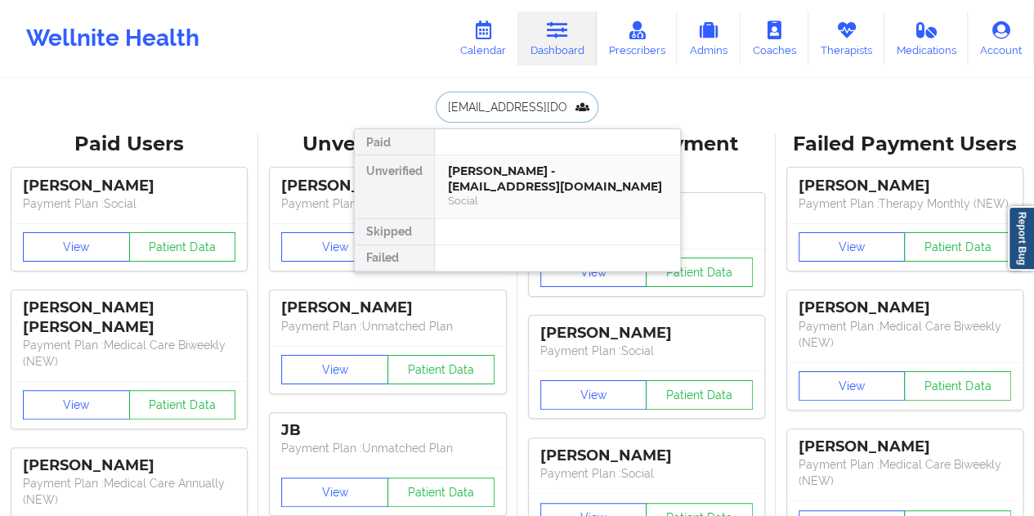
click at [540, 184] on div "[PERSON_NAME] - [EMAIL_ADDRESS][DOMAIN_NAME]" at bounding box center [557, 178] width 219 height 30
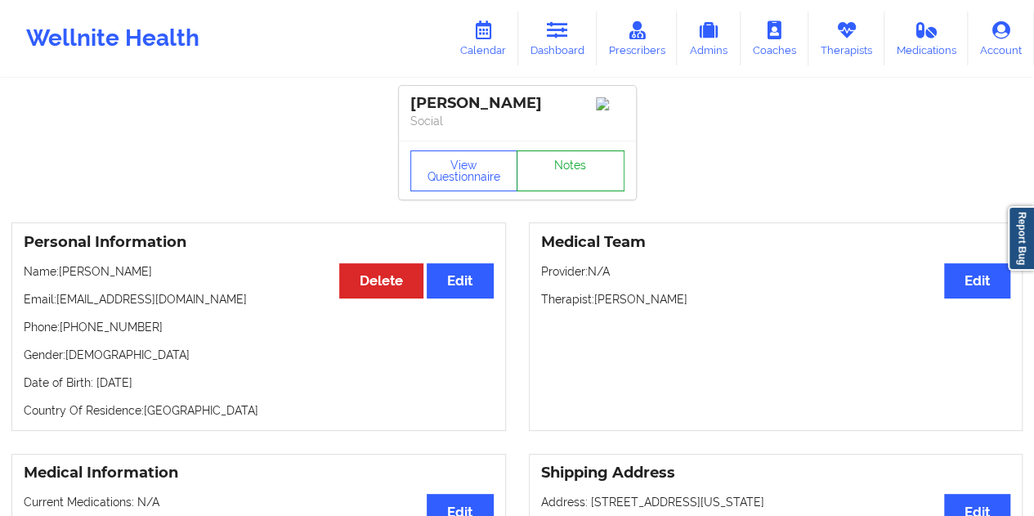
click at [566, 172] on link "Notes" at bounding box center [571, 170] width 108 height 41
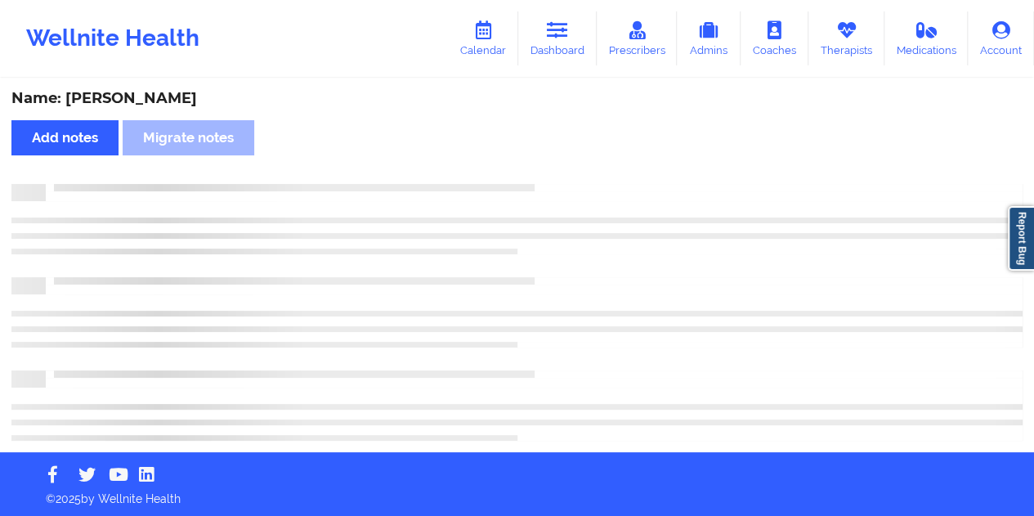
click at [168, 101] on div "Name: [PERSON_NAME]" at bounding box center [516, 98] width 1011 height 19
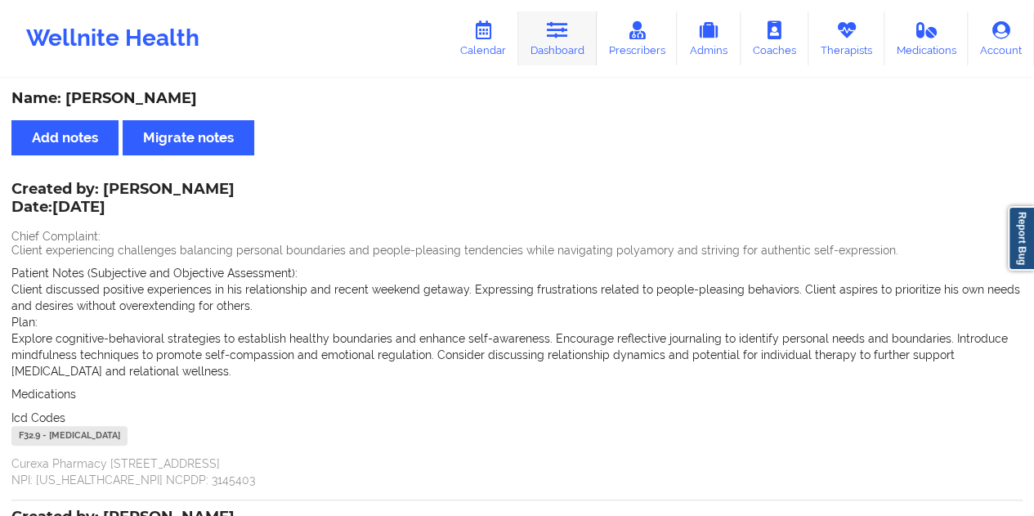
click at [566, 48] on link "Dashboard" at bounding box center [557, 38] width 78 height 54
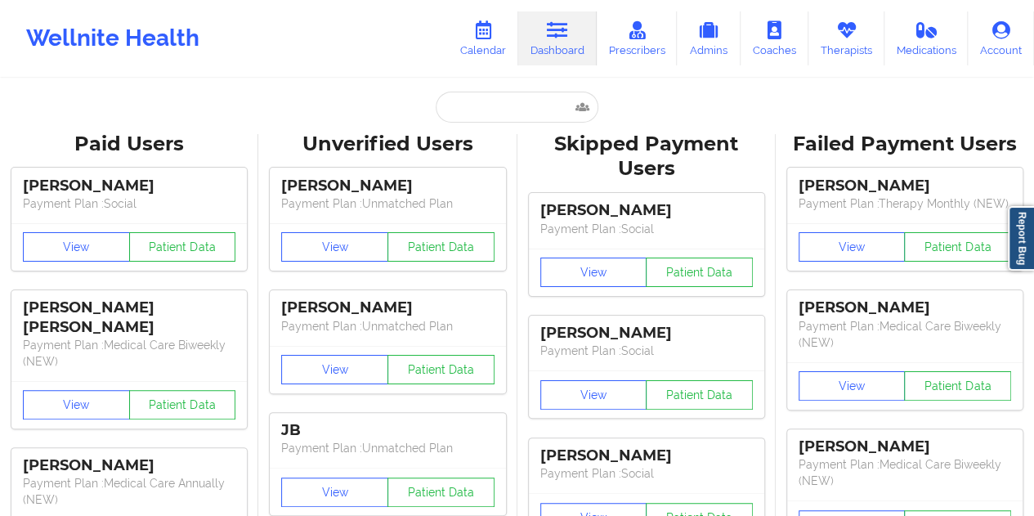
click at [484, 105] on input "text" at bounding box center [517, 107] width 162 height 31
type input "[EMAIL_ADDRESS][DOMAIN_NAME]"
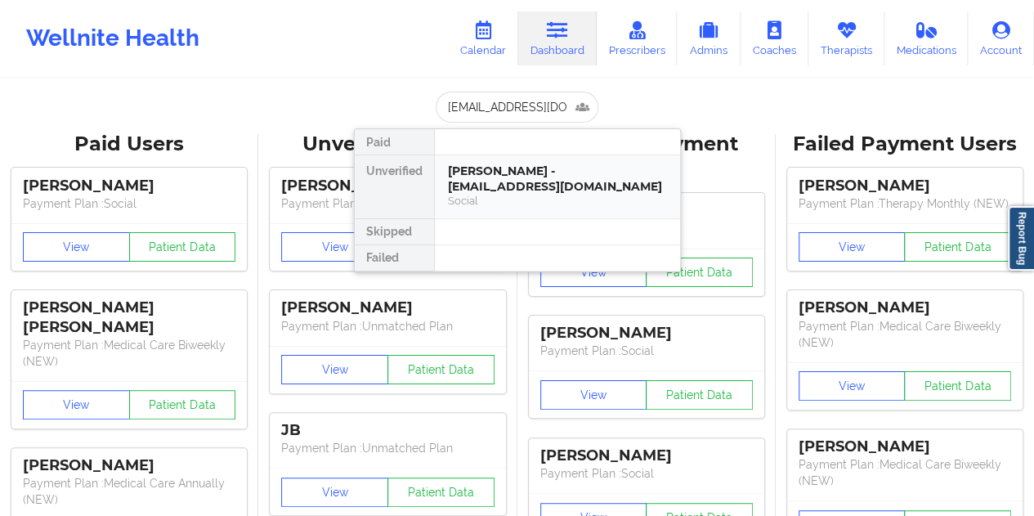
click at [512, 194] on div "Social" at bounding box center [557, 201] width 219 height 14
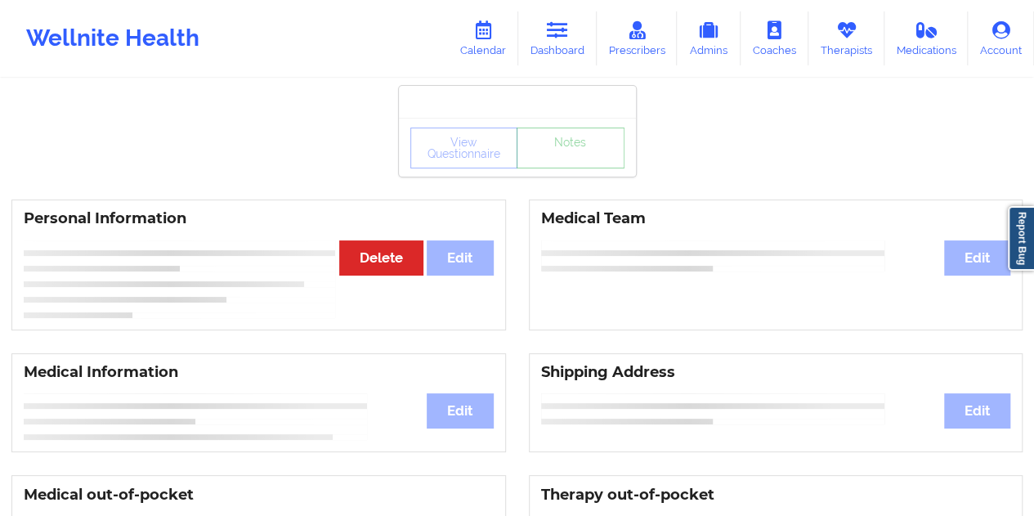
click at [566, 163] on div "View Questionnaire Notes" at bounding box center [517, 148] width 214 height 41
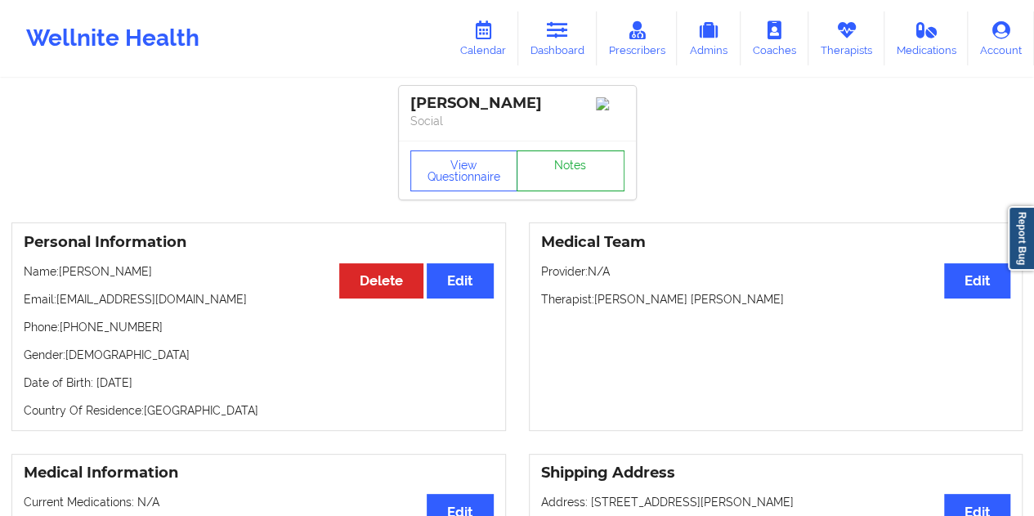
click at [564, 164] on link "Notes" at bounding box center [571, 170] width 108 height 41
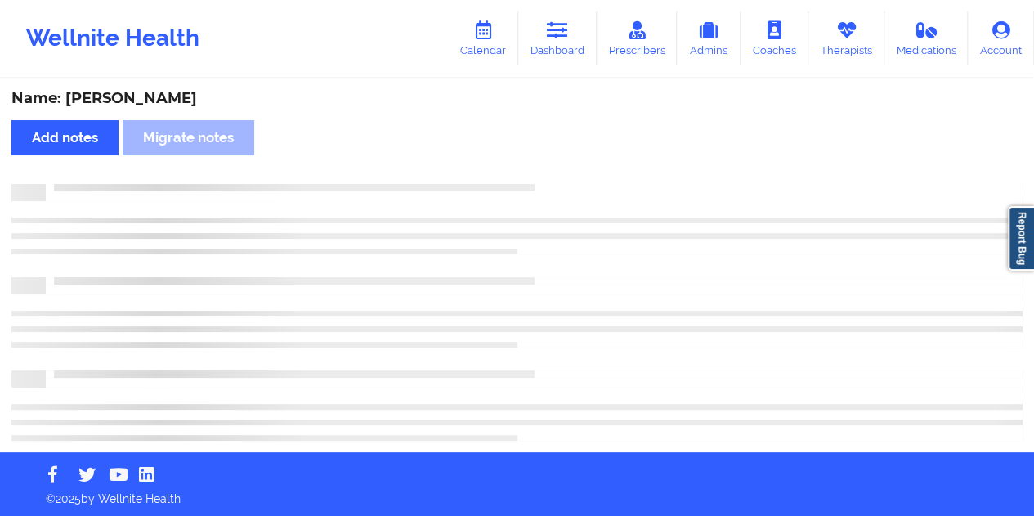
click at [147, 102] on div "Name: [PERSON_NAME]" at bounding box center [516, 98] width 1011 height 19
click at [149, 102] on div "Name: [PERSON_NAME]" at bounding box center [516, 98] width 1011 height 19
click at [132, 101] on div "Name: [PERSON_NAME]" at bounding box center [516, 98] width 1011 height 19
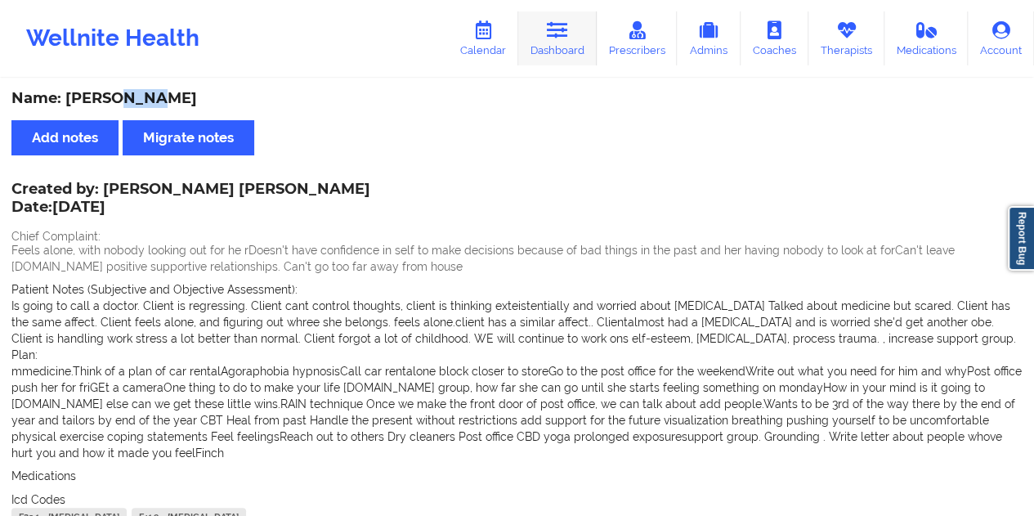
click at [575, 37] on link "Dashboard" at bounding box center [557, 38] width 78 height 54
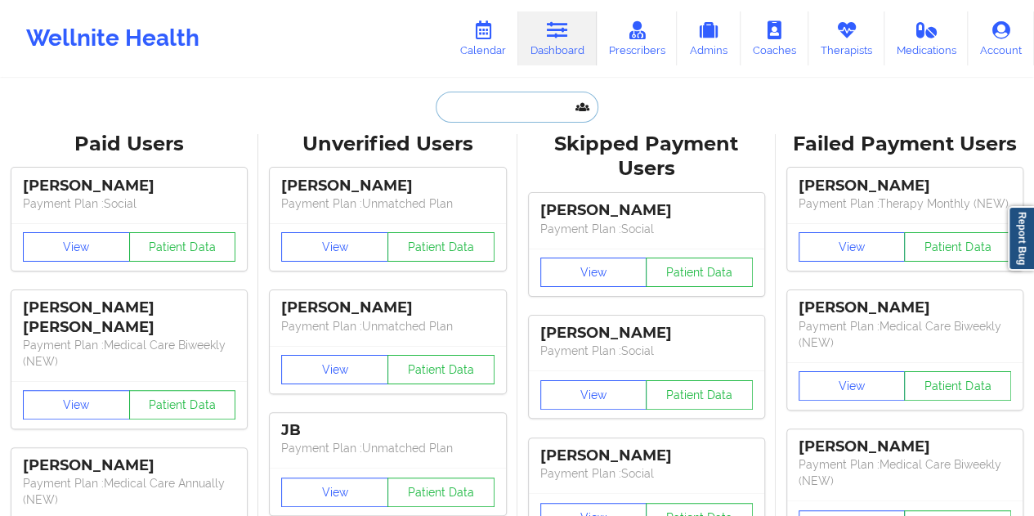
click at [499, 109] on input "text" at bounding box center [517, 107] width 162 height 31
paste input "[EMAIL_ADDRESS][DOMAIN_NAME]"
type input "[EMAIL_ADDRESS][DOMAIN_NAME]"
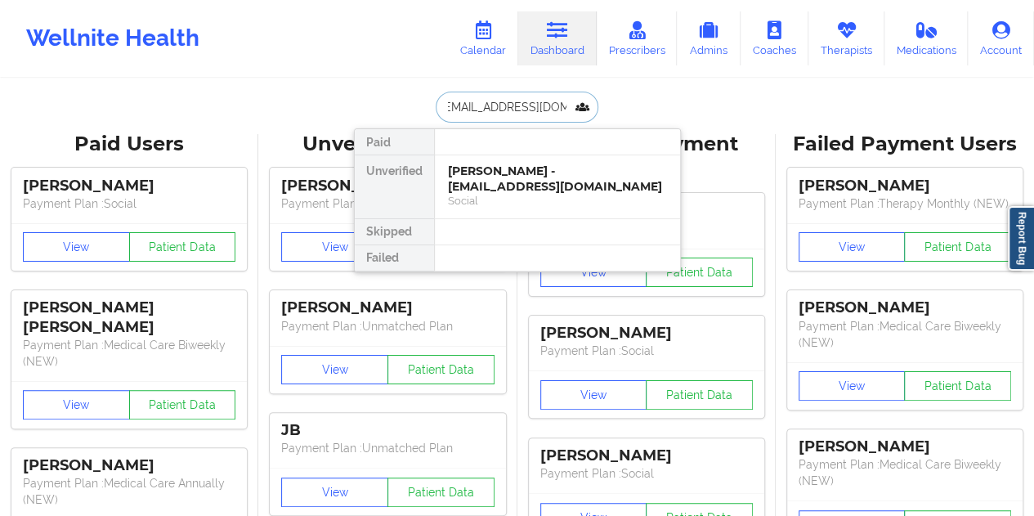
click at [519, 187] on div "[PERSON_NAME] - [EMAIL_ADDRESS][DOMAIN_NAME]" at bounding box center [557, 178] width 219 height 30
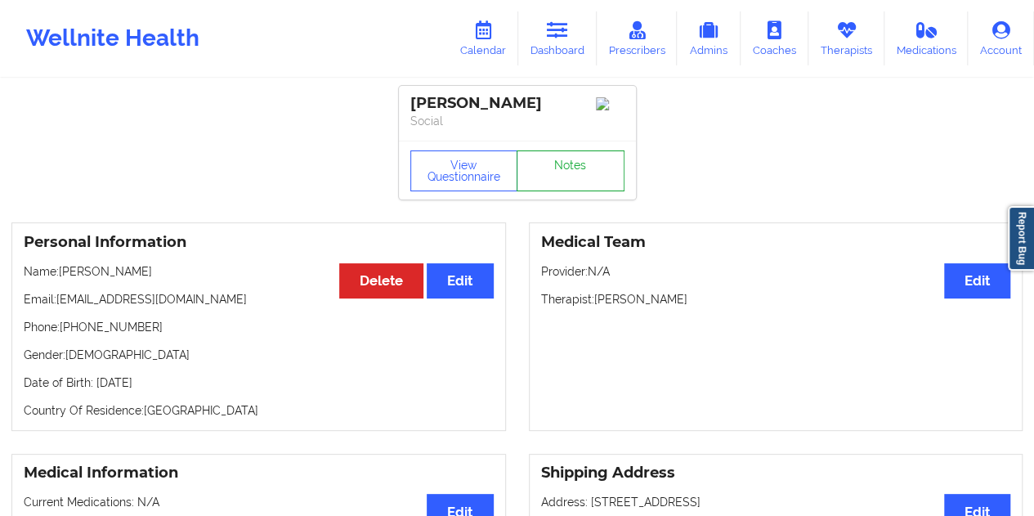
click at [549, 174] on link "Notes" at bounding box center [571, 170] width 108 height 41
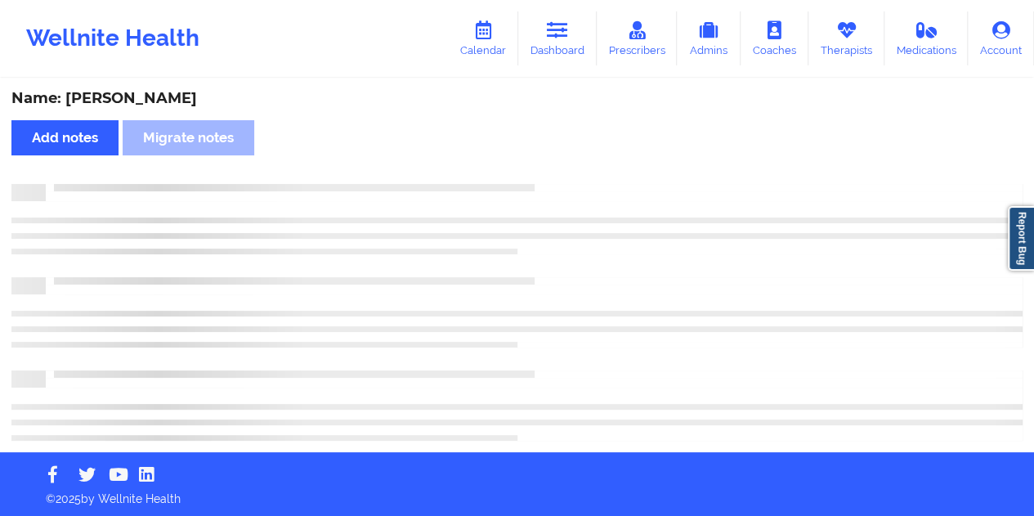
click at [160, 99] on div "Name: [PERSON_NAME]" at bounding box center [516, 98] width 1011 height 19
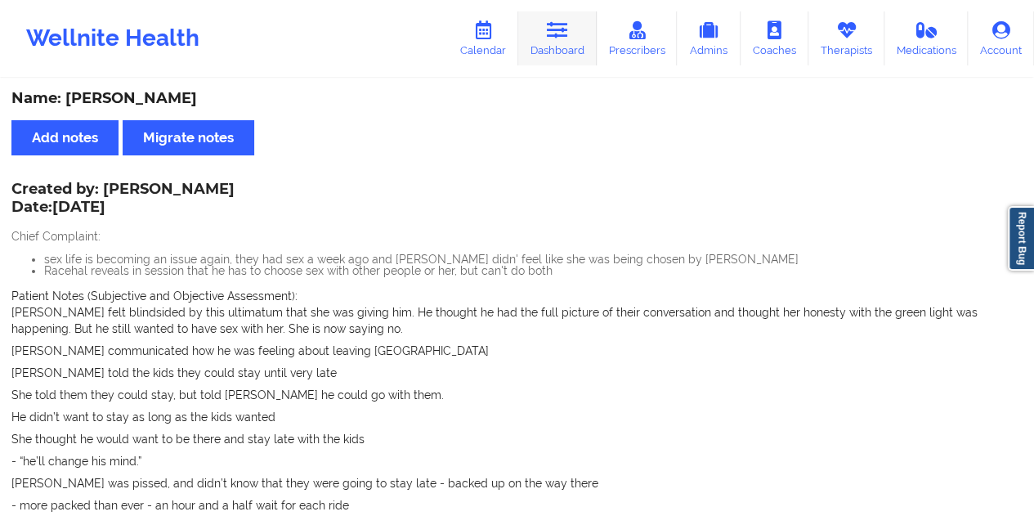
click at [573, 60] on link "Dashboard" at bounding box center [557, 38] width 78 height 54
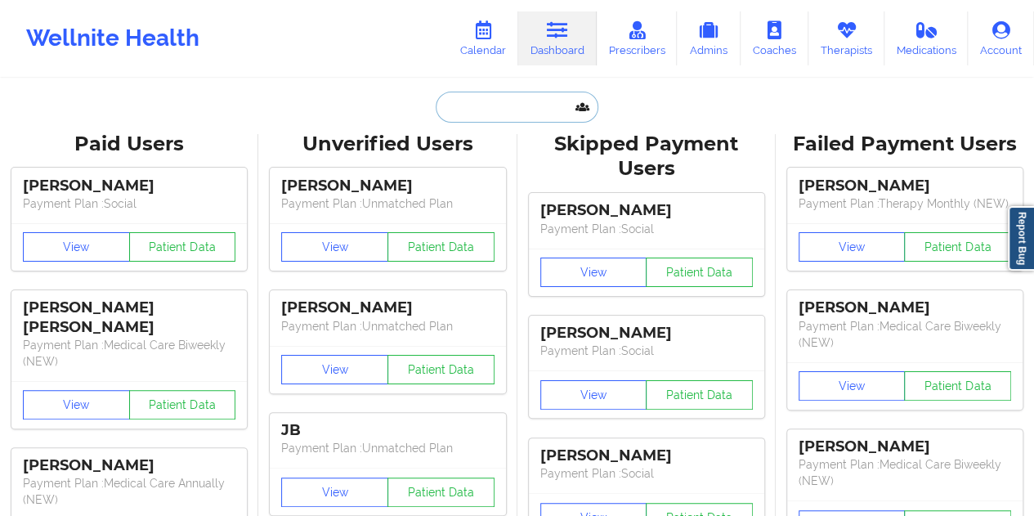
click at [488, 120] on input "text" at bounding box center [517, 107] width 162 height 31
paste input "[EMAIL_ADDRESS][DOMAIN_NAME]"
type input "[EMAIL_ADDRESS][DOMAIN_NAME]"
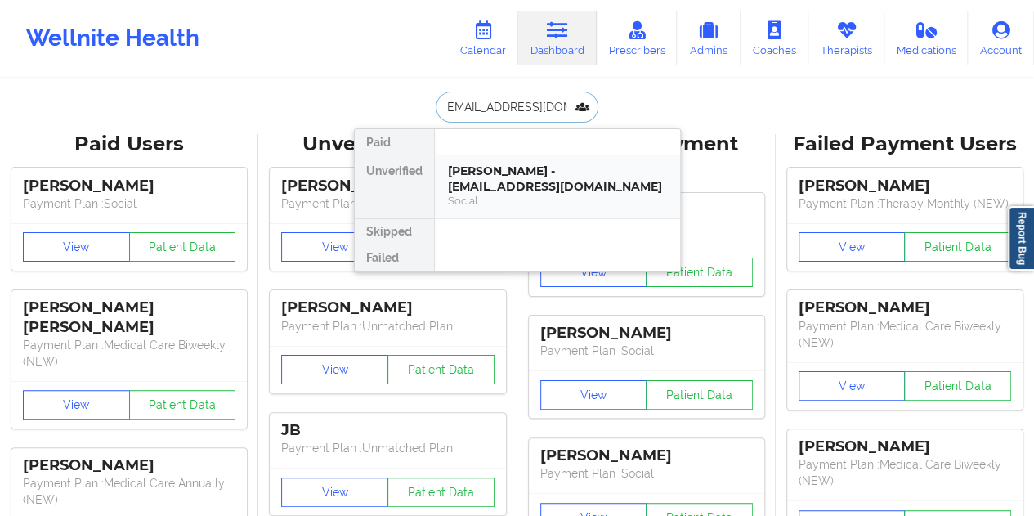
click at [525, 182] on div "[PERSON_NAME] - [EMAIL_ADDRESS][DOMAIN_NAME]" at bounding box center [557, 178] width 219 height 30
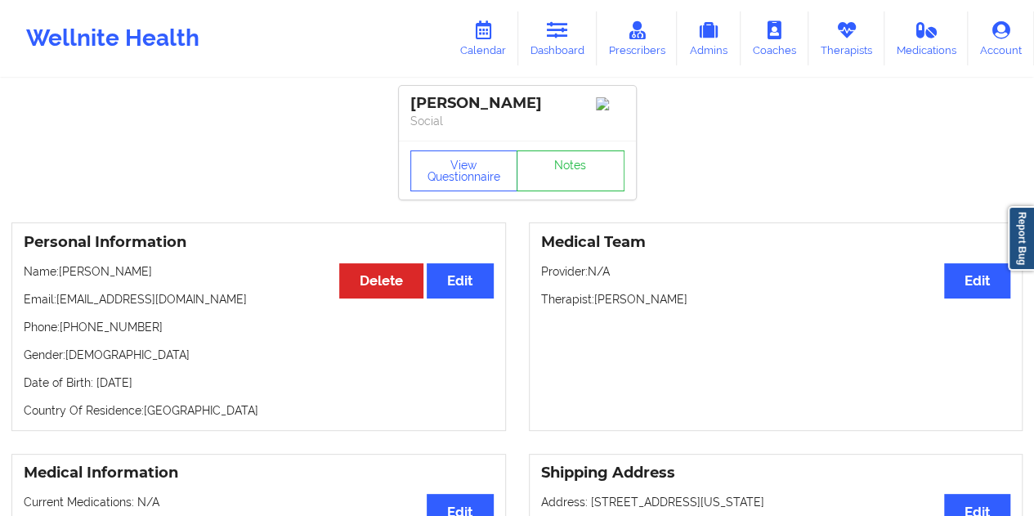
click at [564, 163] on div "View Questionnaire Notes" at bounding box center [517, 170] width 237 height 59
click at [559, 191] on link "Notes" at bounding box center [571, 170] width 108 height 41
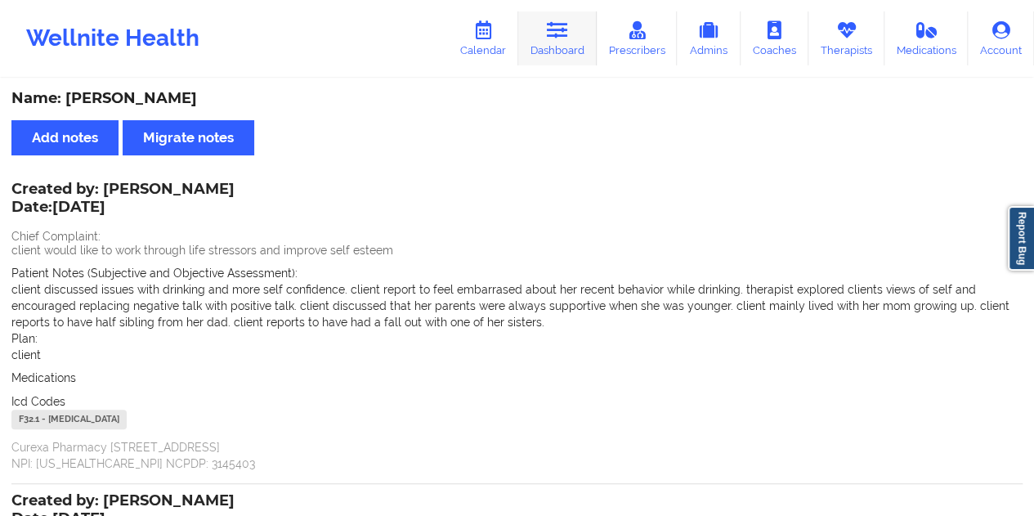
click at [566, 38] on icon at bounding box center [557, 30] width 21 height 18
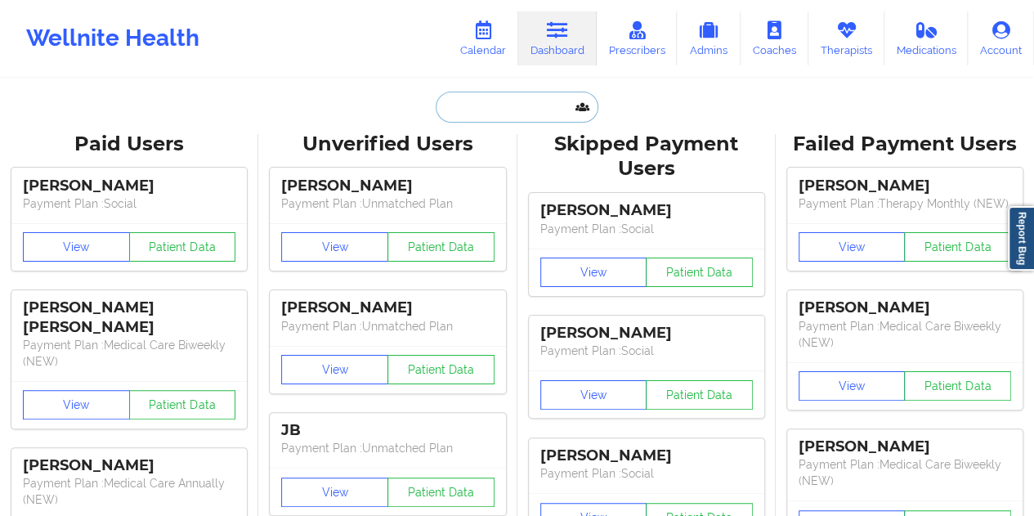
click at [489, 115] on input "text" at bounding box center [517, 107] width 162 height 31
paste input "[EMAIL_ADDRESS][DOMAIN_NAME]"
type input "[EMAIL_ADDRESS][DOMAIN_NAME]"
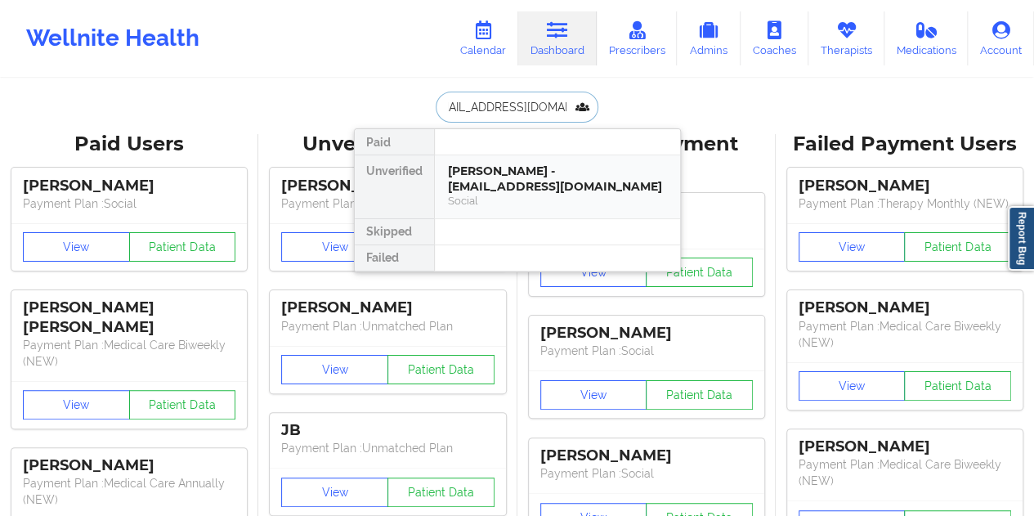
click at [531, 176] on div "[PERSON_NAME] - [EMAIL_ADDRESS][DOMAIN_NAME]" at bounding box center [557, 178] width 219 height 30
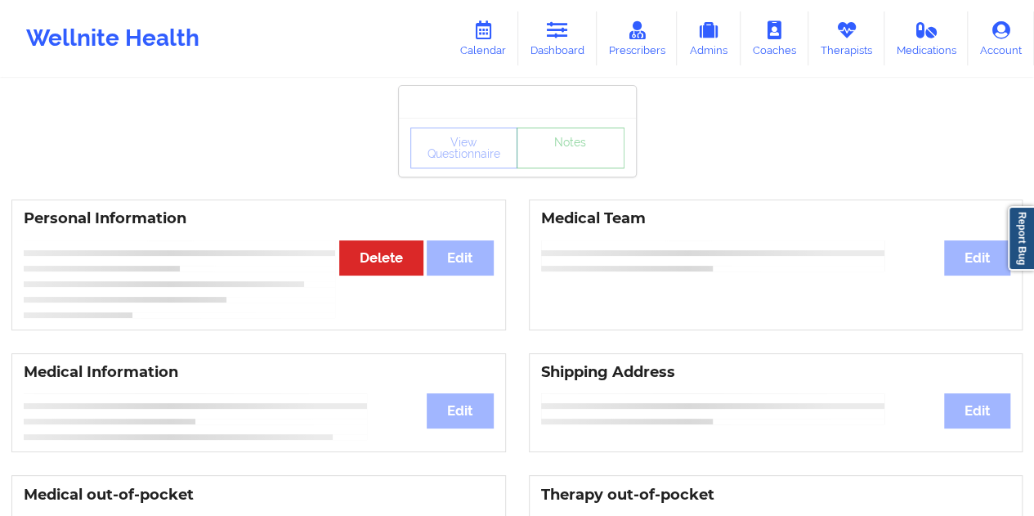
click at [561, 168] on link "Notes" at bounding box center [571, 148] width 108 height 41
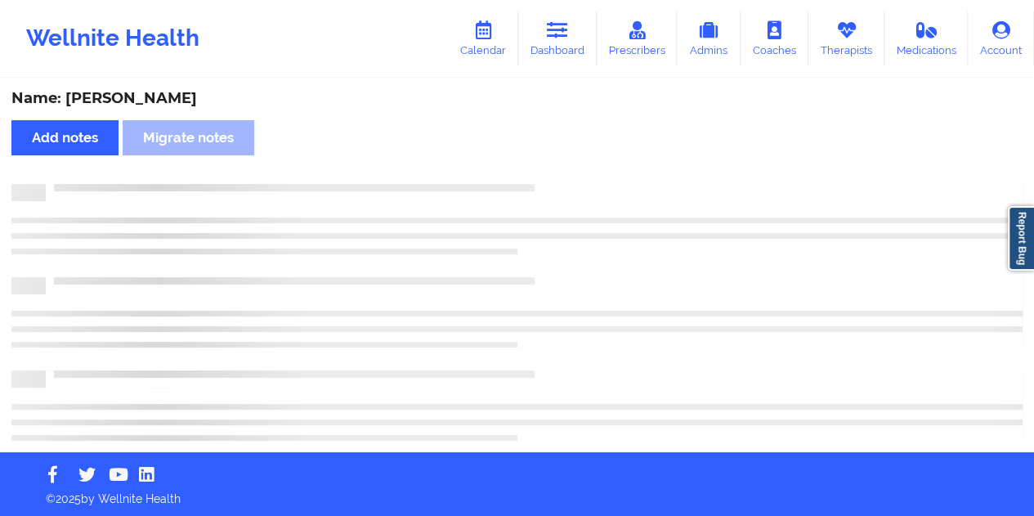
click at [147, 96] on div "Name: [PERSON_NAME]" at bounding box center [516, 98] width 1011 height 19
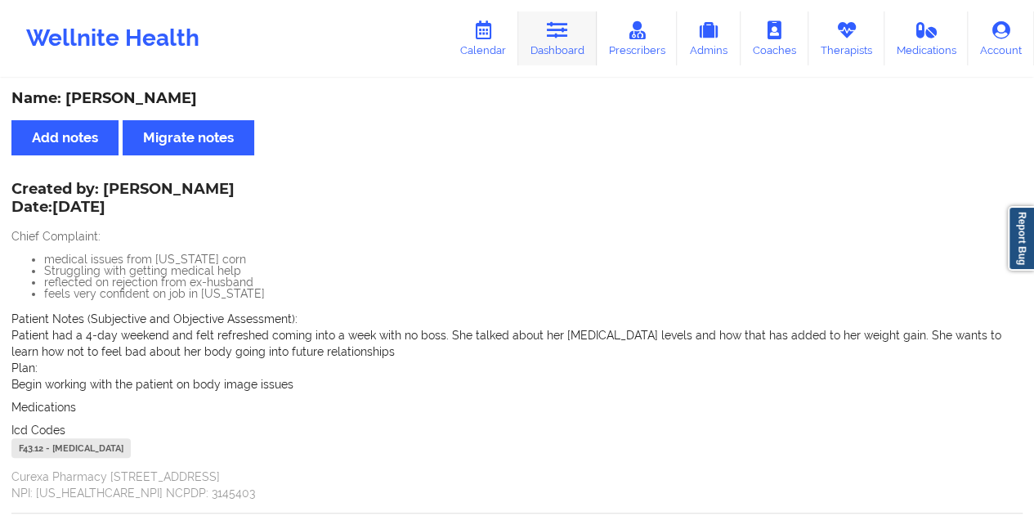
click at [557, 48] on link "Dashboard" at bounding box center [557, 38] width 78 height 54
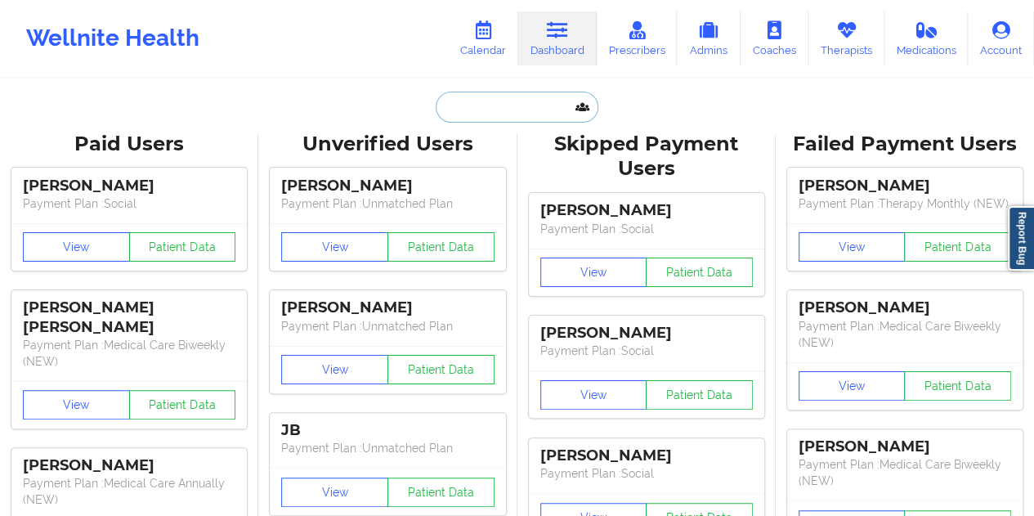
click at [494, 107] on input "text" at bounding box center [517, 107] width 162 height 31
paste input "[EMAIL_ADDRESS][DOMAIN_NAME]"
type input "[EMAIL_ADDRESS][DOMAIN_NAME]"
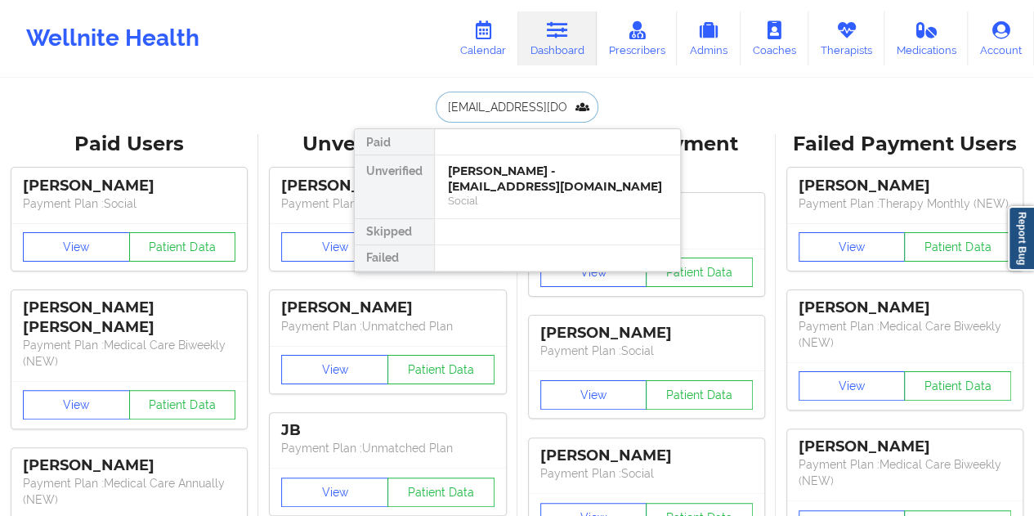
scroll to position [0, 4]
click at [520, 190] on div "[PERSON_NAME] - [EMAIL_ADDRESS][DOMAIN_NAME]" at bounding box center [557, 178] width 219 height 30
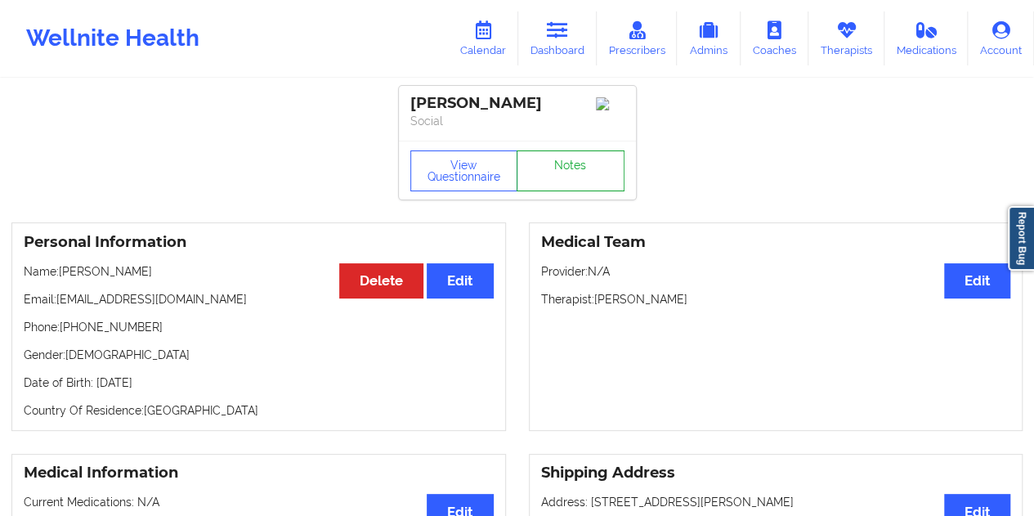
click at [561, 177] on link "Notes" at bounding box center [571, 170] width 108 height 41
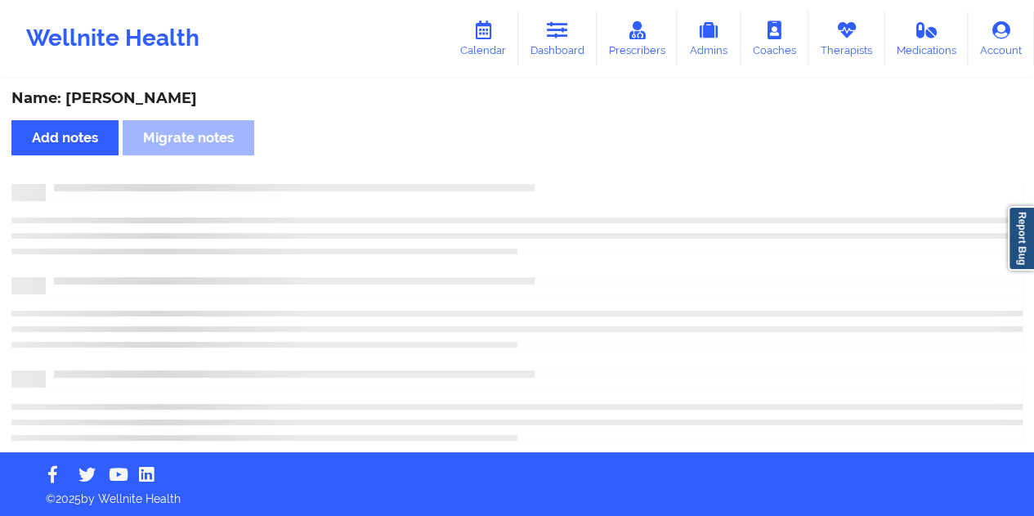
click at [138, 95] on div "Name: [PERSON_NAME]" at bounding box center [516, 98] width 1011 height 19
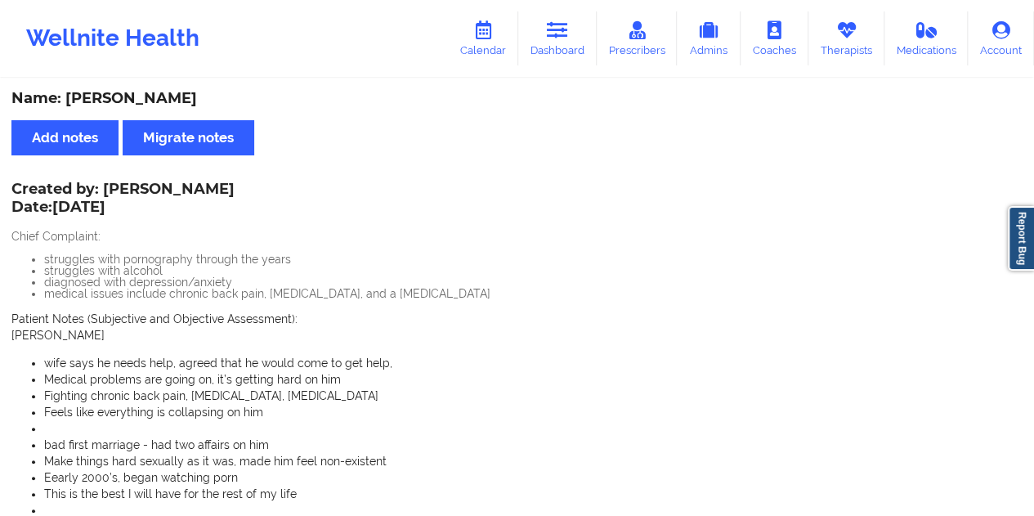
click at [138, 95] on div "Name: [PERSON_NAME]" at bounding box center [516, 98] width 1011 height 19
click at [553, 34] on icon at bounding box center [557, 30] width 21 height 18
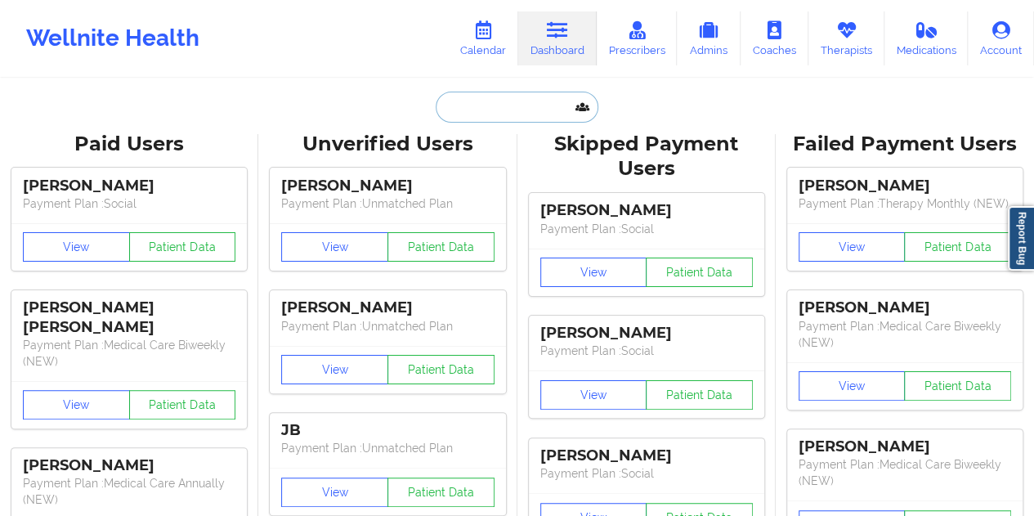
click at [490, 109] on input "text" at bounding box center [517, 107] width 162 height 31
paste input "[EMAIL_ADDRESS][DOMAIN_NAME]"
type input "[EMAIL_ADDRESS][DOMAIN_NAME]"
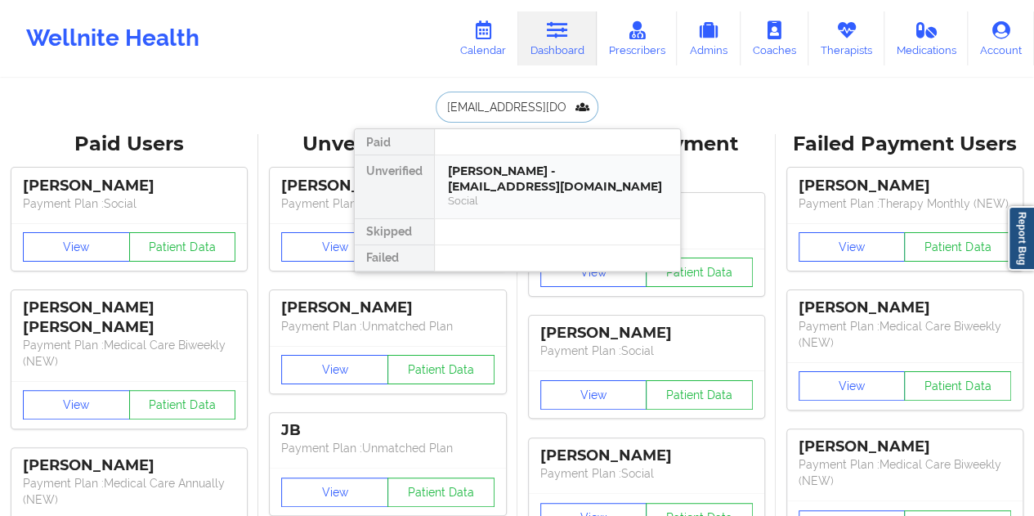
click at [509, 186] on div "[PERSON_NAME] - [EMAIL_ADDRESS][DOMAIN_NAME]" at bounding box center [557, 178] width 219 height 30
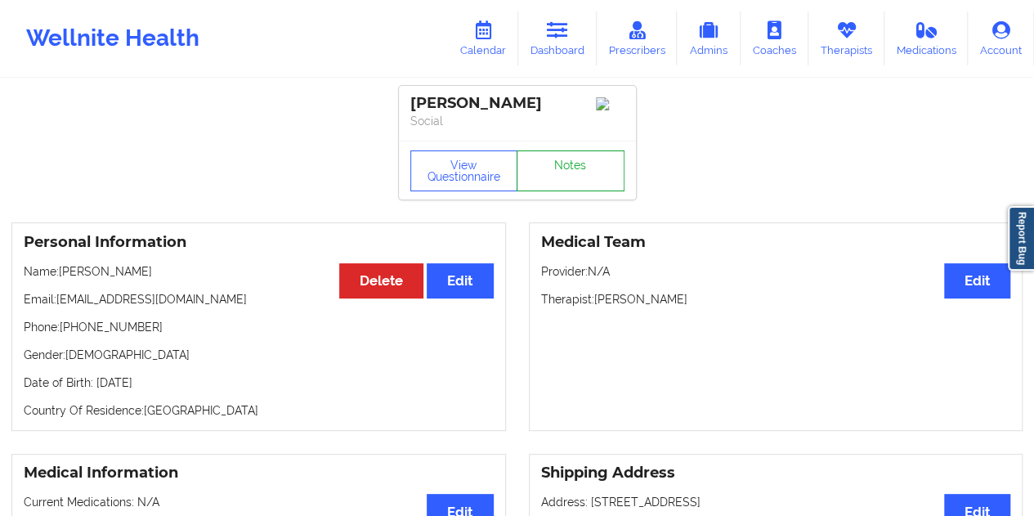
click at [566, 168] on link "Notes" at bounding box center [571, 170] width 108 height 41
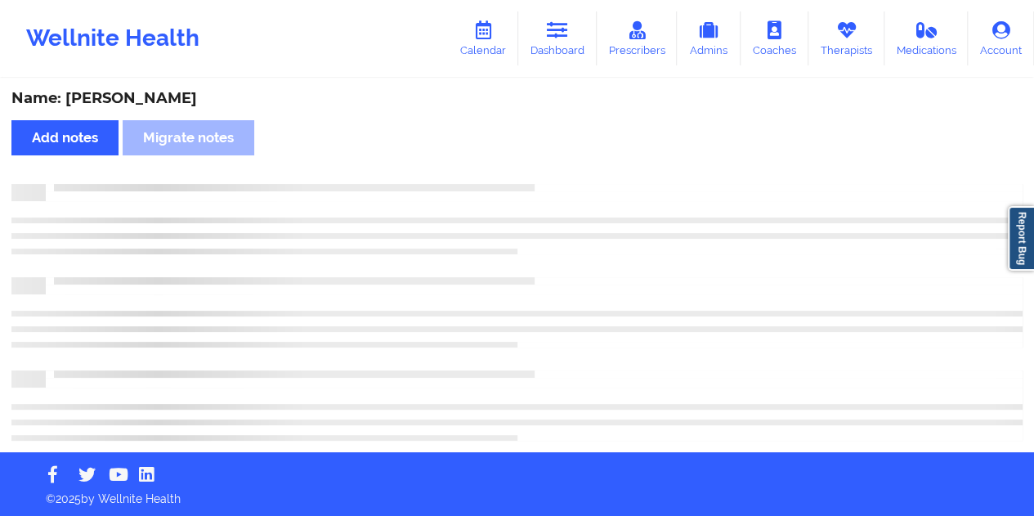
click at [118, 97] on div "Name: [PERSON_NAME]" at bounding box center [516, 98] width 1011 height 19
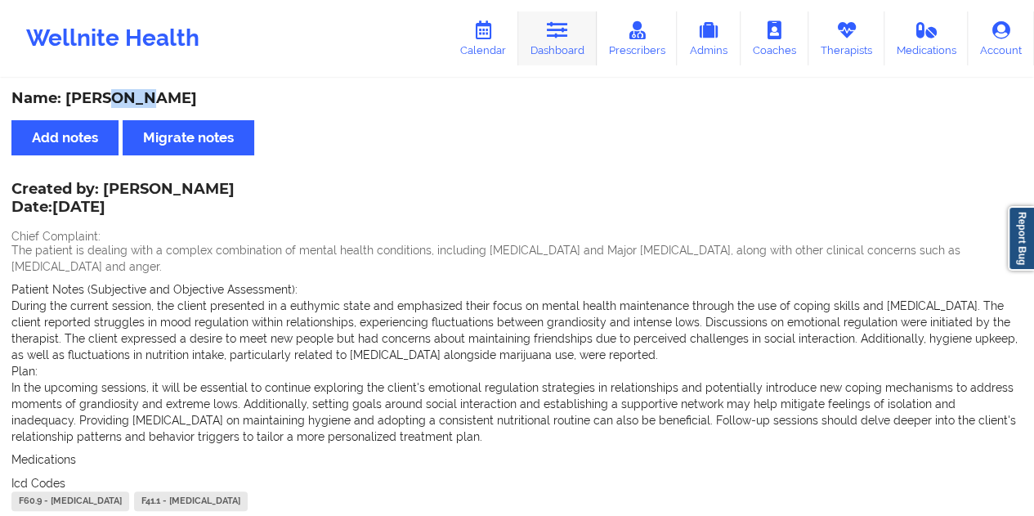
click at [580, 40] on link "Dashboard" at bounding box center [557, 38] width 78 height 54
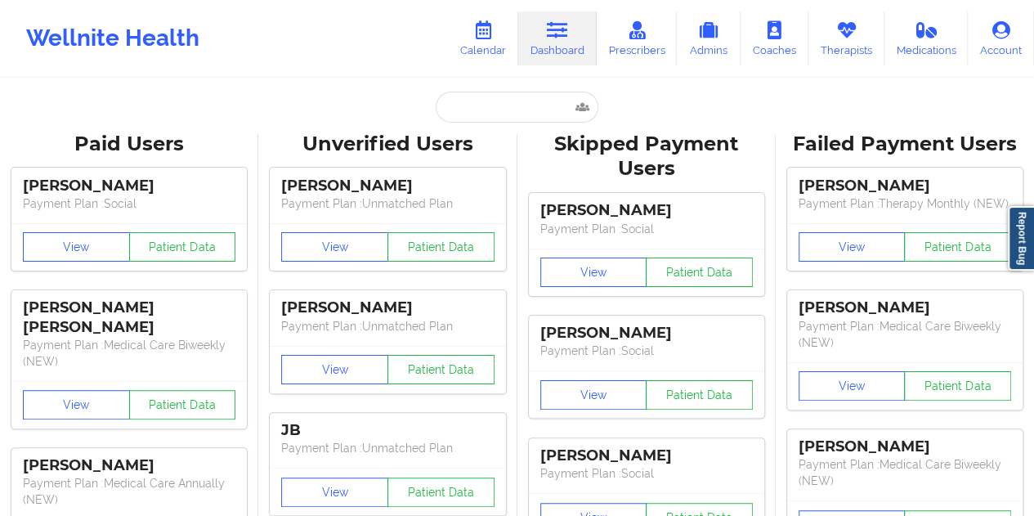
click at [488, 110] on input "text" at bounding box center [517, 107] width 162 height 31
type input "[EMAIL_ADDRESS][DOMAIN_NAME]"
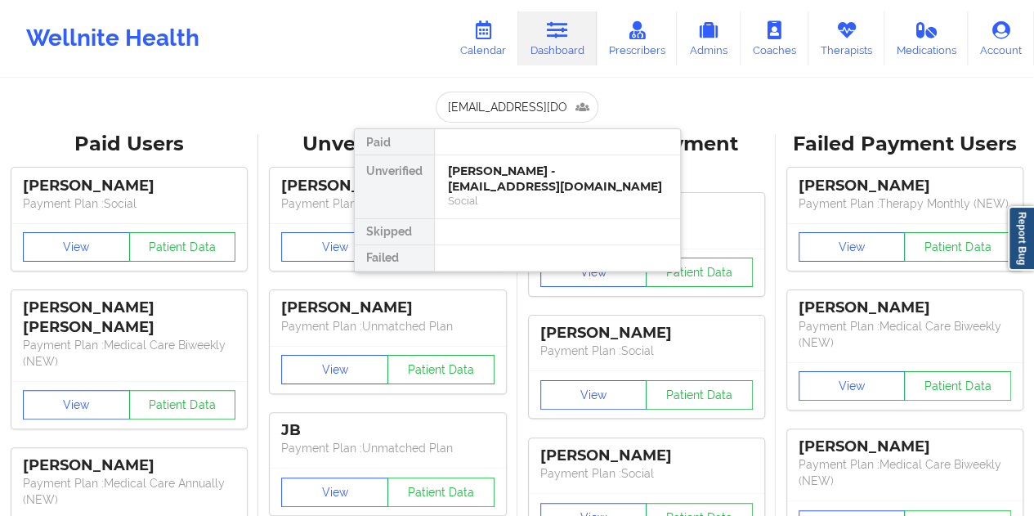
click at [520, 171] on div "[PERSON_NAME] - [EMAIL_ADDRESS][DOMAIN_NAME]" at bounding box center [557, 178] width 219 height 30
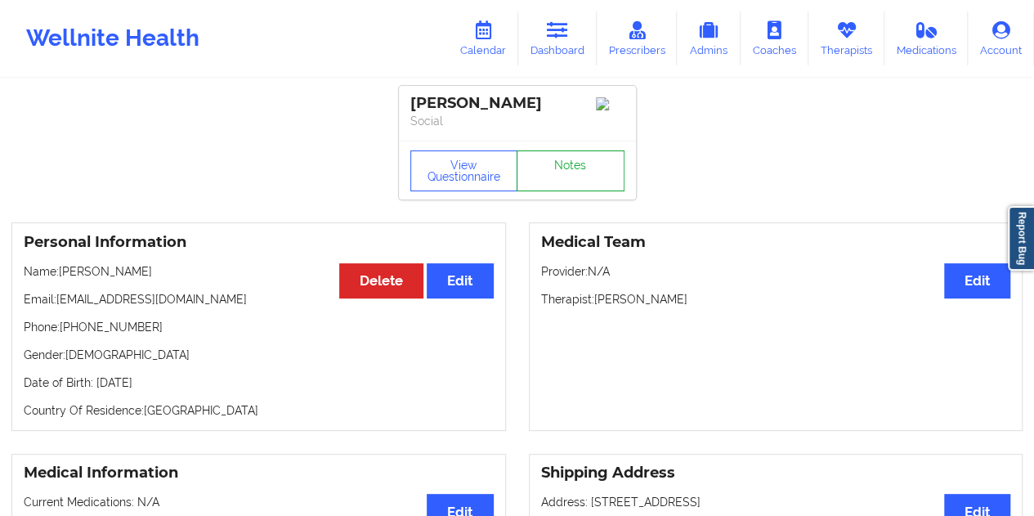
click at [549, 168] on link "Notes" at bounding box center [571, 170] width 108 height 41
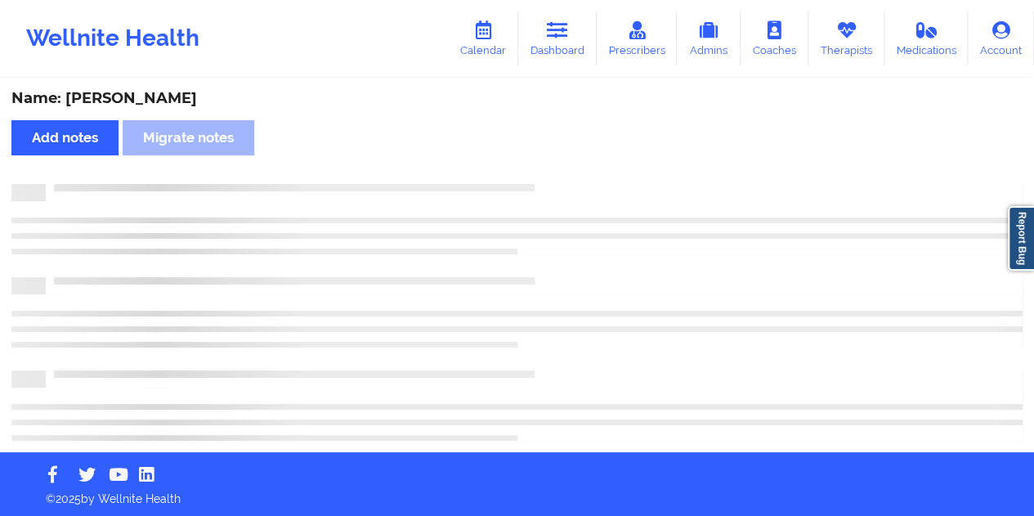
click at [168, 96] on div "Name: [PERSON_NAME]" at bounding box center [516, 98] width 1011 height 19
click at [170, 96] on div "Name: [PERSON_NAME]" at bounding box center [516, 98] width 1011 height 19
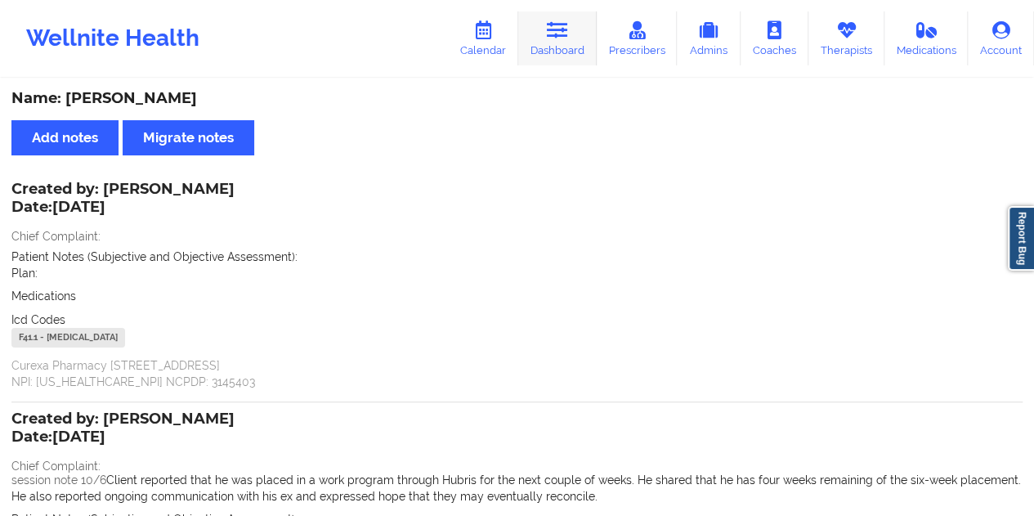
click at [575, 50] on link "Dashboard" at bounding box center [557, 38] width 78 height 54
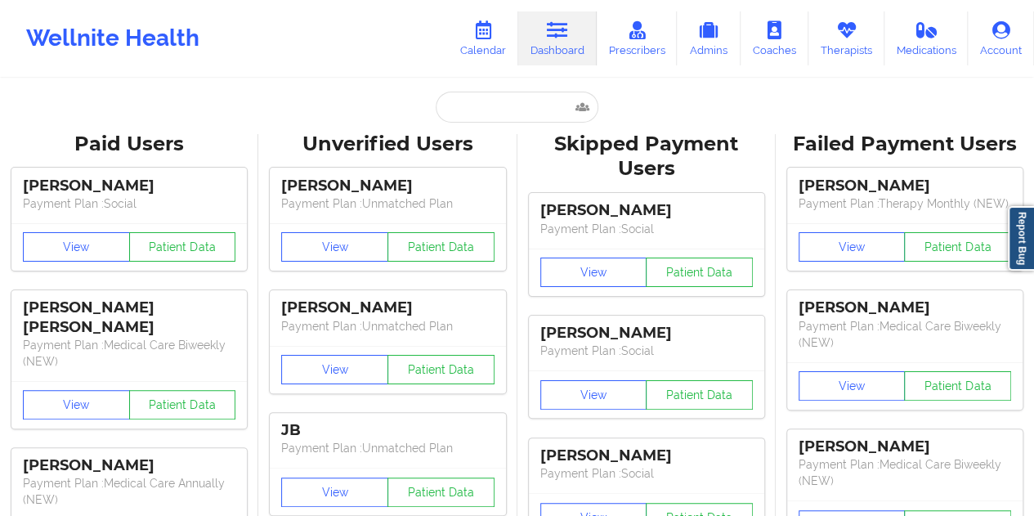
click at [474, 132] on div "Unverified Users" at bounding box center [387, 144] width 235 height 25
click at [472, 116] on input "text" at bounding box center [517, 107] width 162 height 31
paste input "[EMAIL_ADDRESS][DOMAIN_NAME]"
type input "[EMAIL_ADDRESS][DOMAIN_NAME]"
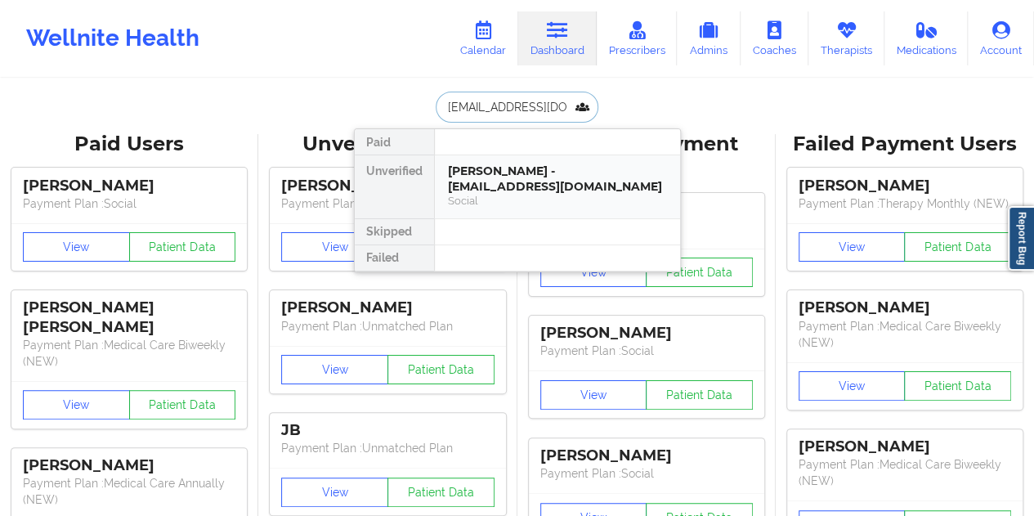
drag, startPoint x: 584, startPoint y: 200, endPoint x: 523, endPoint y: 188, distance: 61.7
click at [523, 194] on div "Social" at bounding box center [557, 201] width 219 height 14
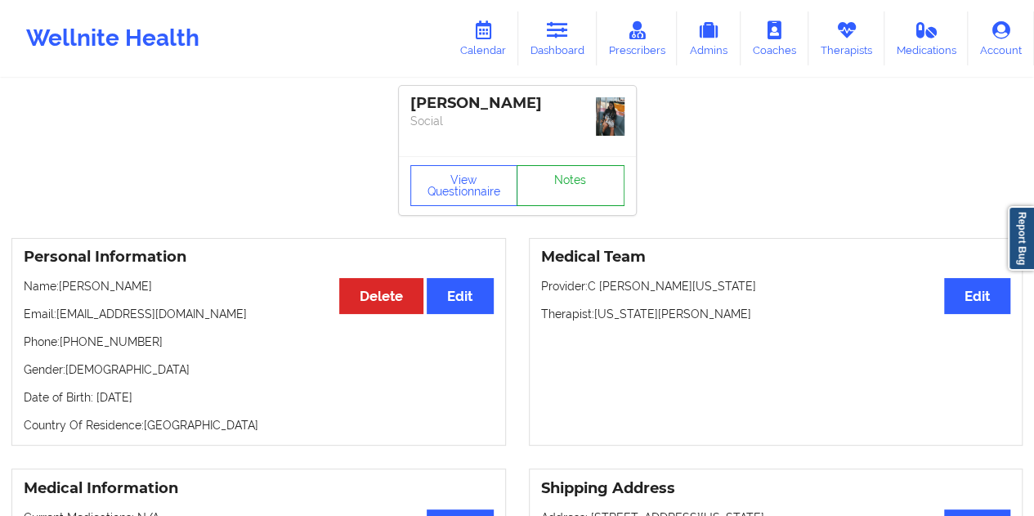
click at [575, 174] on link "Notes" at bounding box center [571, 185] width 108 height 41
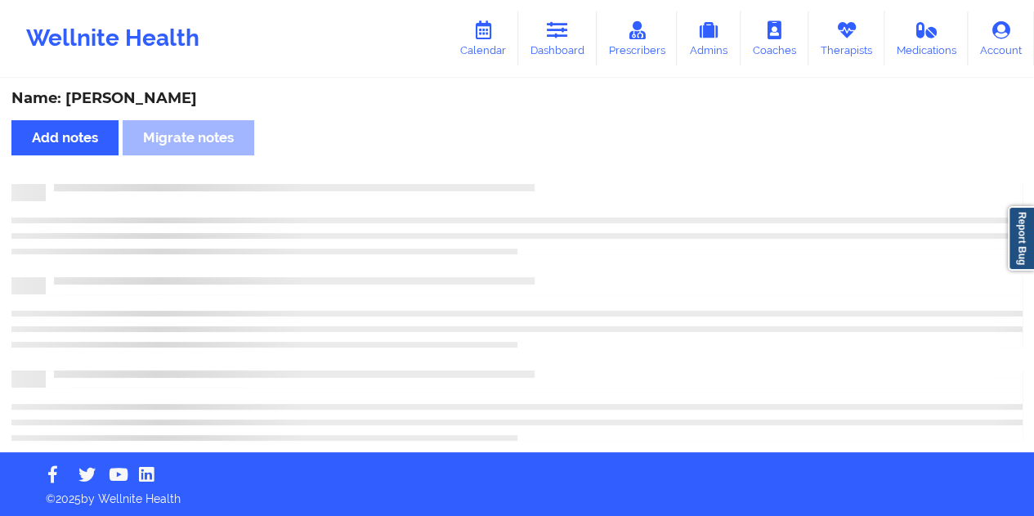
click at [106, 86] on div "Name: [PERSON_NAME] Add notes Migrate notes" at bounding box center [517, 266] width 1034 height 372
click at [106, 87] on div "Name: [PERSON_NAME] Add notes Migrate notes" at bounding box center [517, 266] width 1034 height 372
